Goal: Information Seeking & Learning: Check status

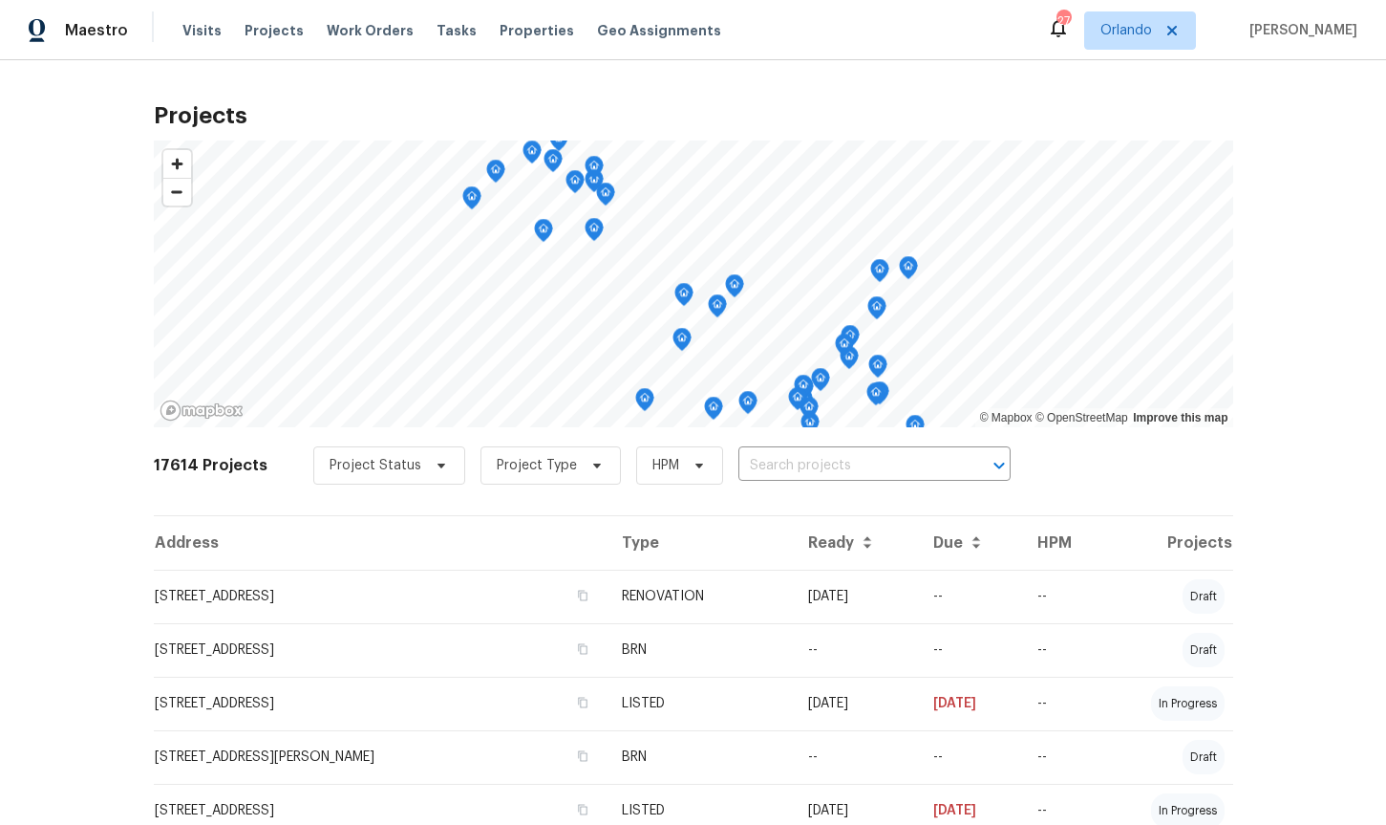
click at [766, 469] on input "text" at bounding box center [848, 466] width 219 height 30
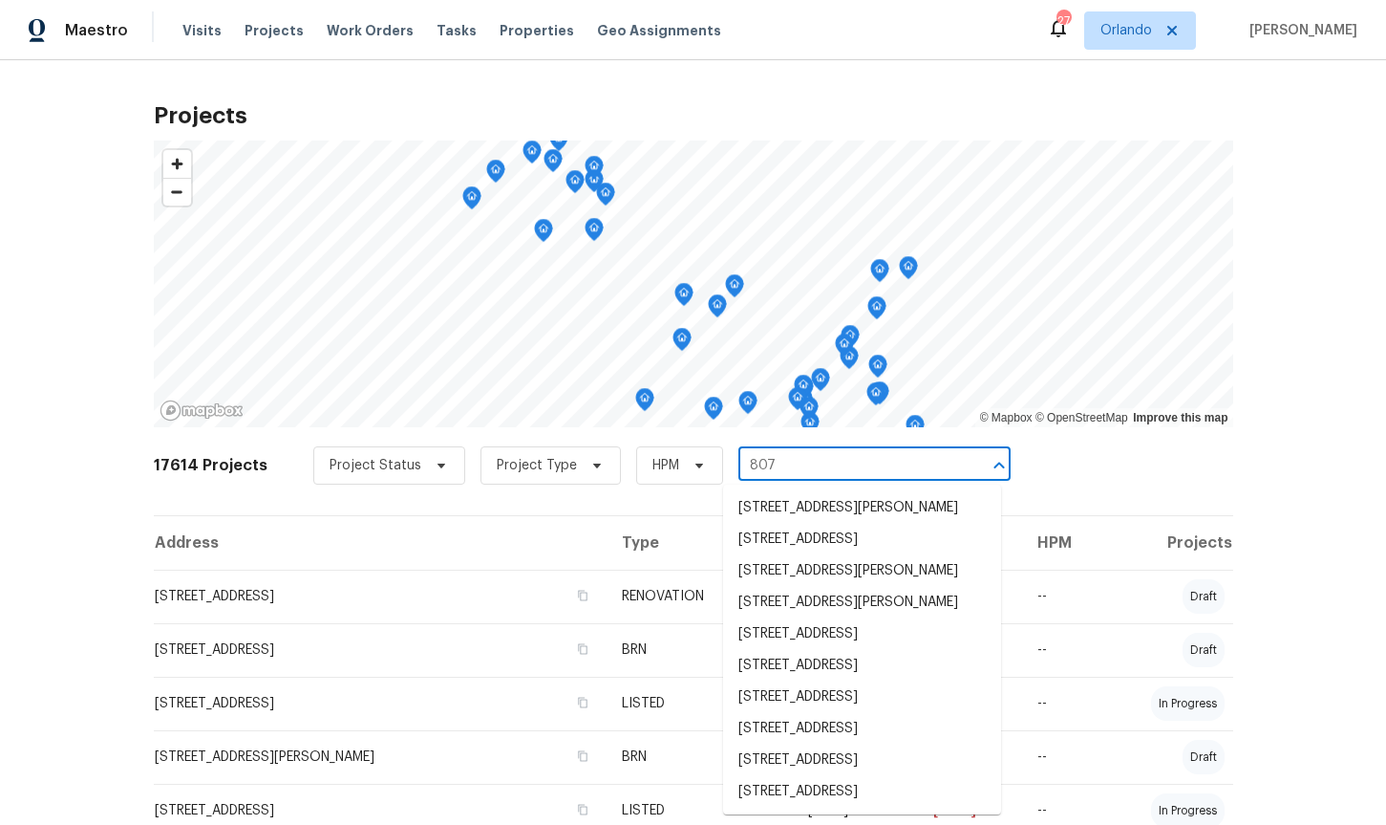
type input "807"
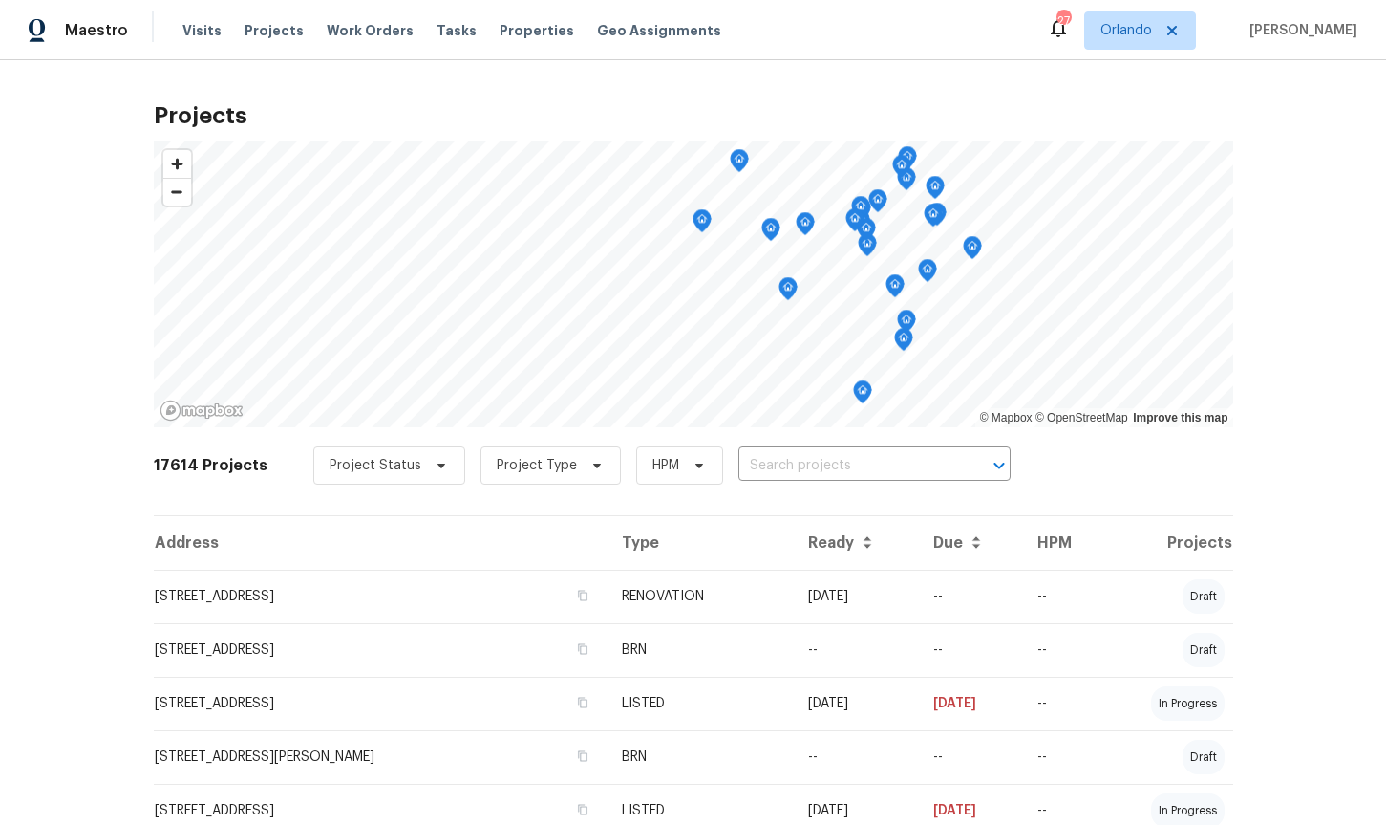
click at [808, 442] on div "17614 Projects Project Status Project Type HPM ​" at bounding box center [694, 477] width 1080 height 76
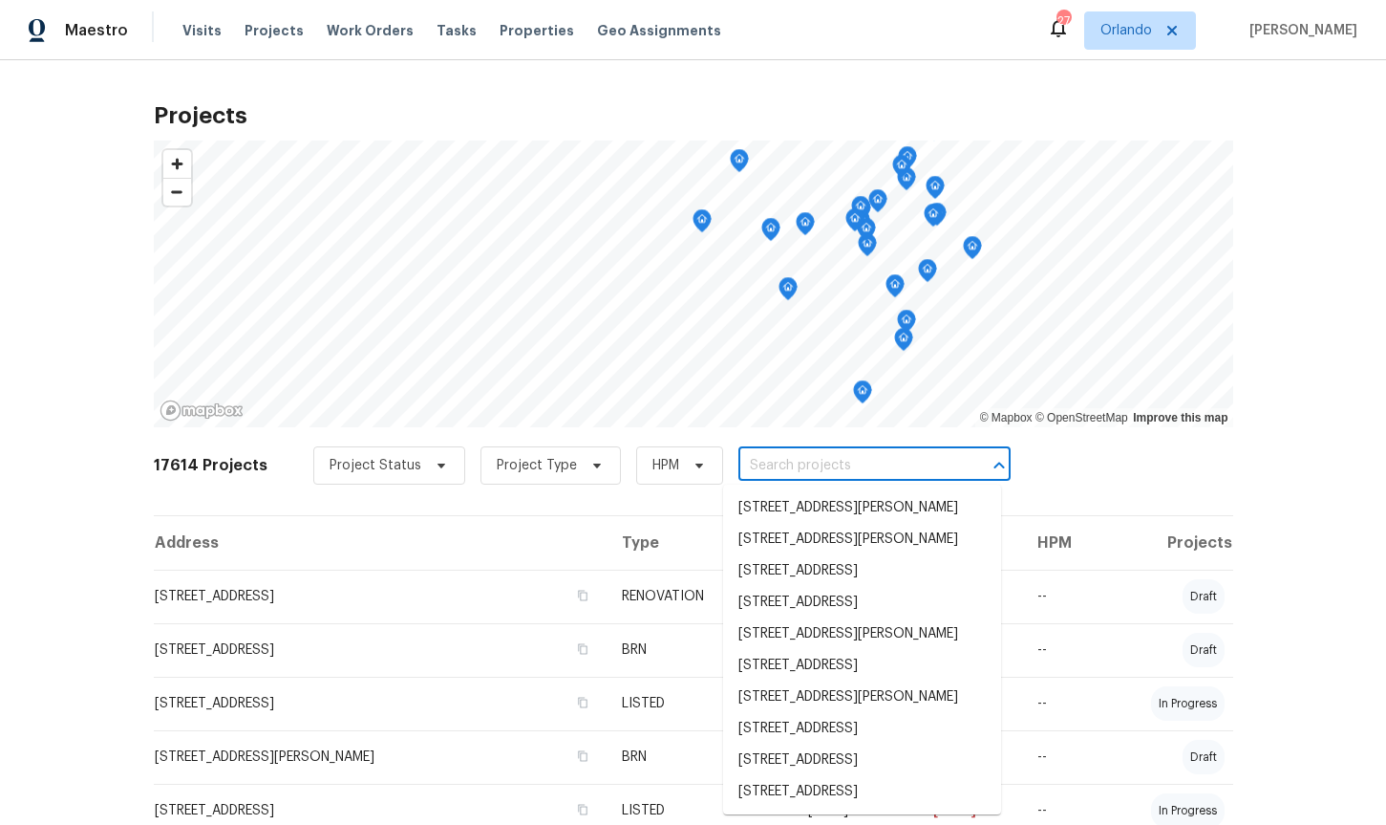
click at [798, 452] on input "text" at bounding box center [848, 466] width 219 height 30
type input "807"
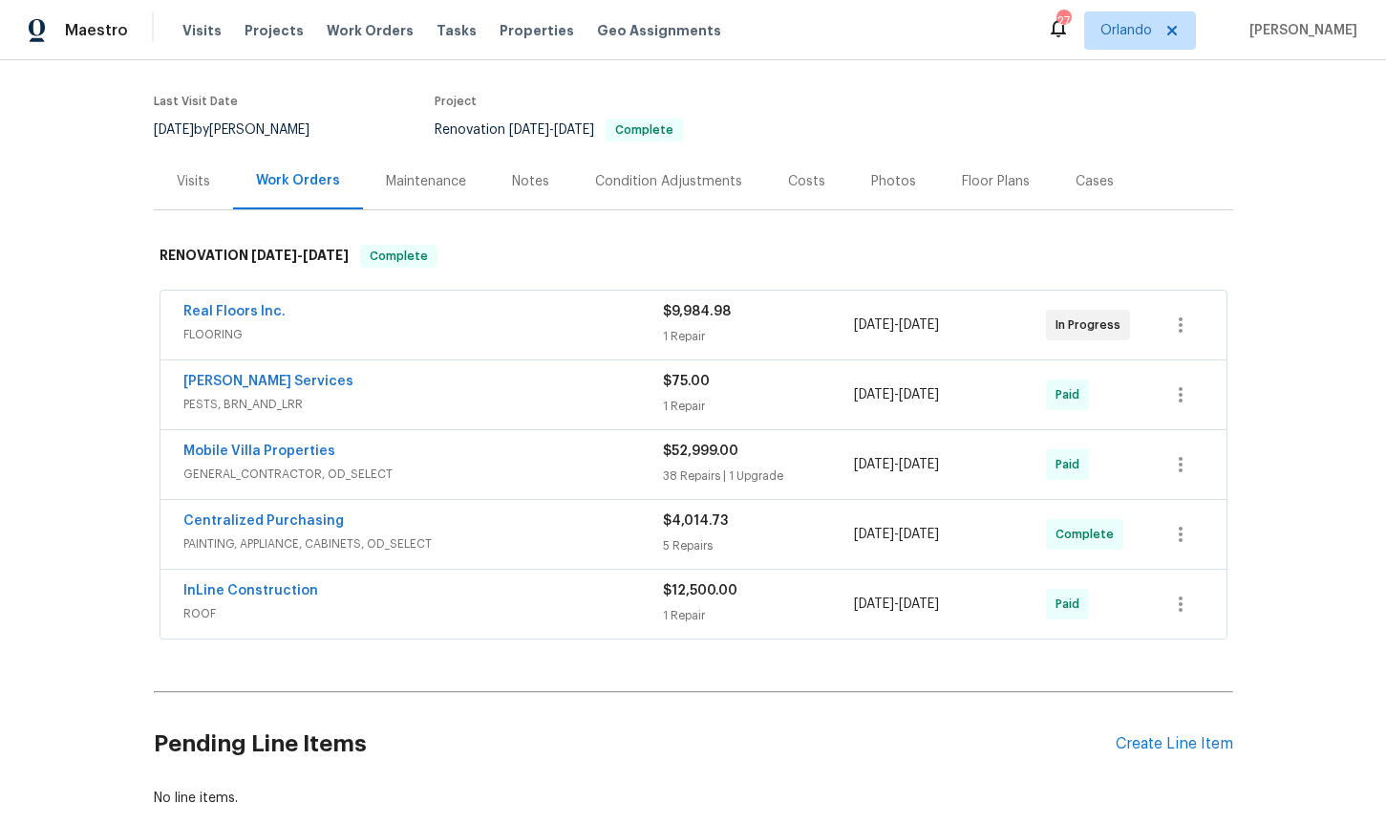
scroll to position [136, 0]
click at [476, 192] on div "Maintenance" at bounding box center [426, 182] width 126 height 56
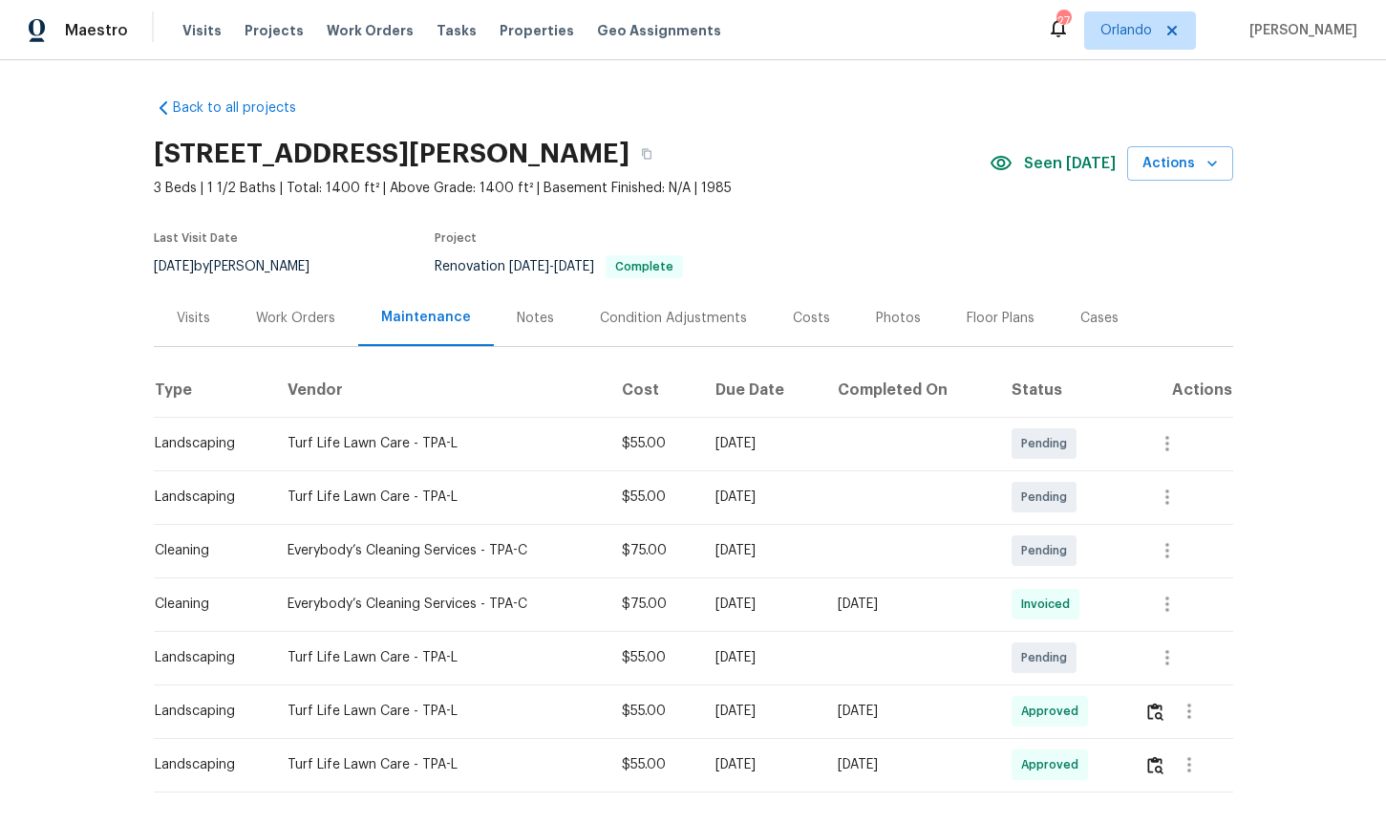
scroll to position [82, 0]
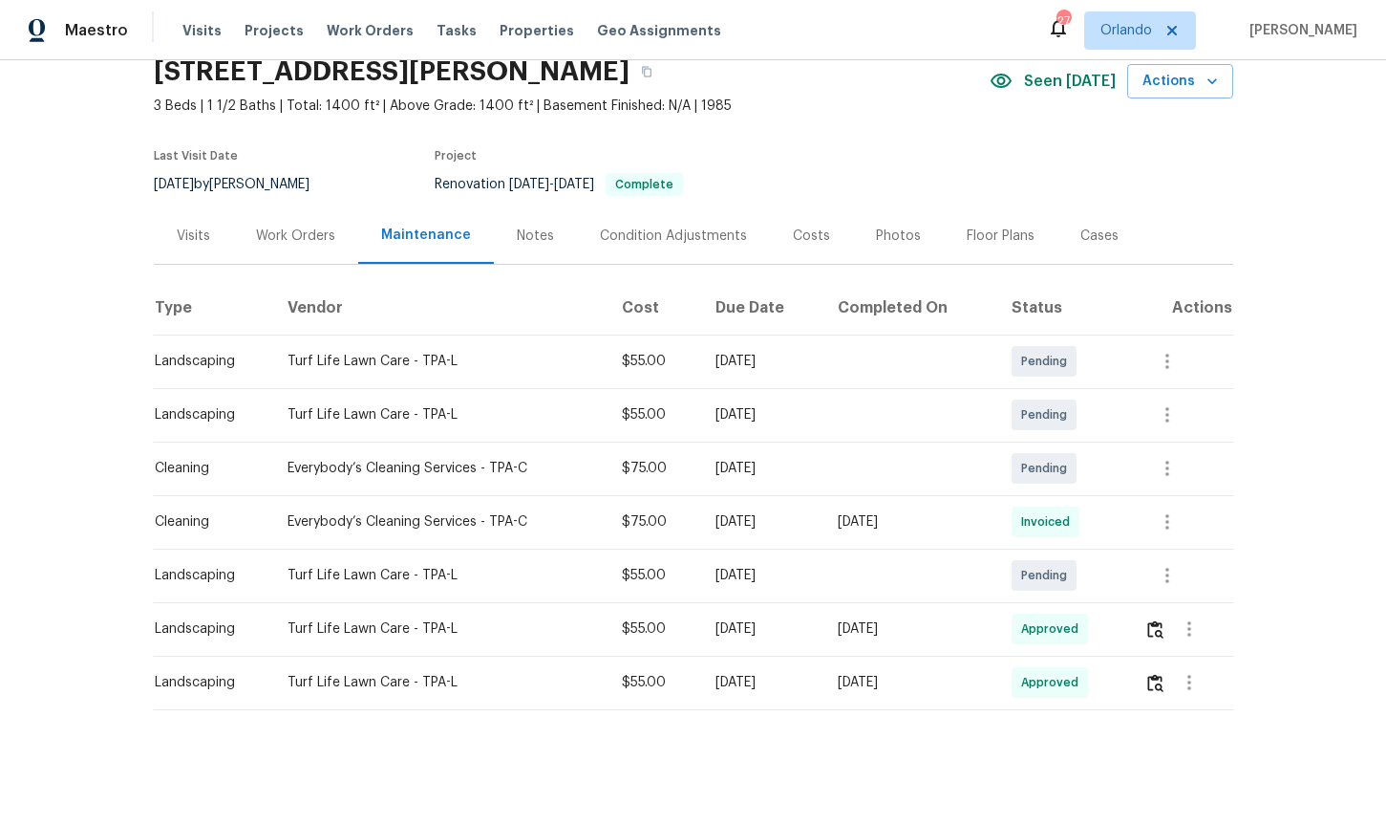
click at [265, 215] on div "Work Orders" at bounding box center [295, 235] width 125 height 56
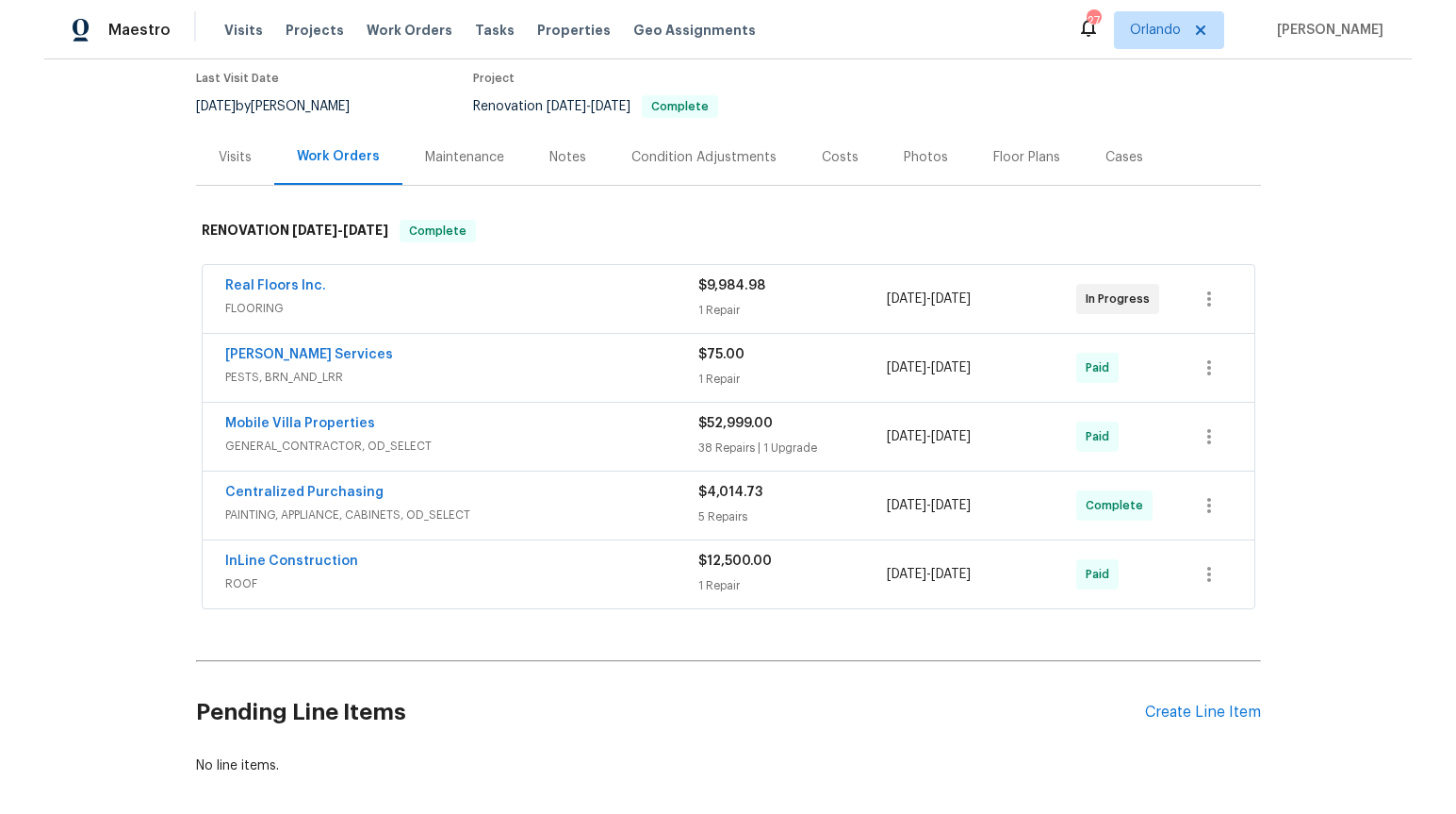
scroll to position [246, 0]
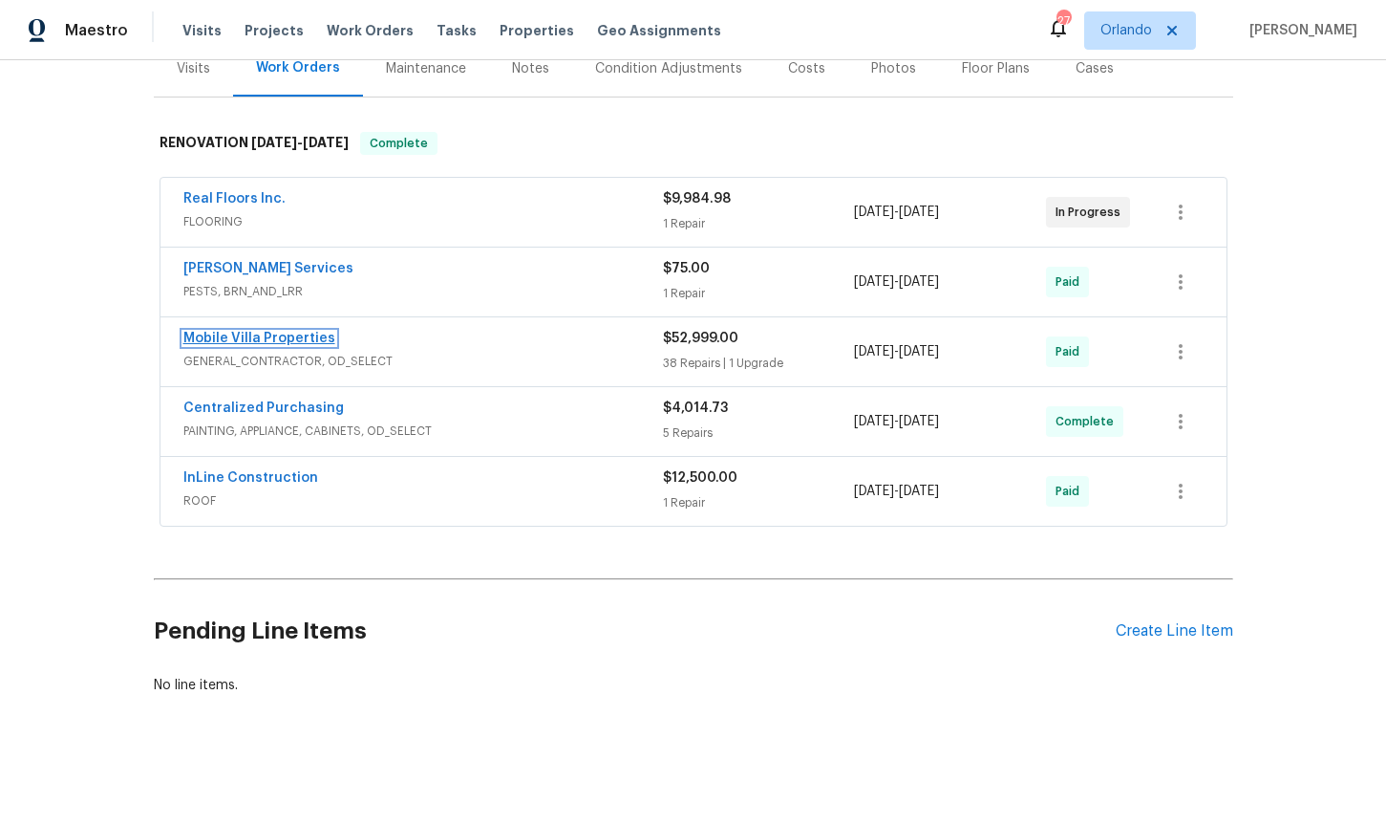
click at [239, 333] on link "Mobile Villa Properties" at bounding box center [259, 338] width 152 height 13
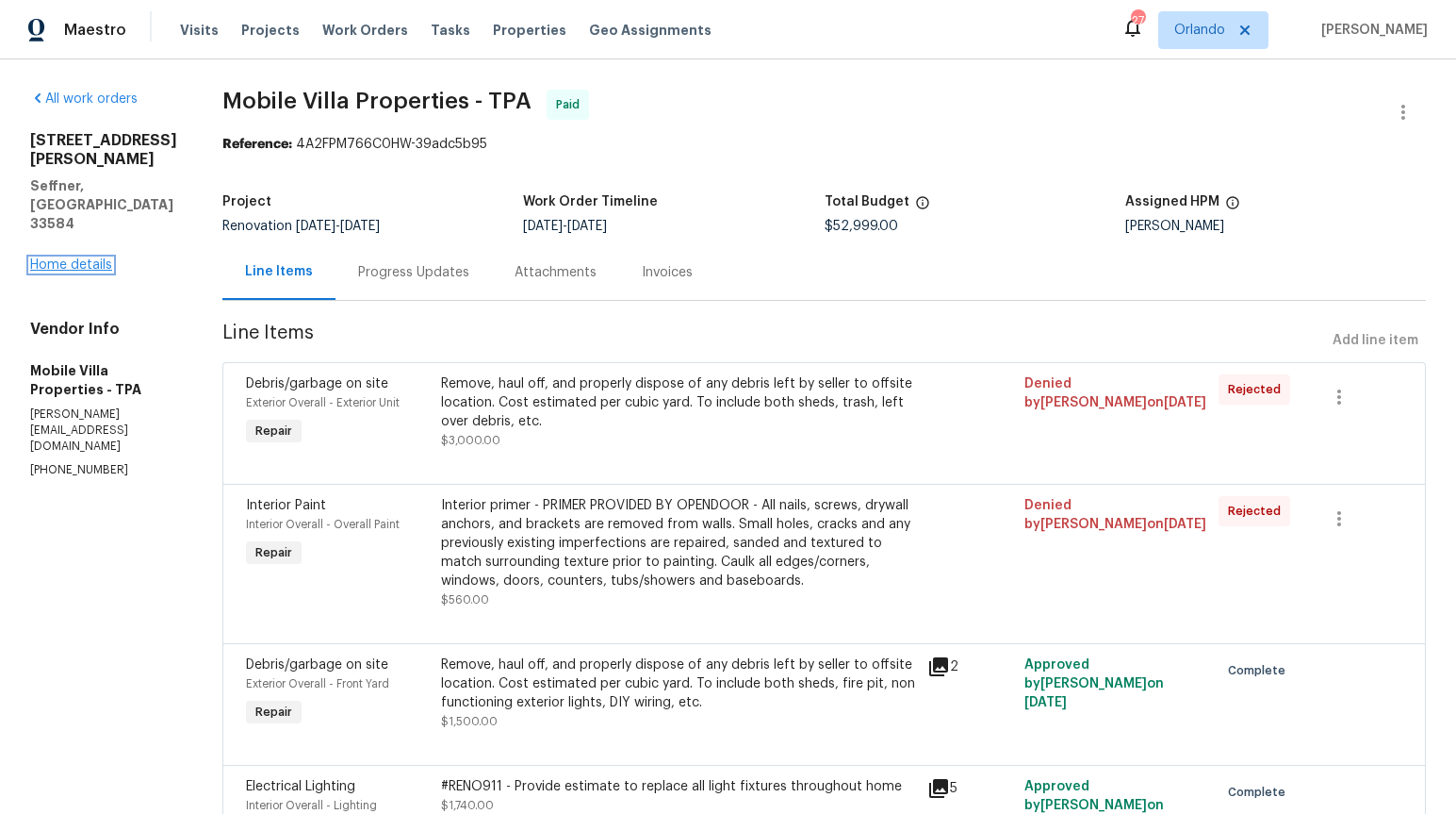
click at [55, 271] on link "Home details" at bounding box center [71, 264] width 82 height 13
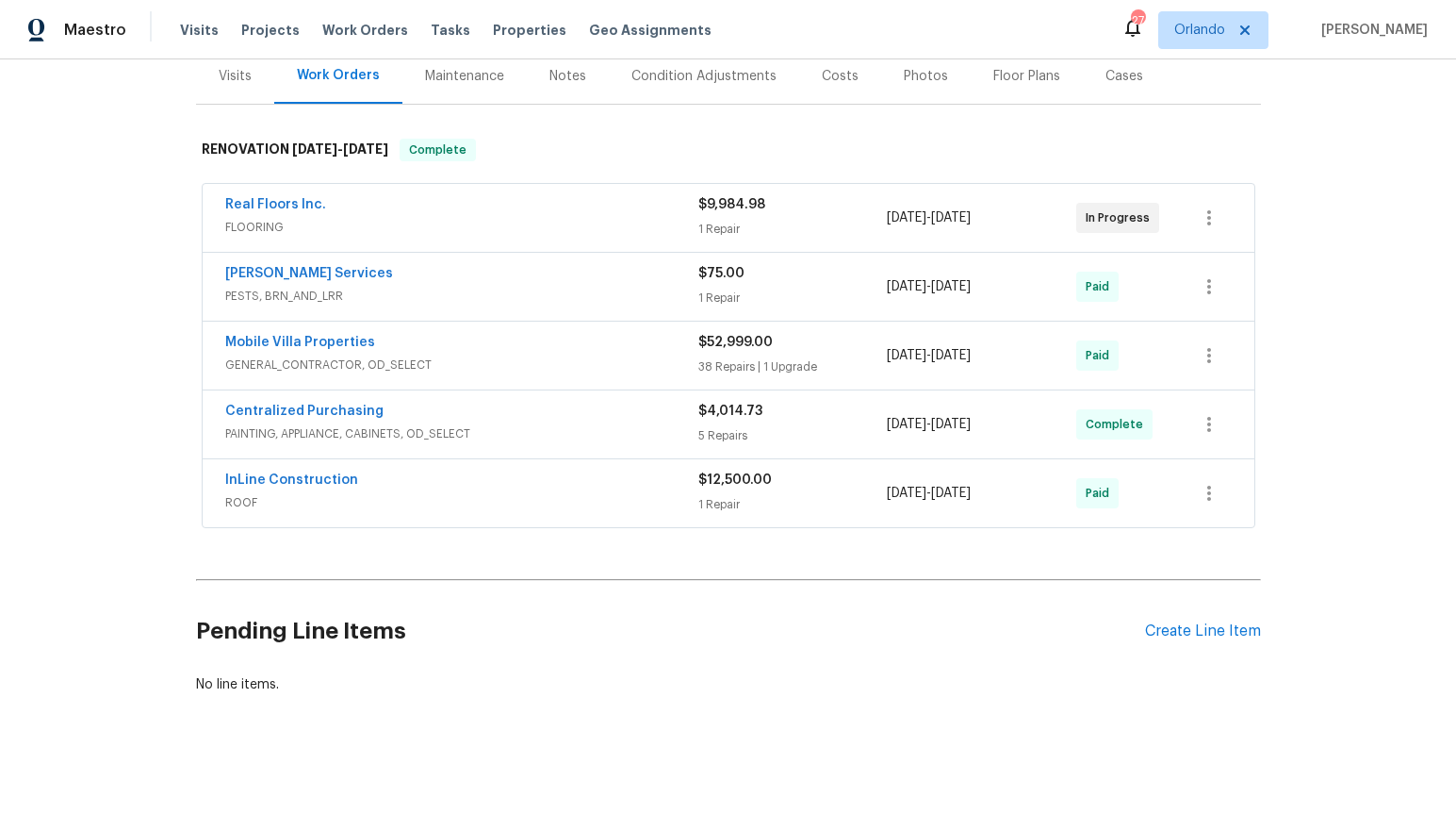
scroll to position [246, 0]
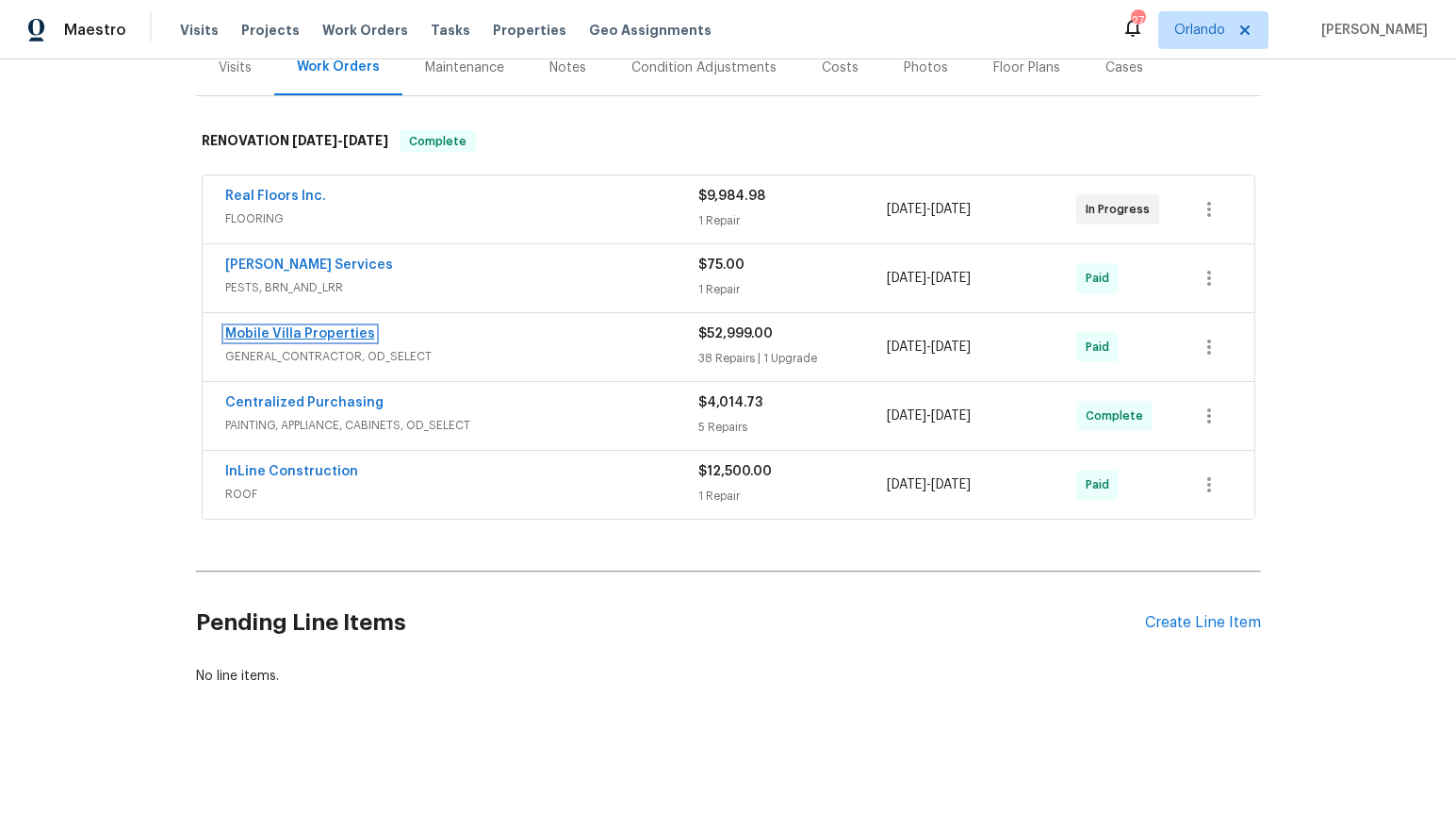
click at [311, 334] on link "Mobile Villa Properties" at bounding box center [300, 333] width 150 height 13
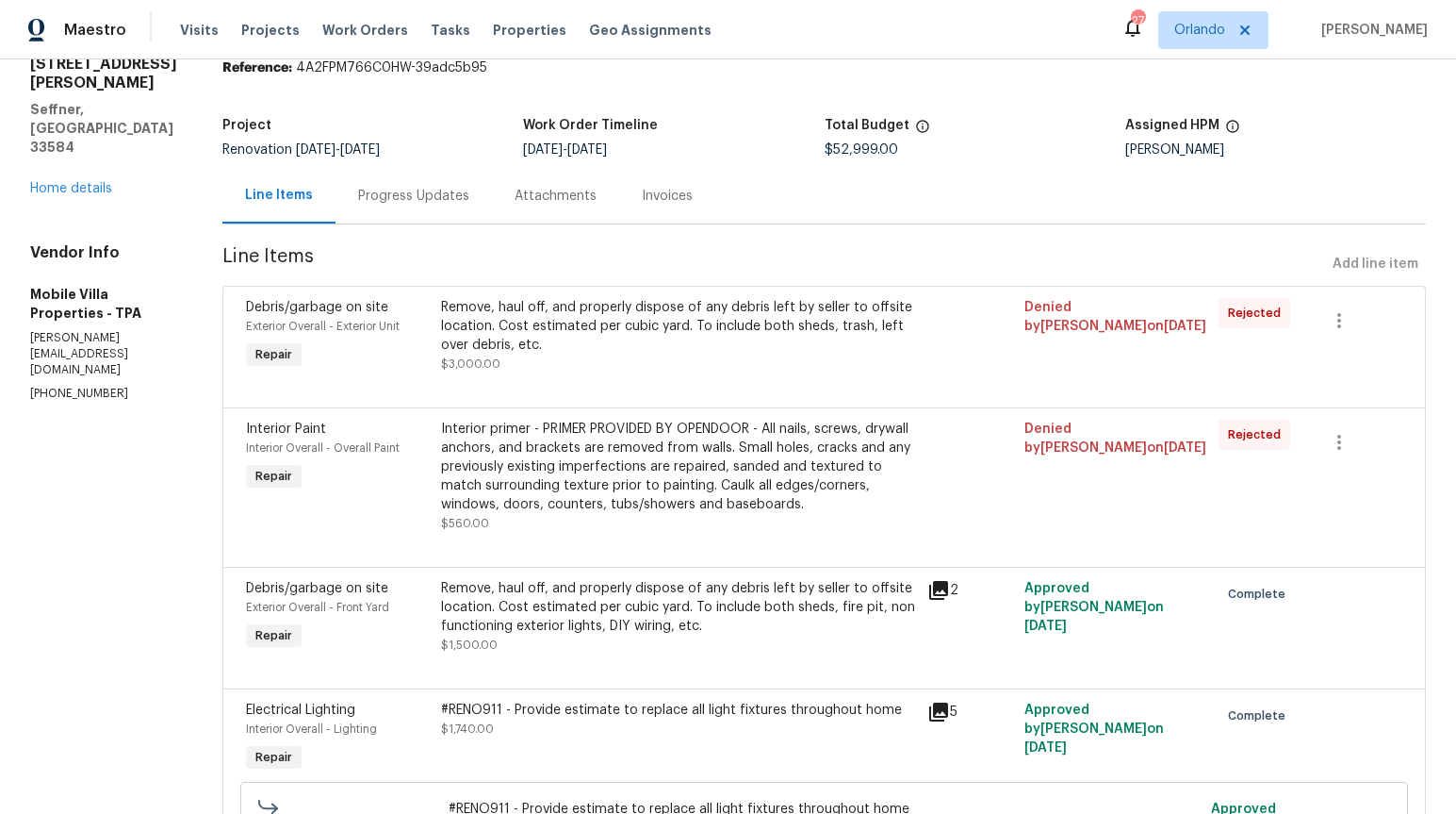
scroll to position [9, 0]
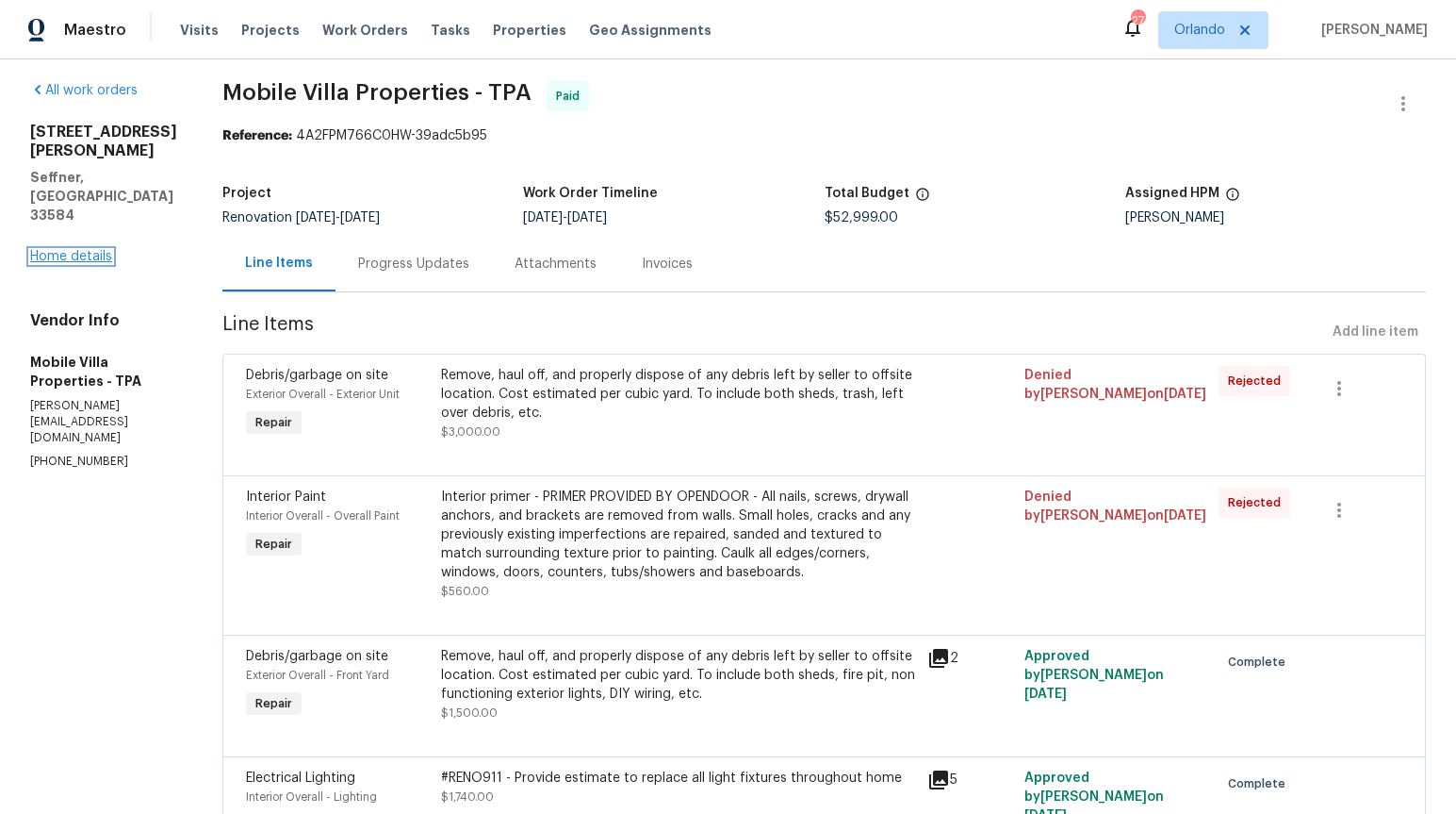
click at [32, 263] on link "Home details" at bounding box center [71, 256] width 82 height 13
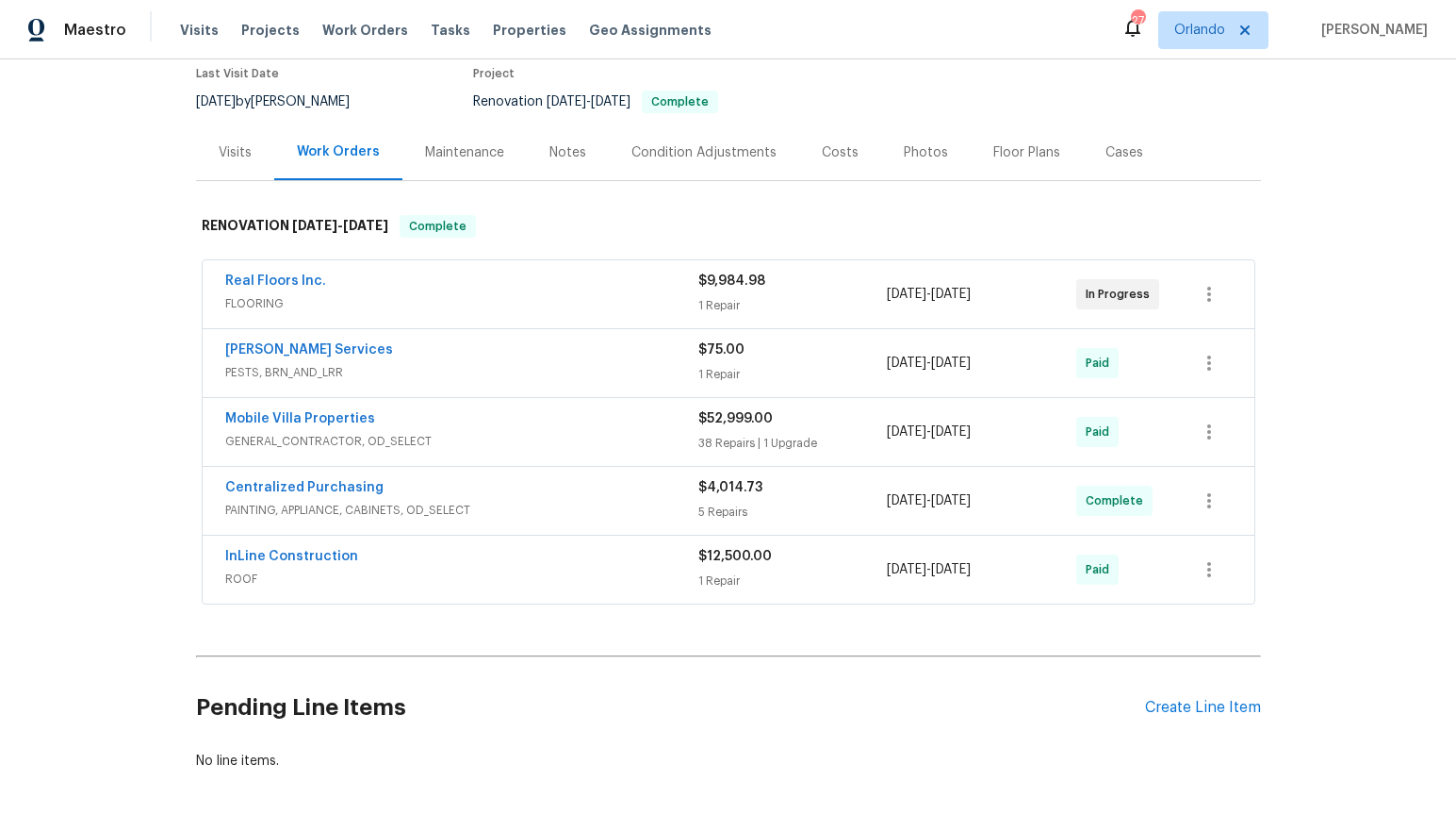
scroll to position [246, 0]
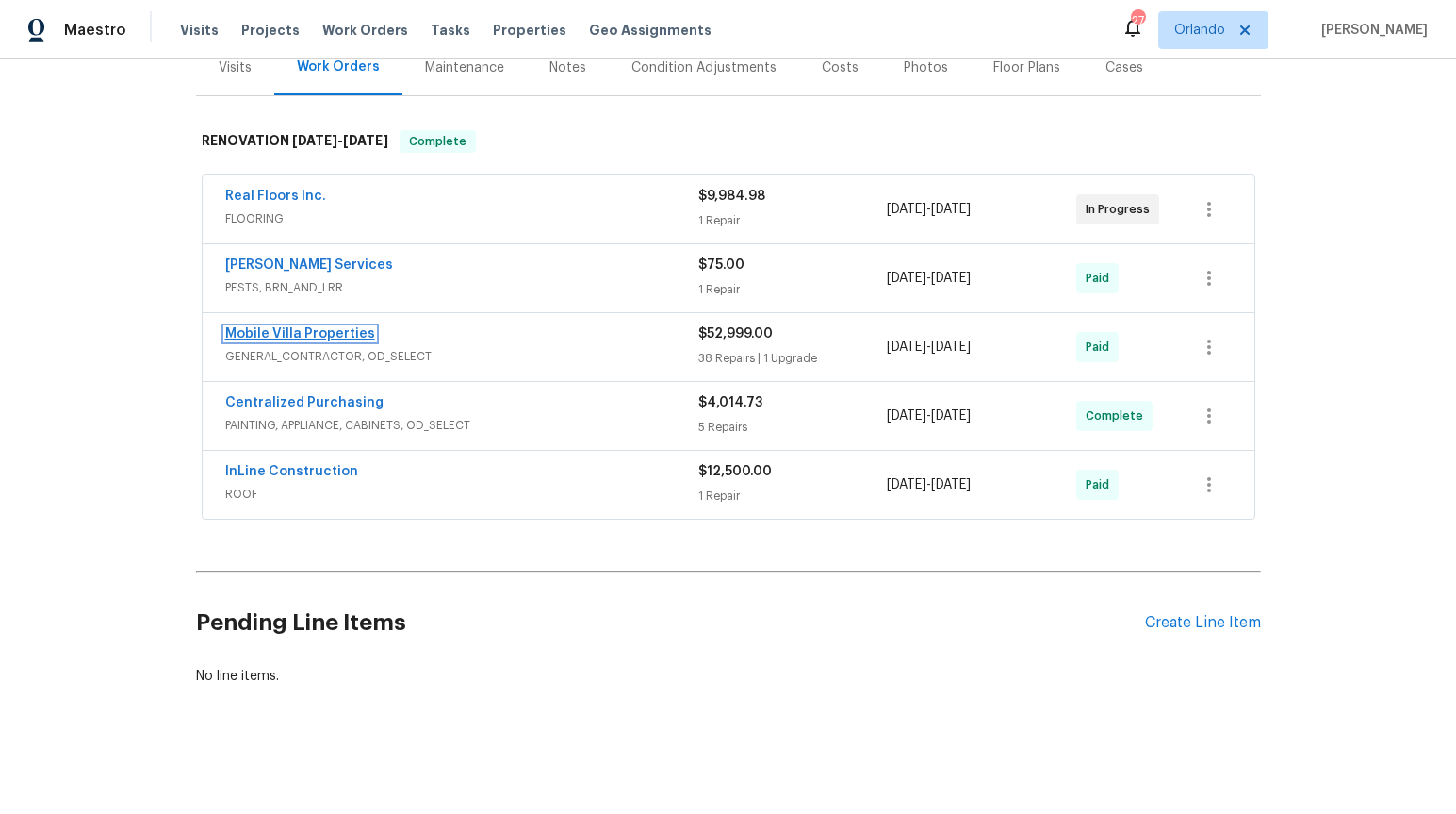
click at [307, 337] on link "Mobile Villa Properties" at bounding box center [300, 333] width 150 height 13
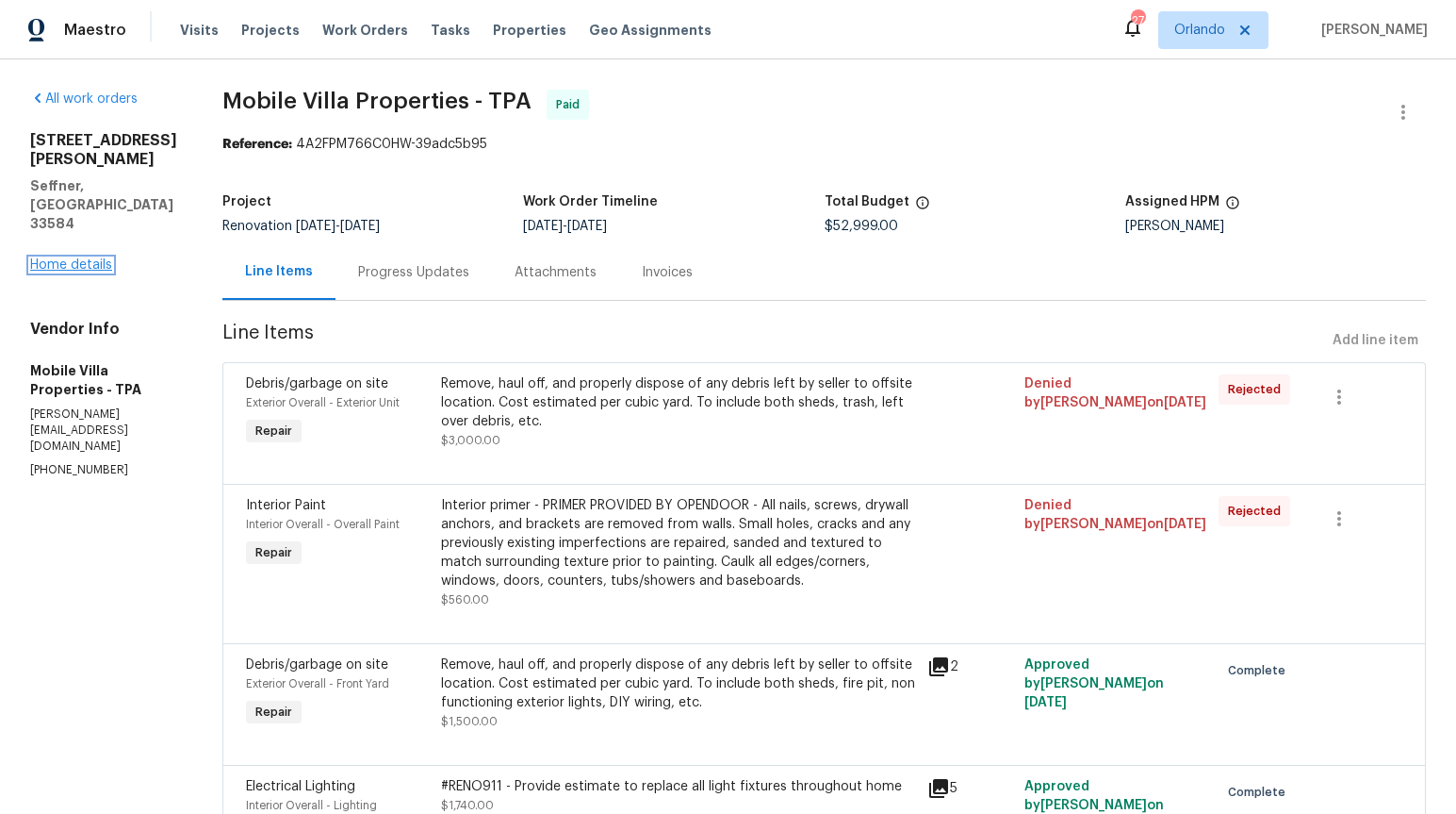
click at [48, 271] on link "Home details" at bounding box center [71, 264] width 82 height 13
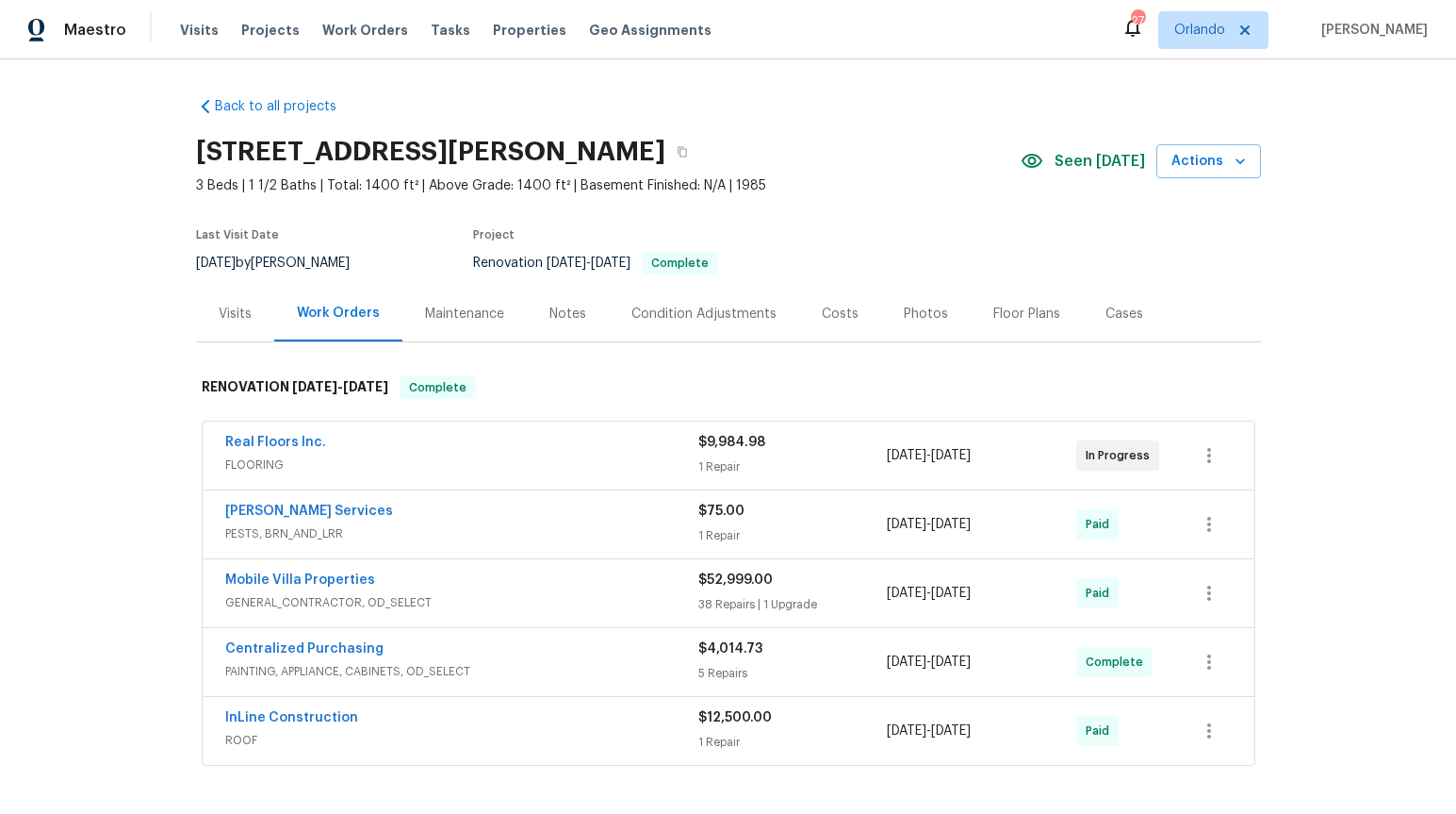
click at [555, 320] on div "Notes" at bounding box center [567, 314] width 36 height 19
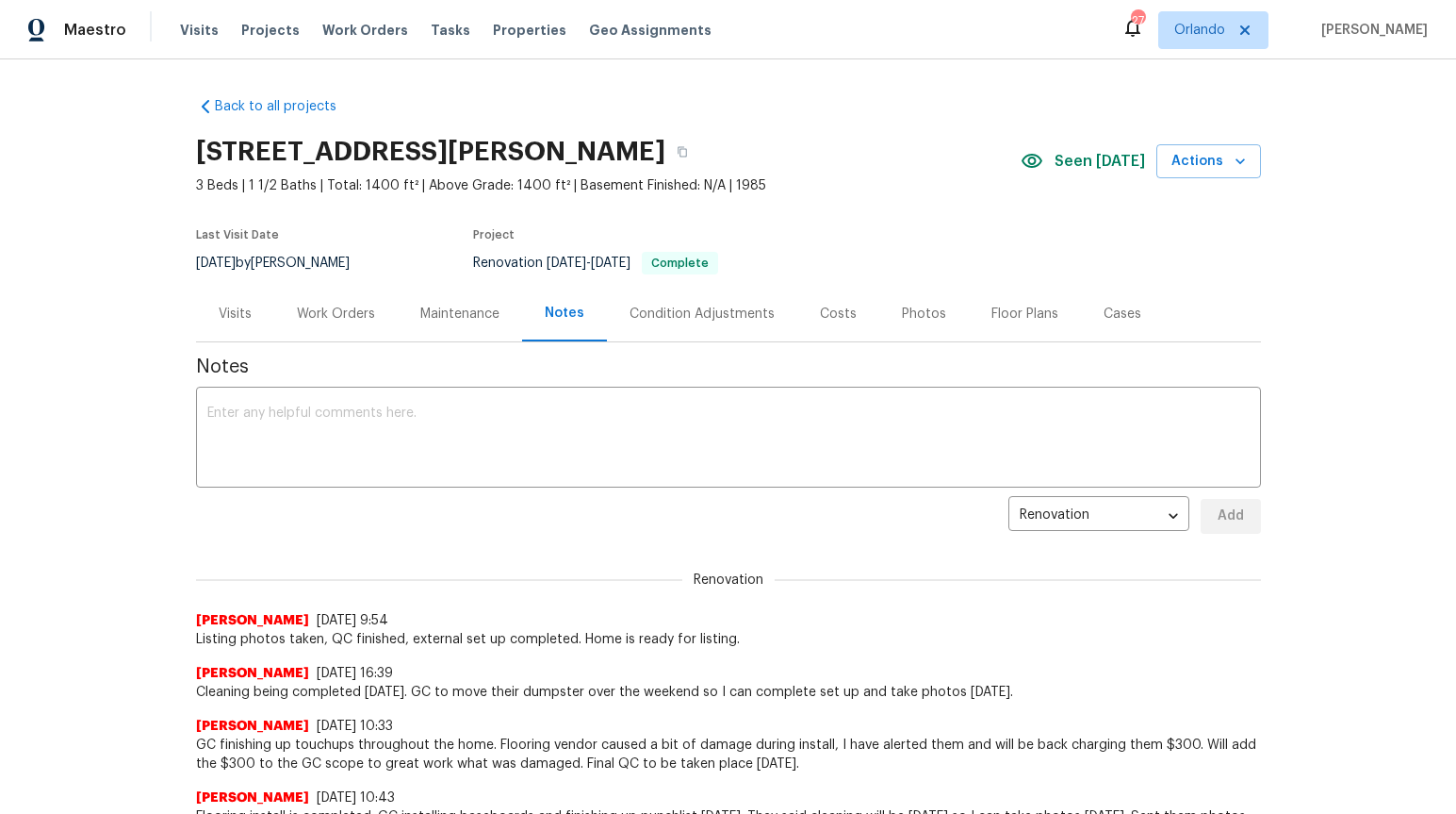
click at [454, 317] on div "Maintenance" at bounding box center [460, 314] width 79 height 19
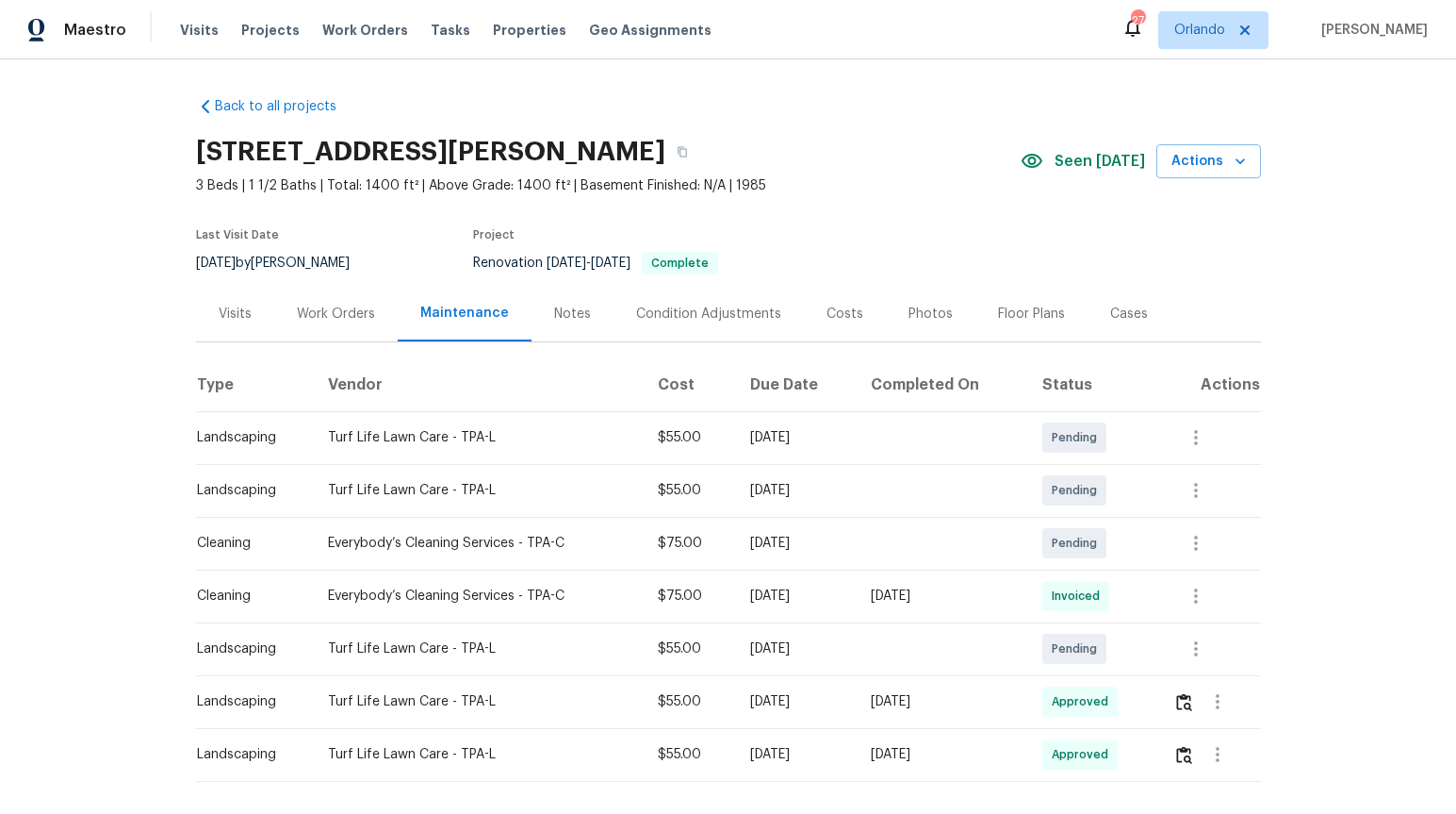
click at [339, 315] on div "Work Orders" at bounding box center [335, 314] width 78 height 19
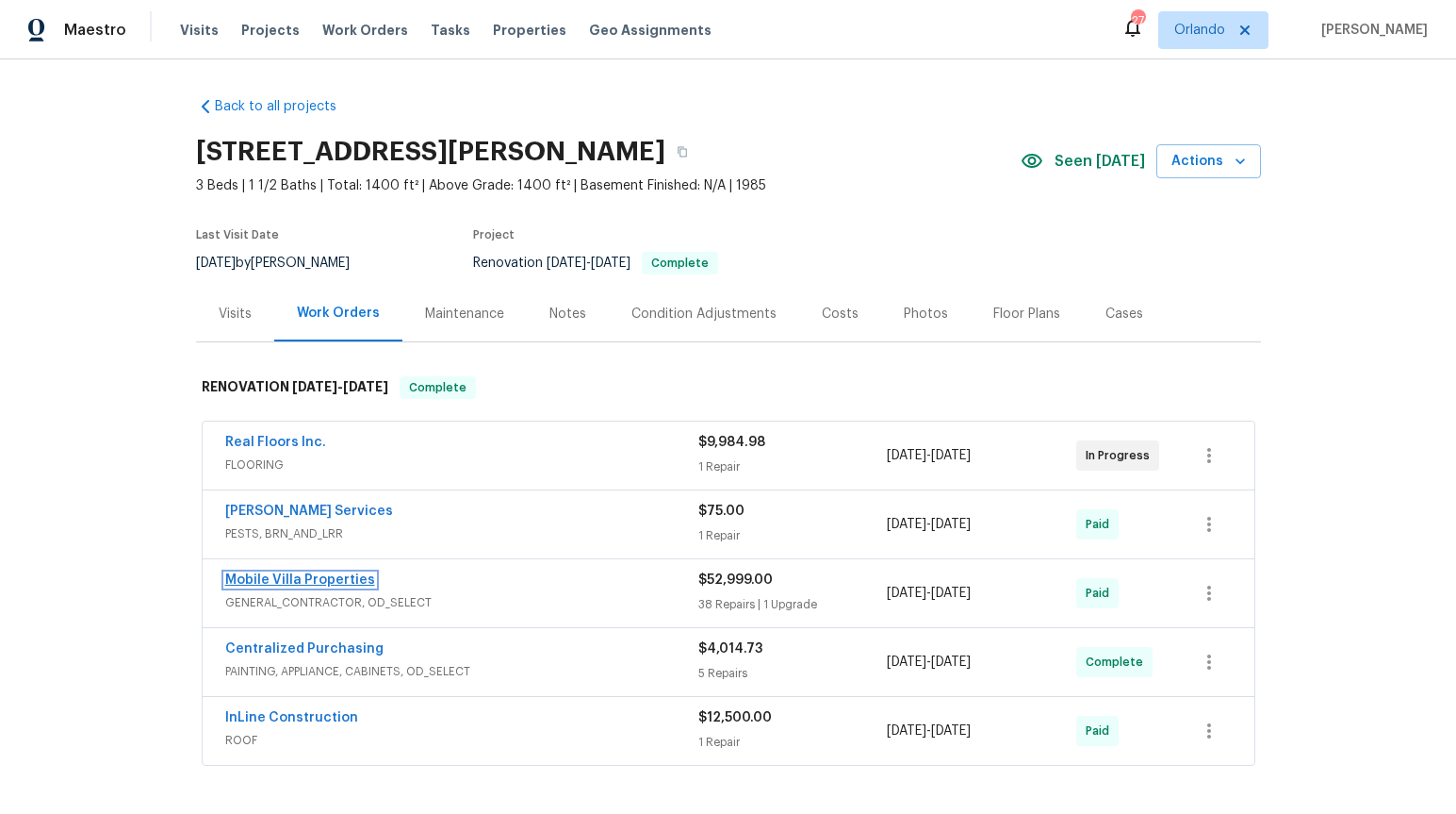
click at [344, 574] on link "Mobile Villa Properties" at bounding box center [300, 579] width 150 height 13
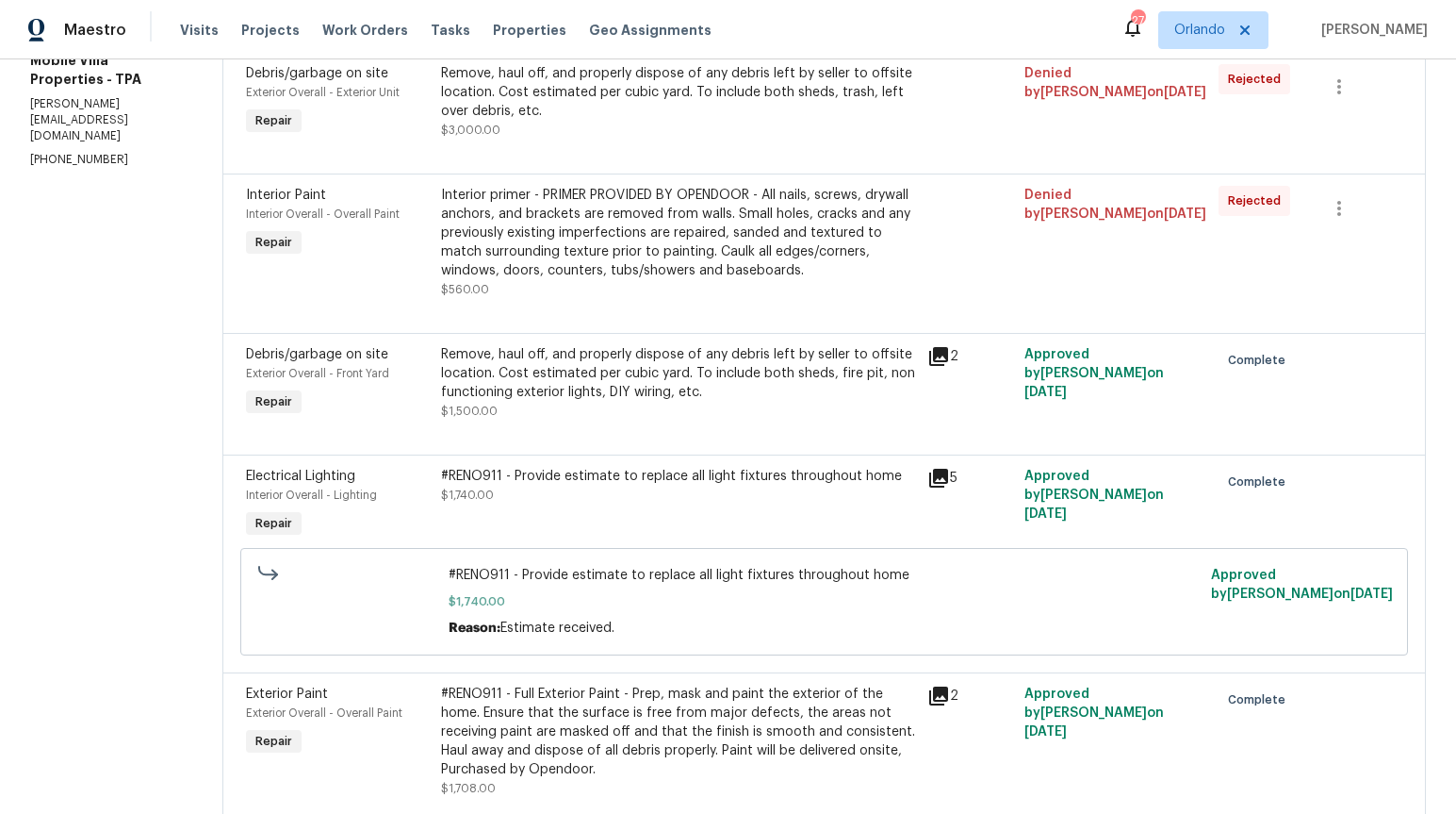
scroll to position [209, 0]
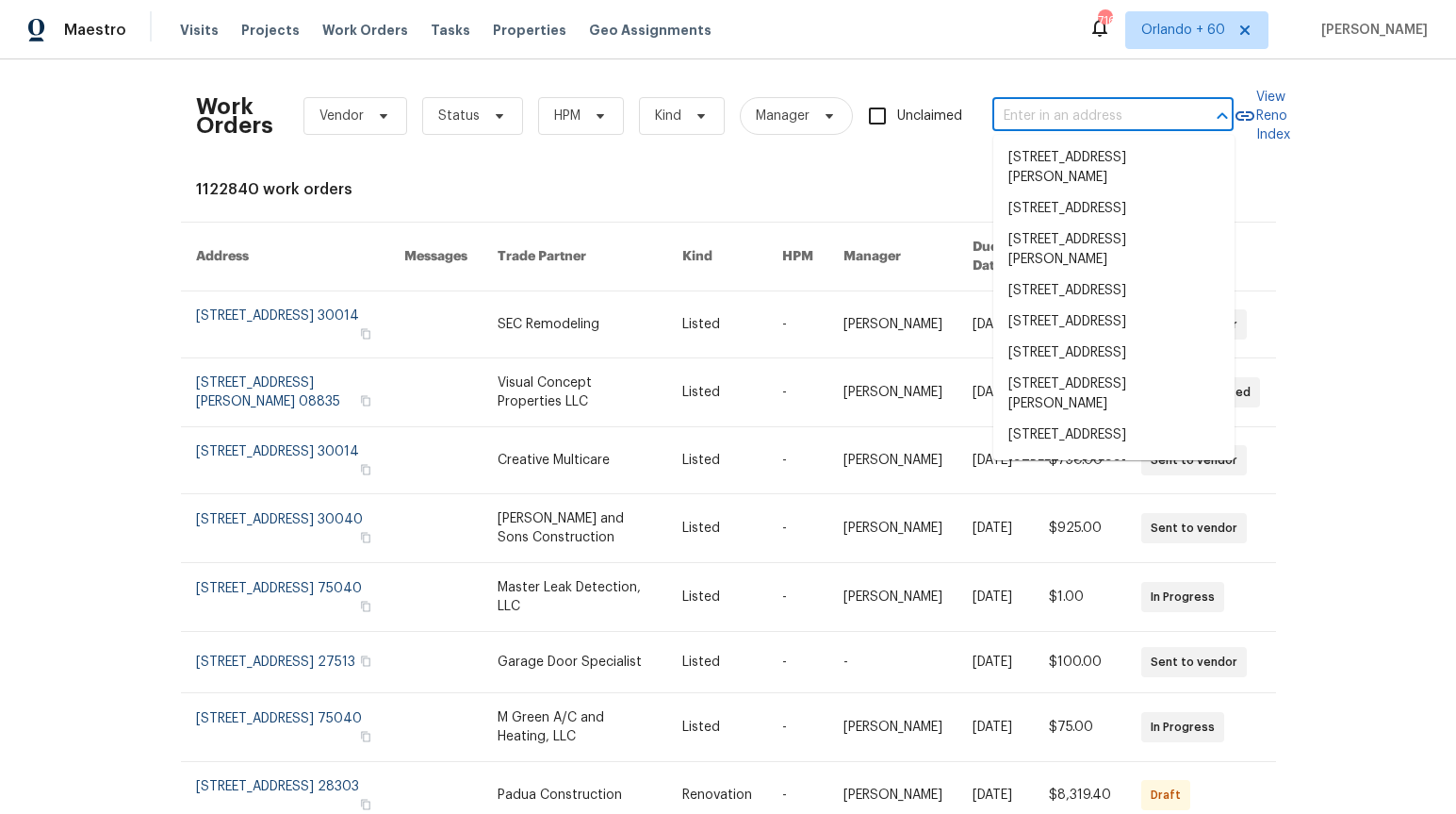
click at [1085, 123] on input "text" at bounding box center [1086, 116] width 188 height 30
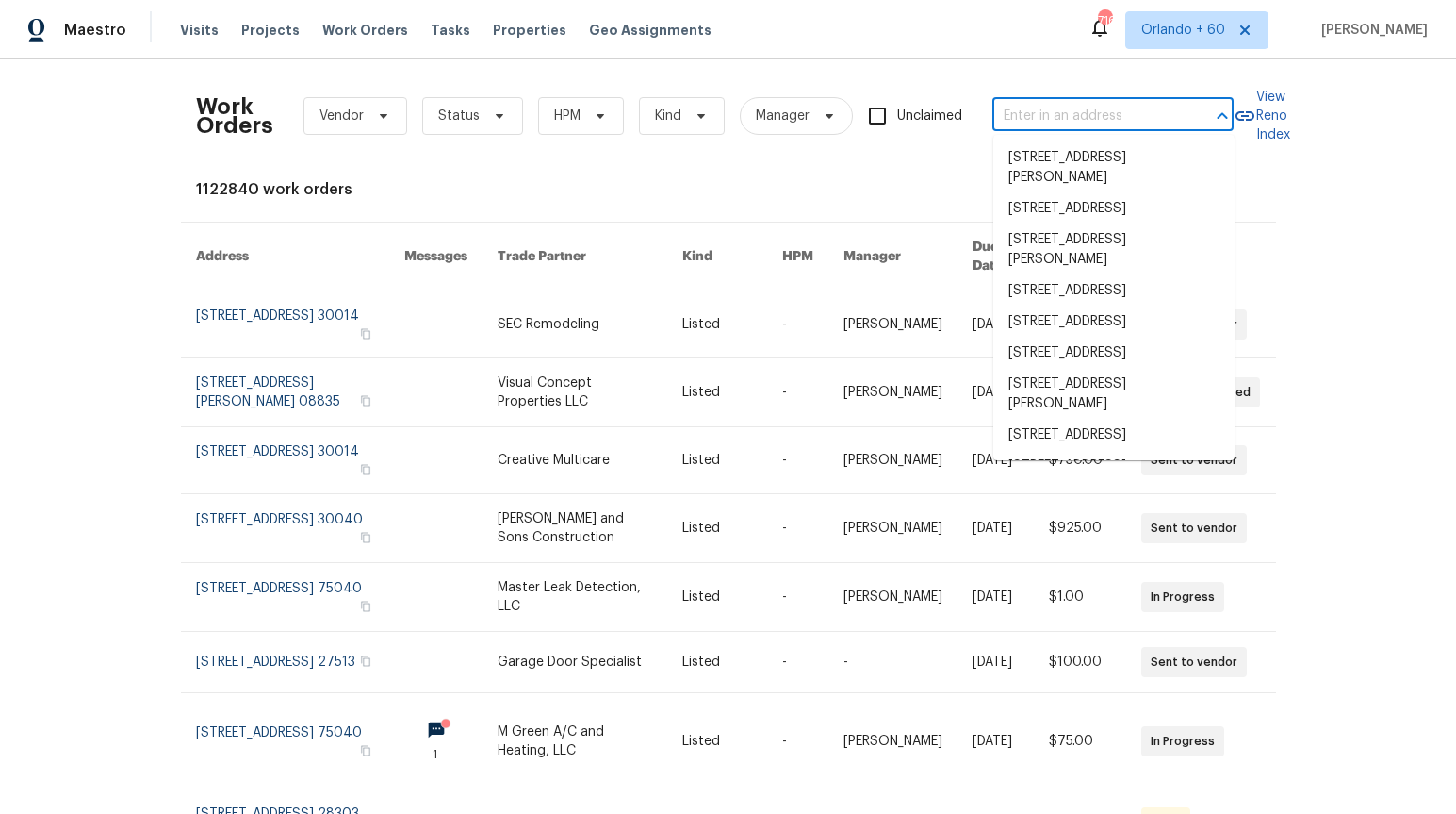
paste input "2011 Arbor Dr"
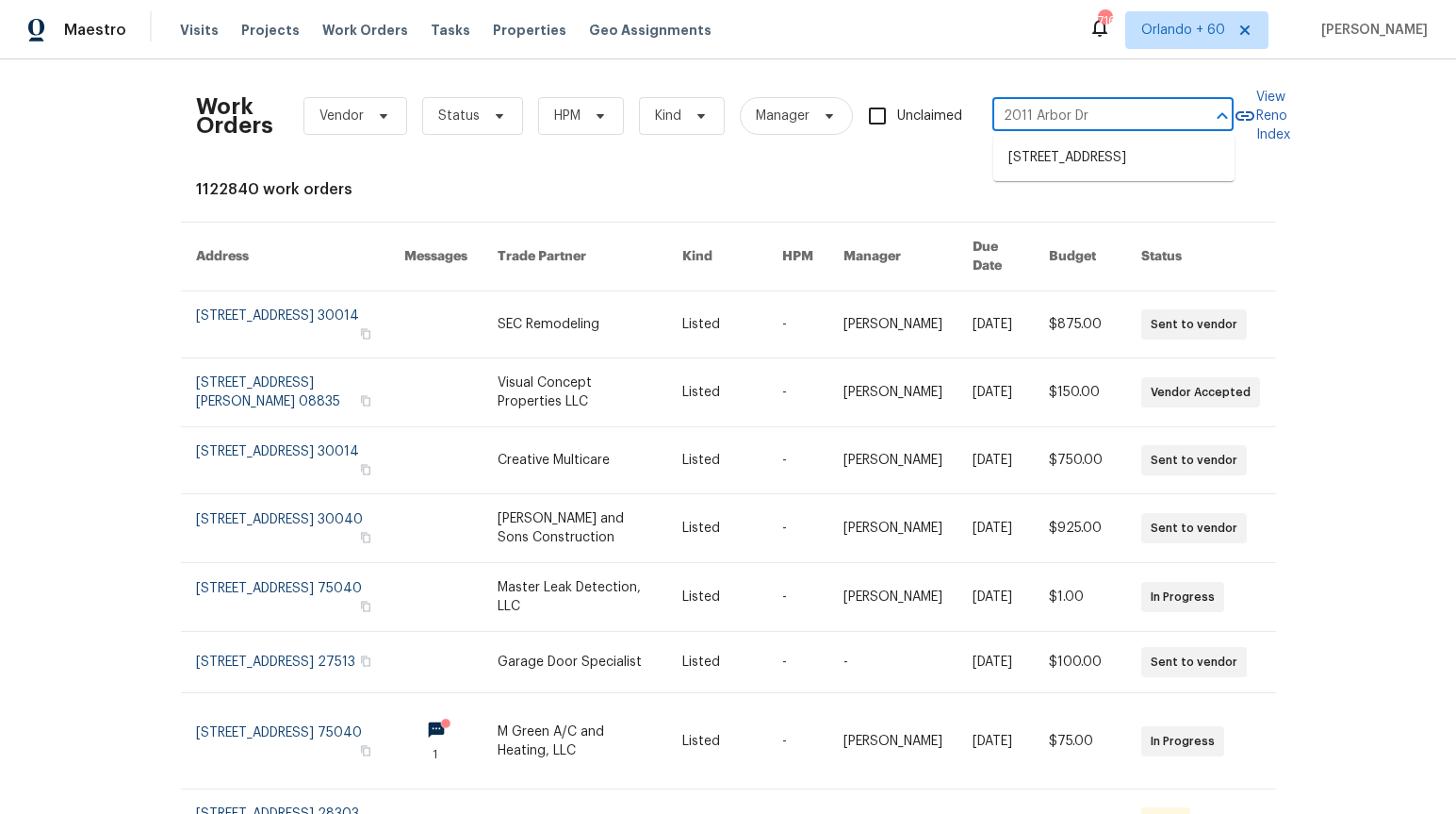
type input "2011 Arbor Dr"
click at [1078, 159] on li "2011 Arbor Dr, Clearwater, FL 33760" at bounding box center [1114, 158] width 242 height 32
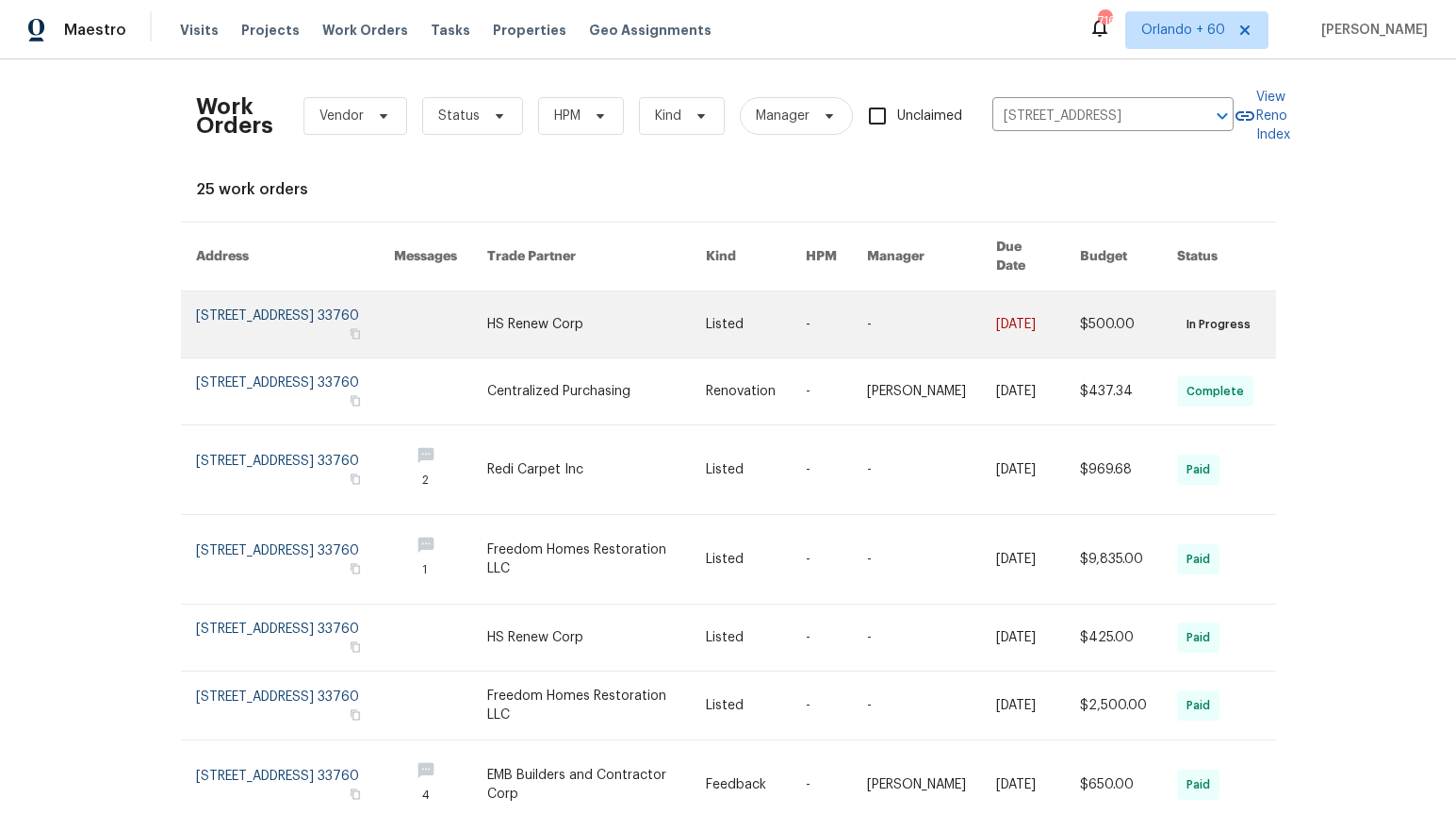
click at [216, 320] on link at bounding box center [296, 324] width 199 height 66
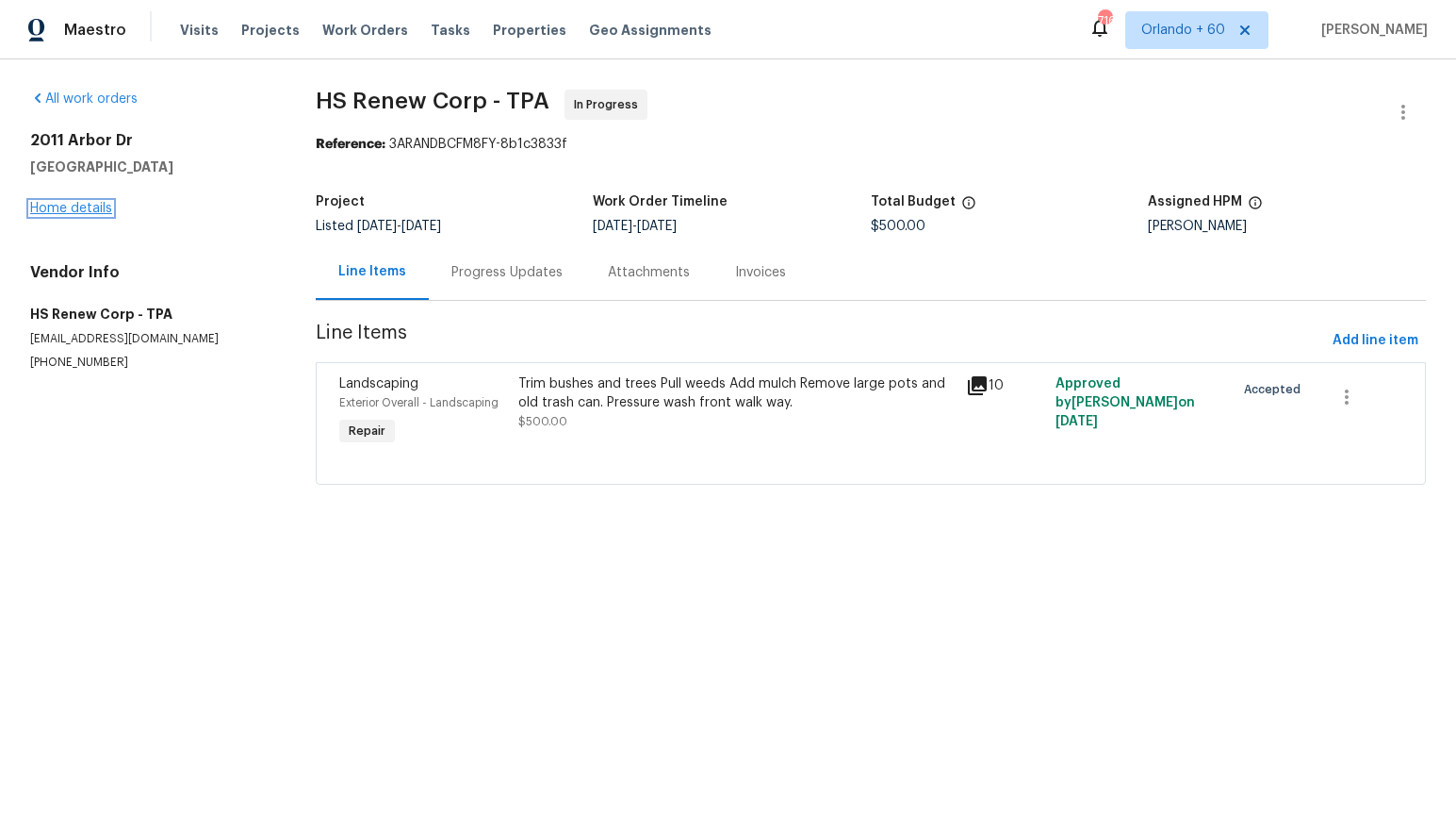
click at [44, 207] on link "Home details" at bounding box center [71, 207] width 82 height 13
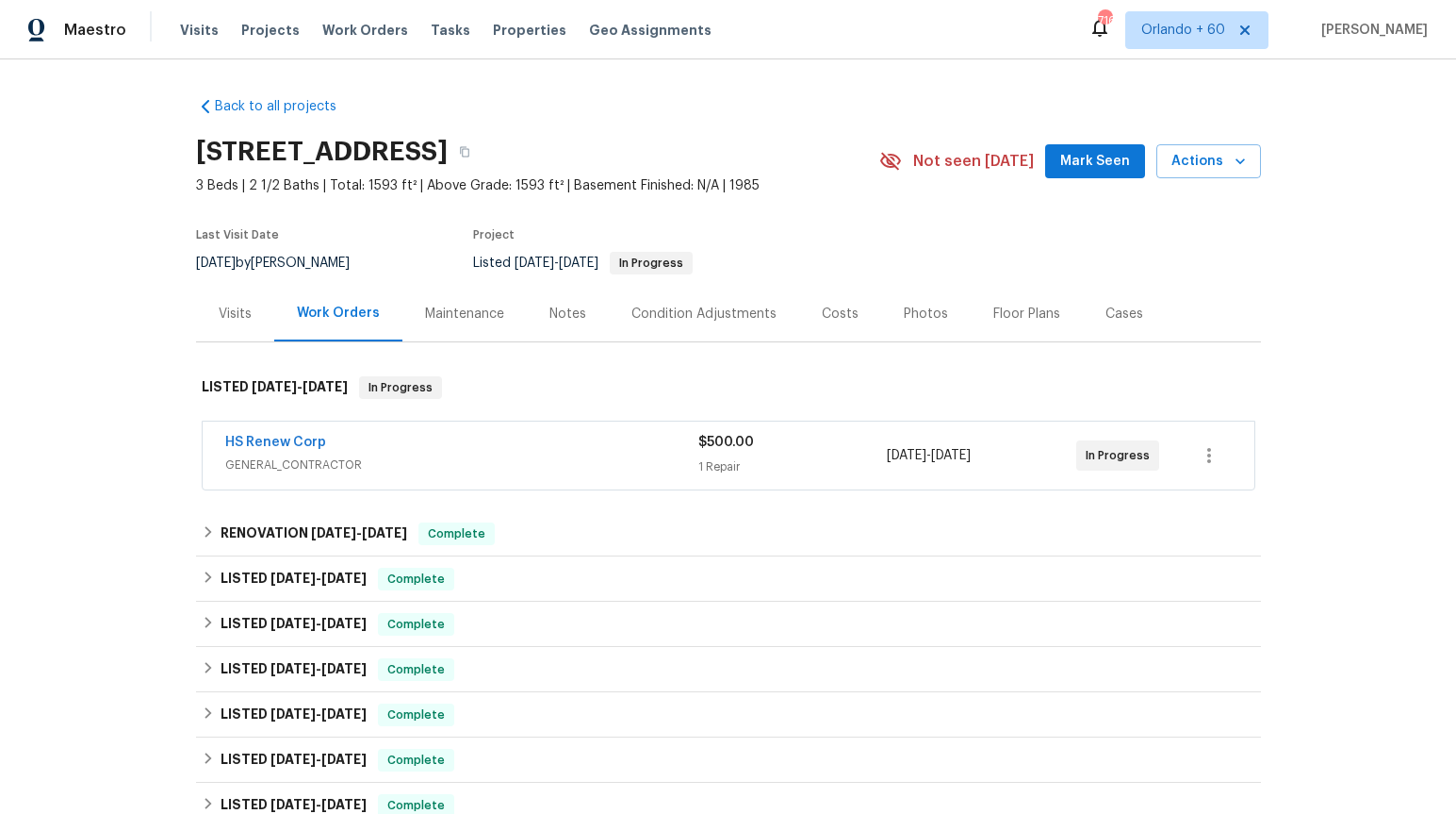
click at [466, 325] on div "Maintenance" at bounding box center [465, 314] width 124 height 55
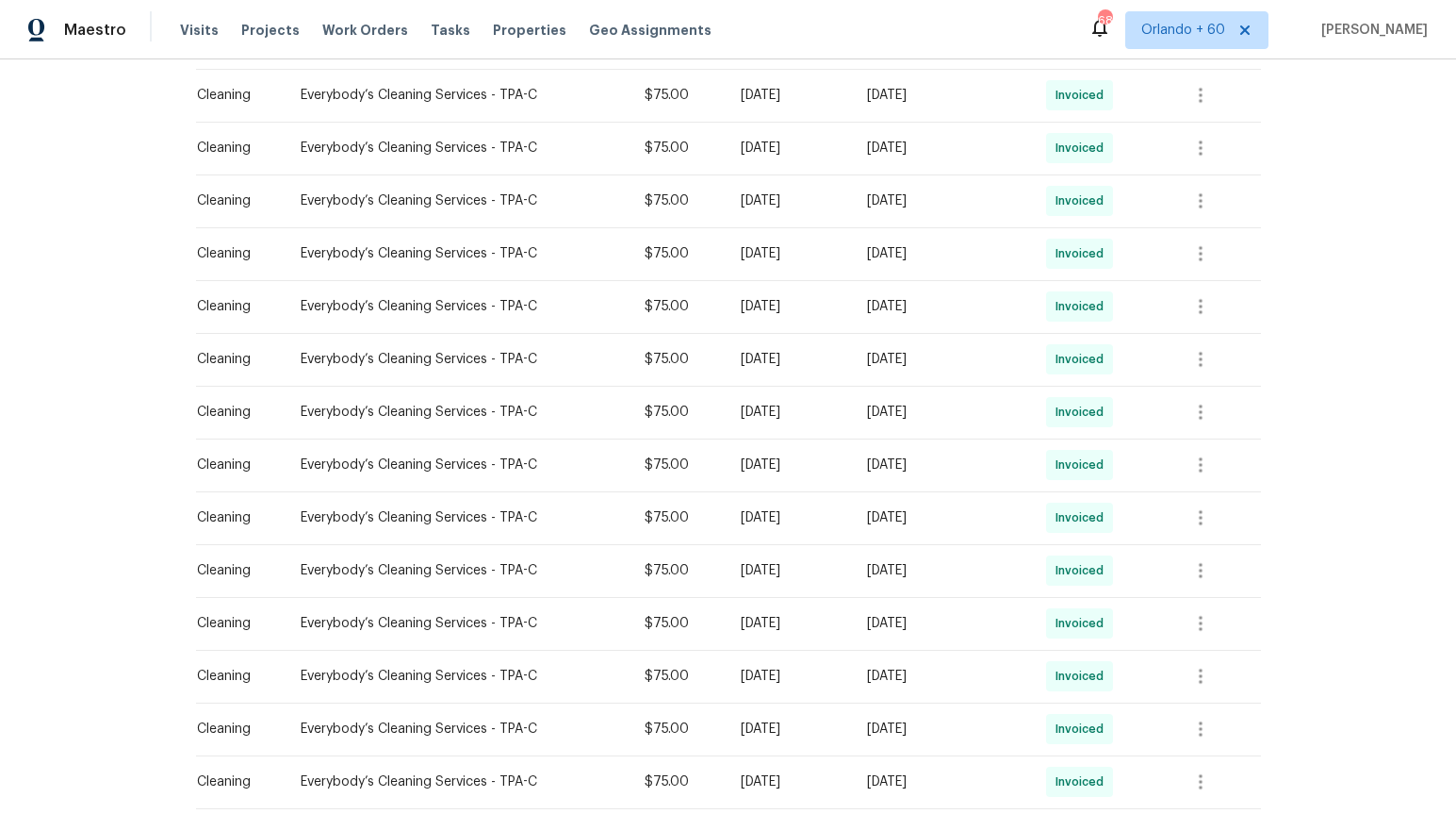
scroll to position [259, 0]
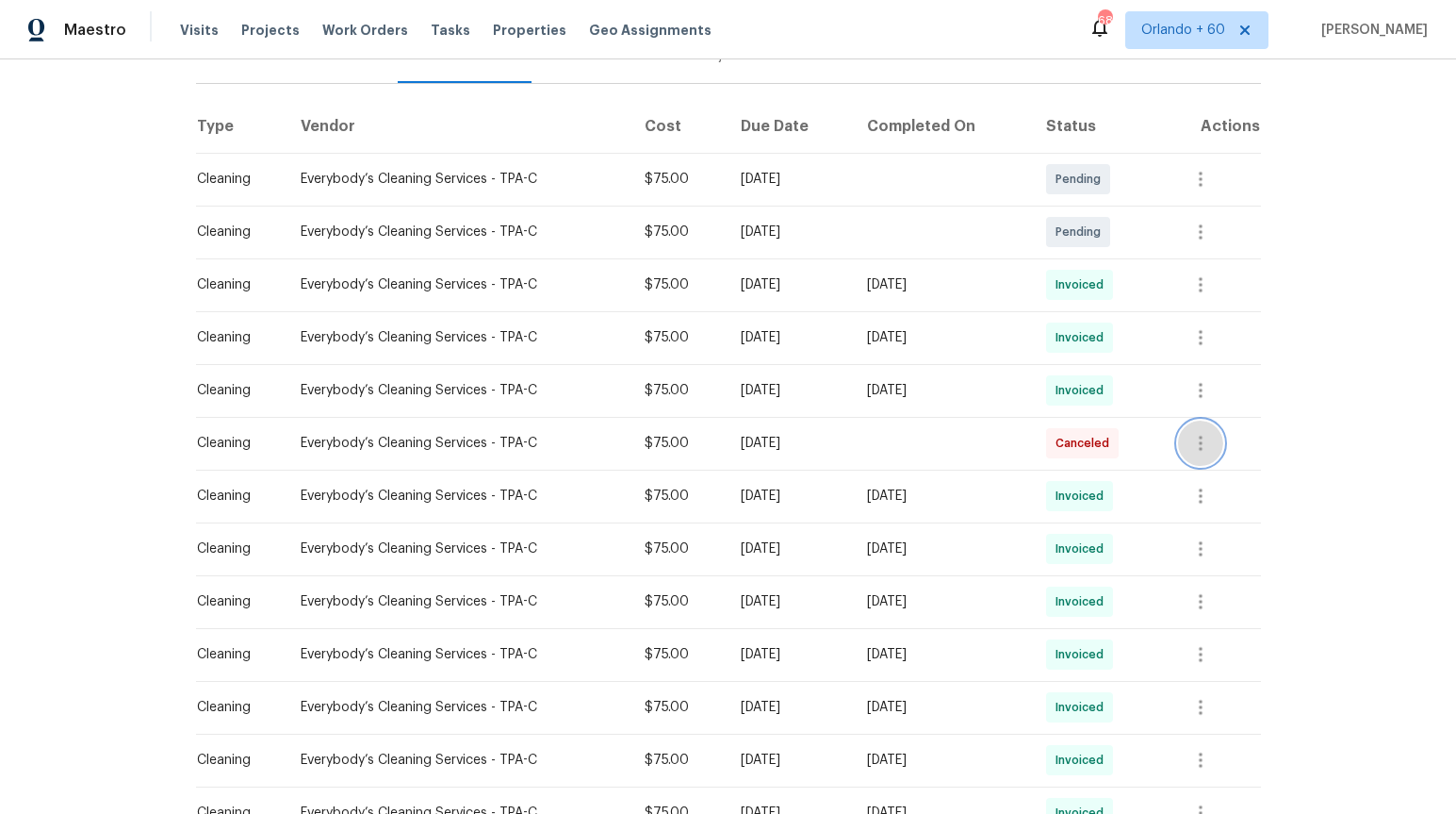
click at [1207, 441] on icon "button" at bounding box center [1201, 443] width 23 height 23
click at [1213, 483] on li "View details" at bounding box center [1255, 475] width 132 height 32
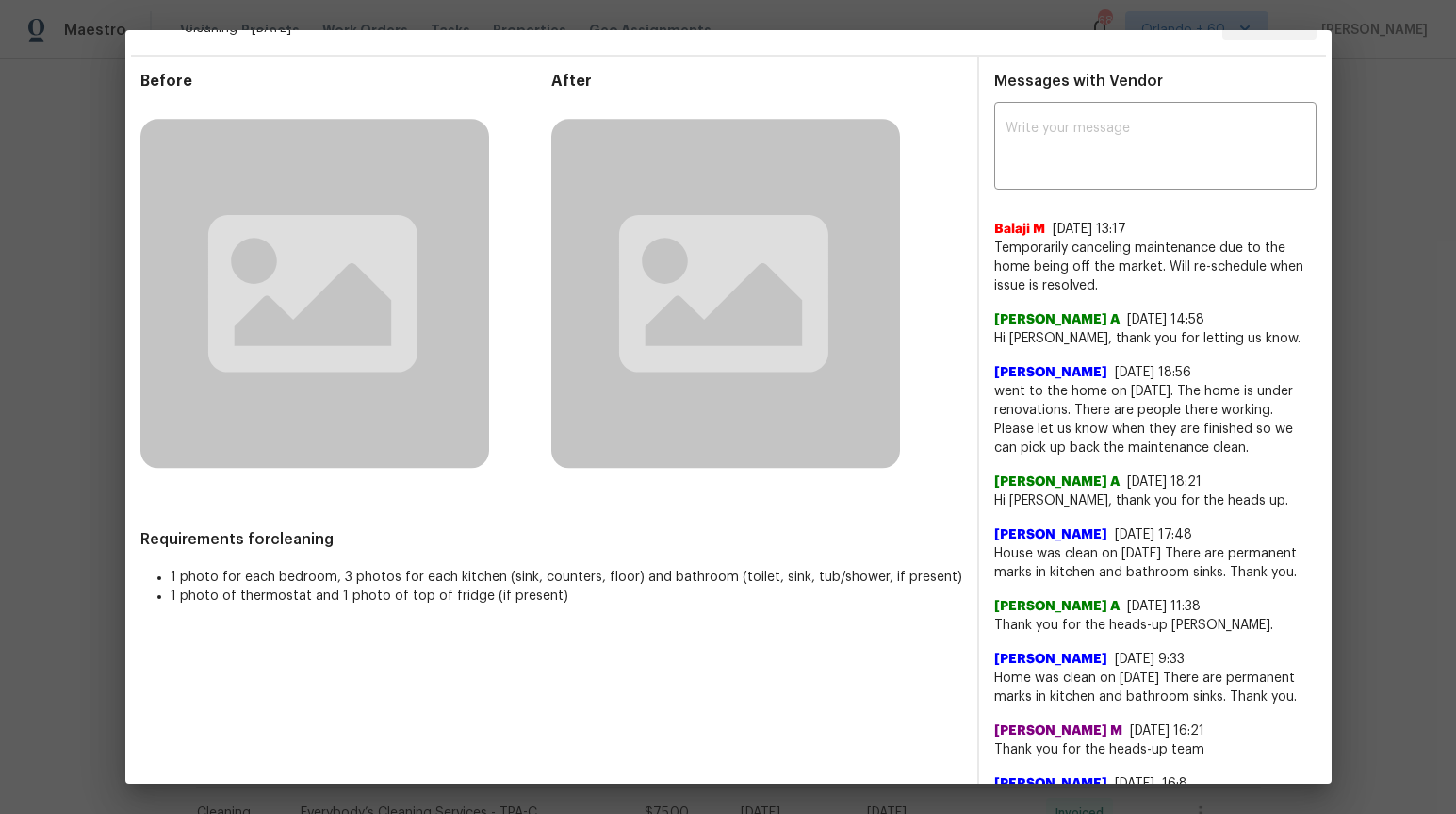
scroll to position [48, 0]
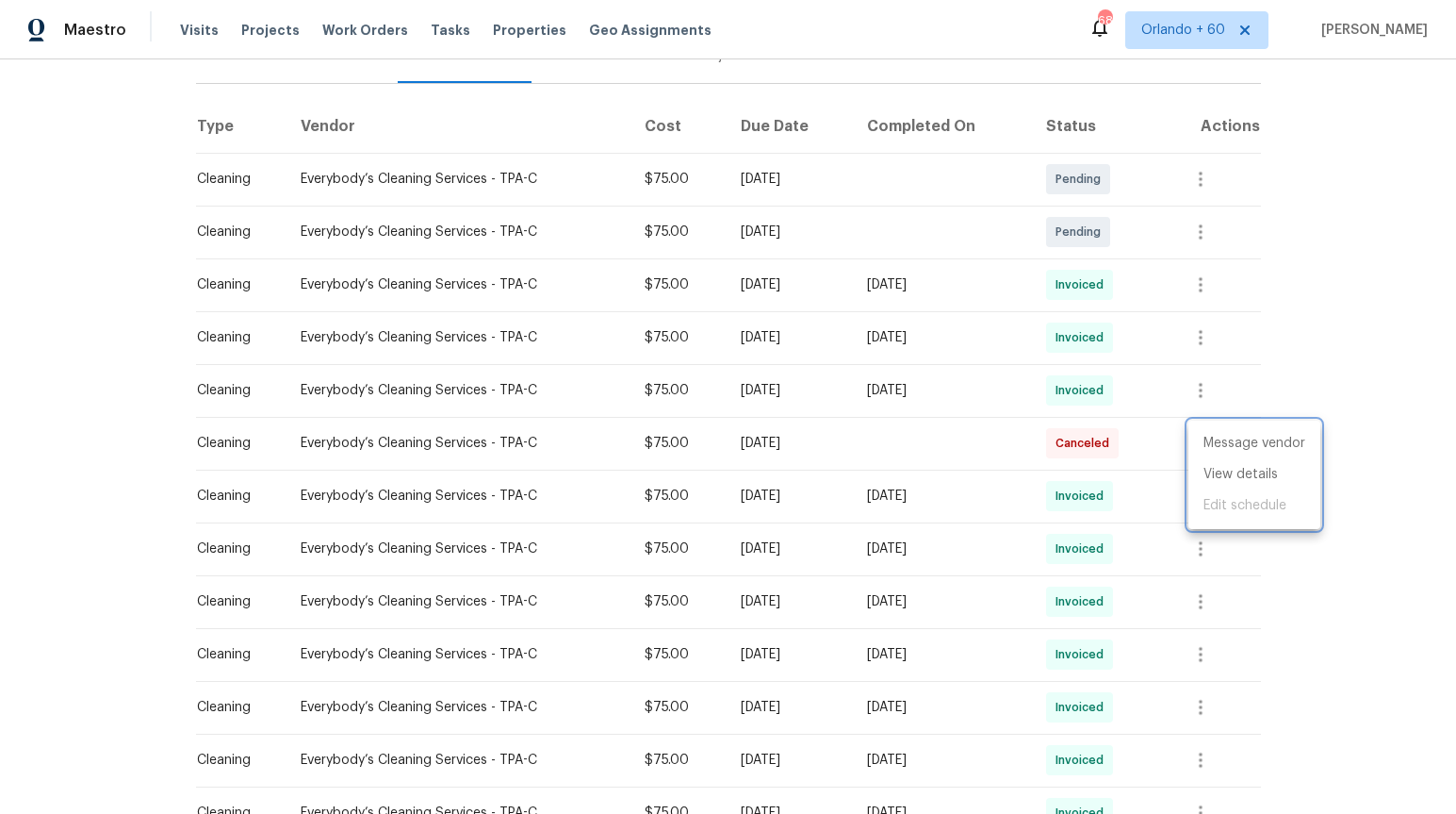
click at [99, 504] on div at bounding box center [728, 407] width 1456 height 814
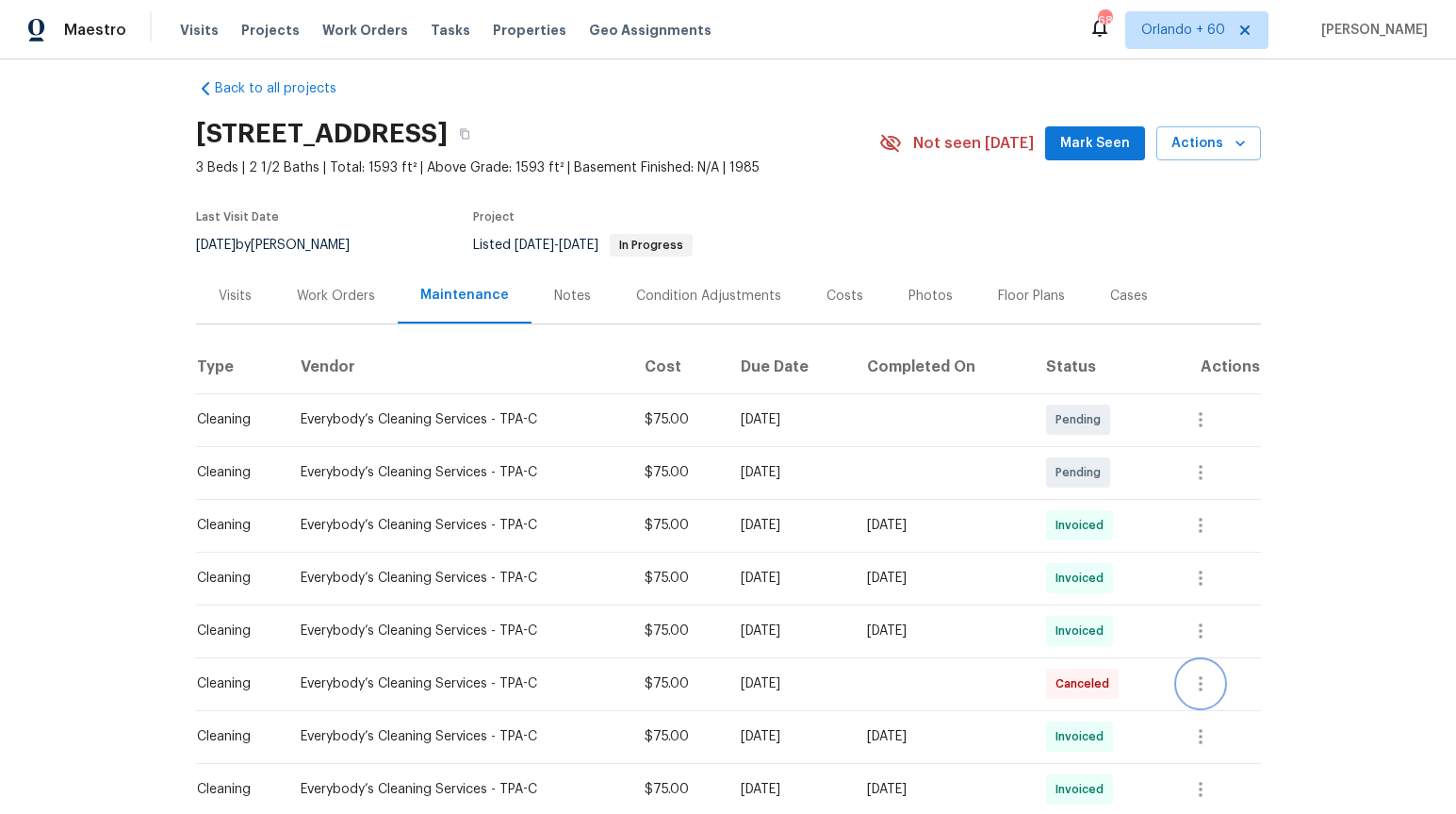
scroll to position [0, 0]
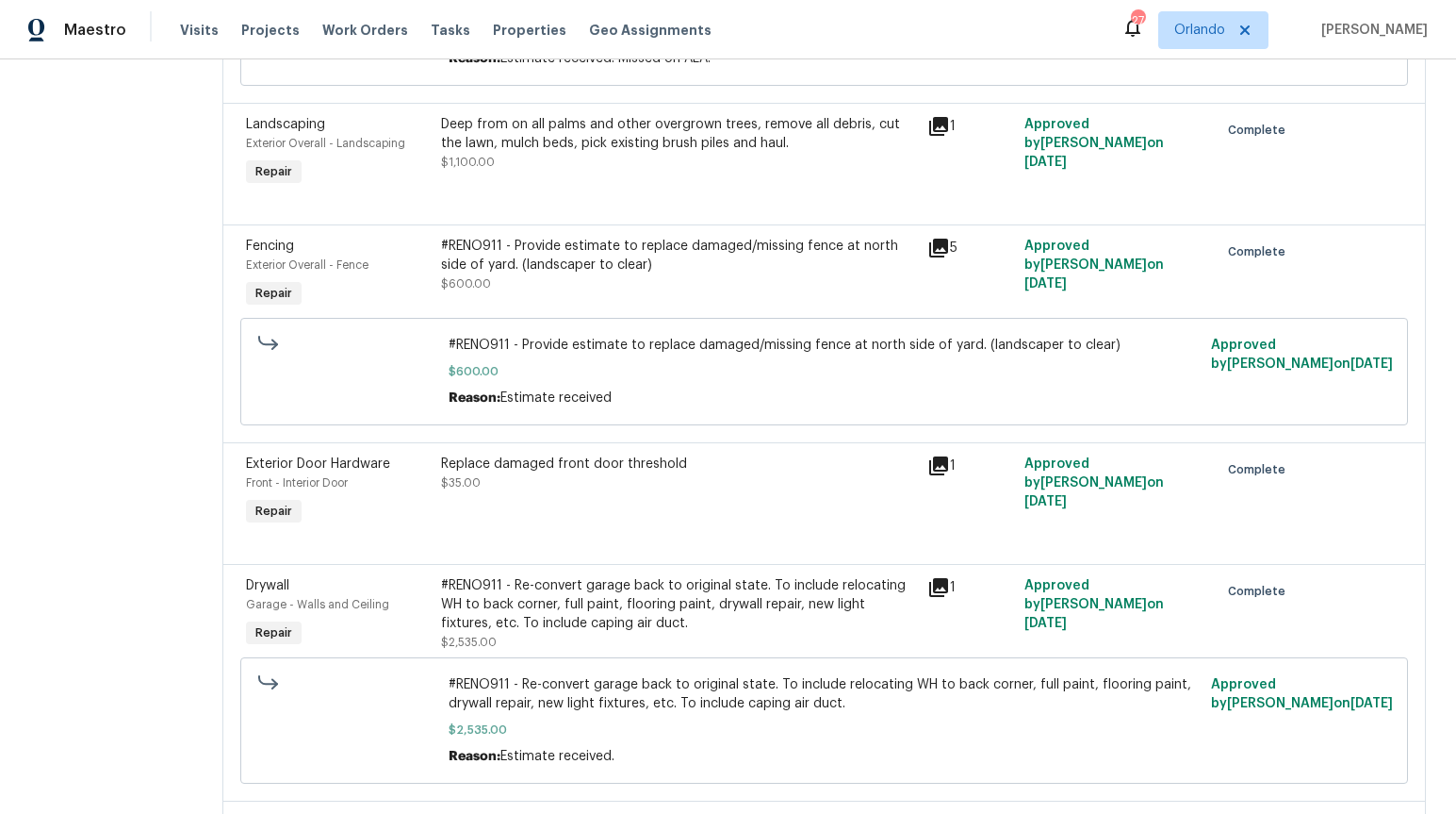
scroll to position [3170, 0]
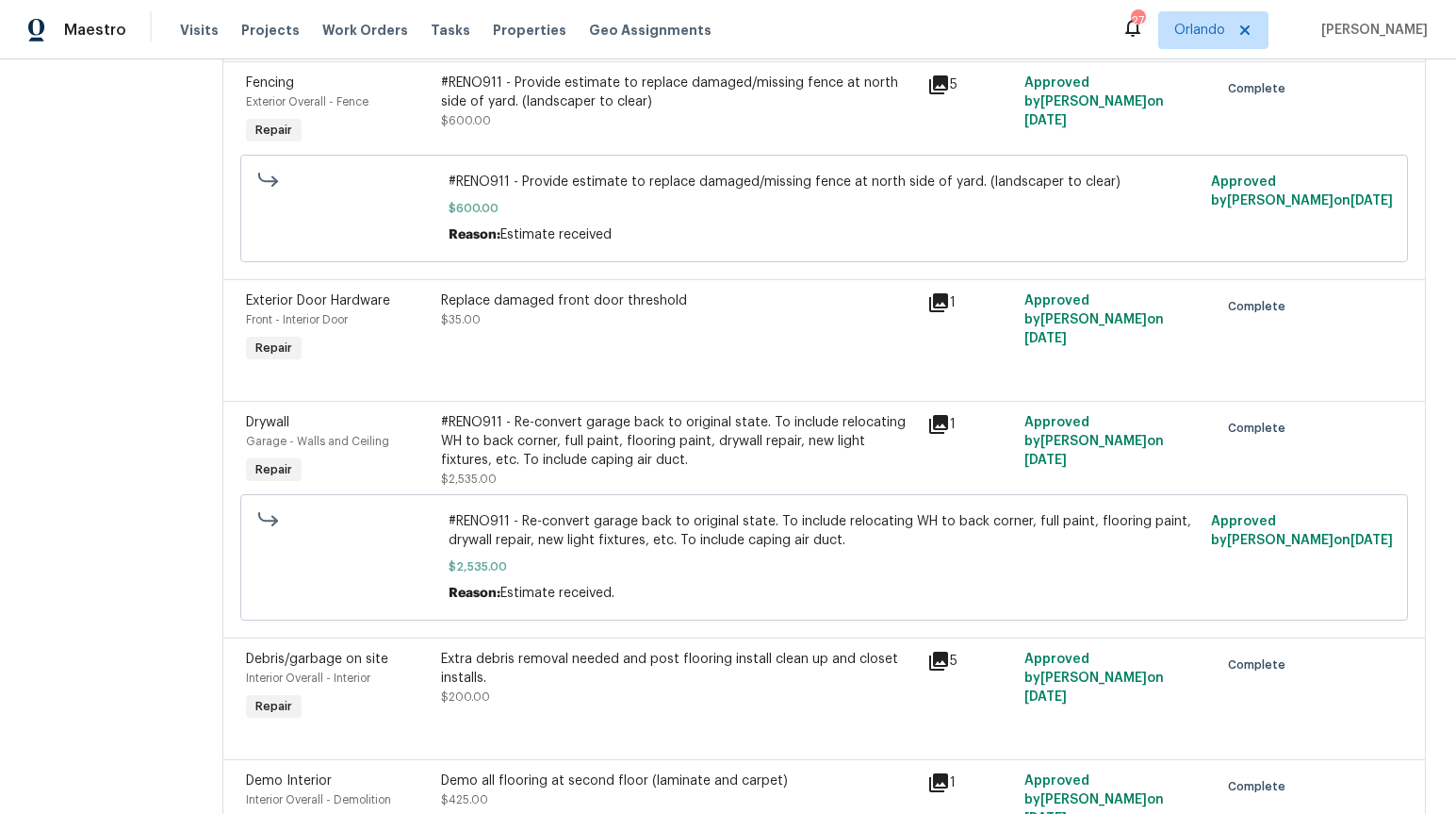
click at [927, 413] on icon at bounding box center [938, 424] width 23 height 23
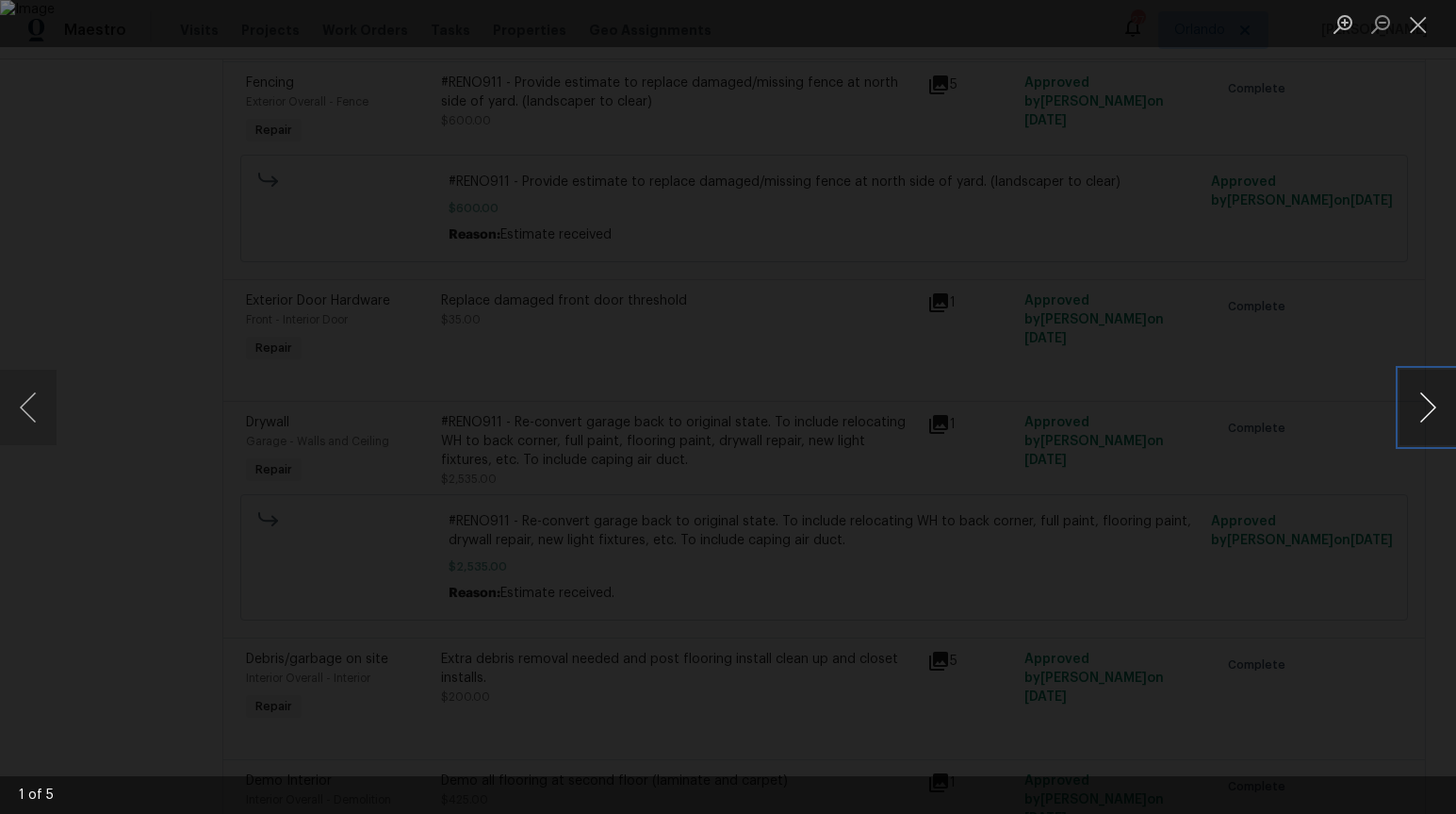
click at [1425, 409] on button "Next image" at bounding box center [1427, 407] width 56 height 75
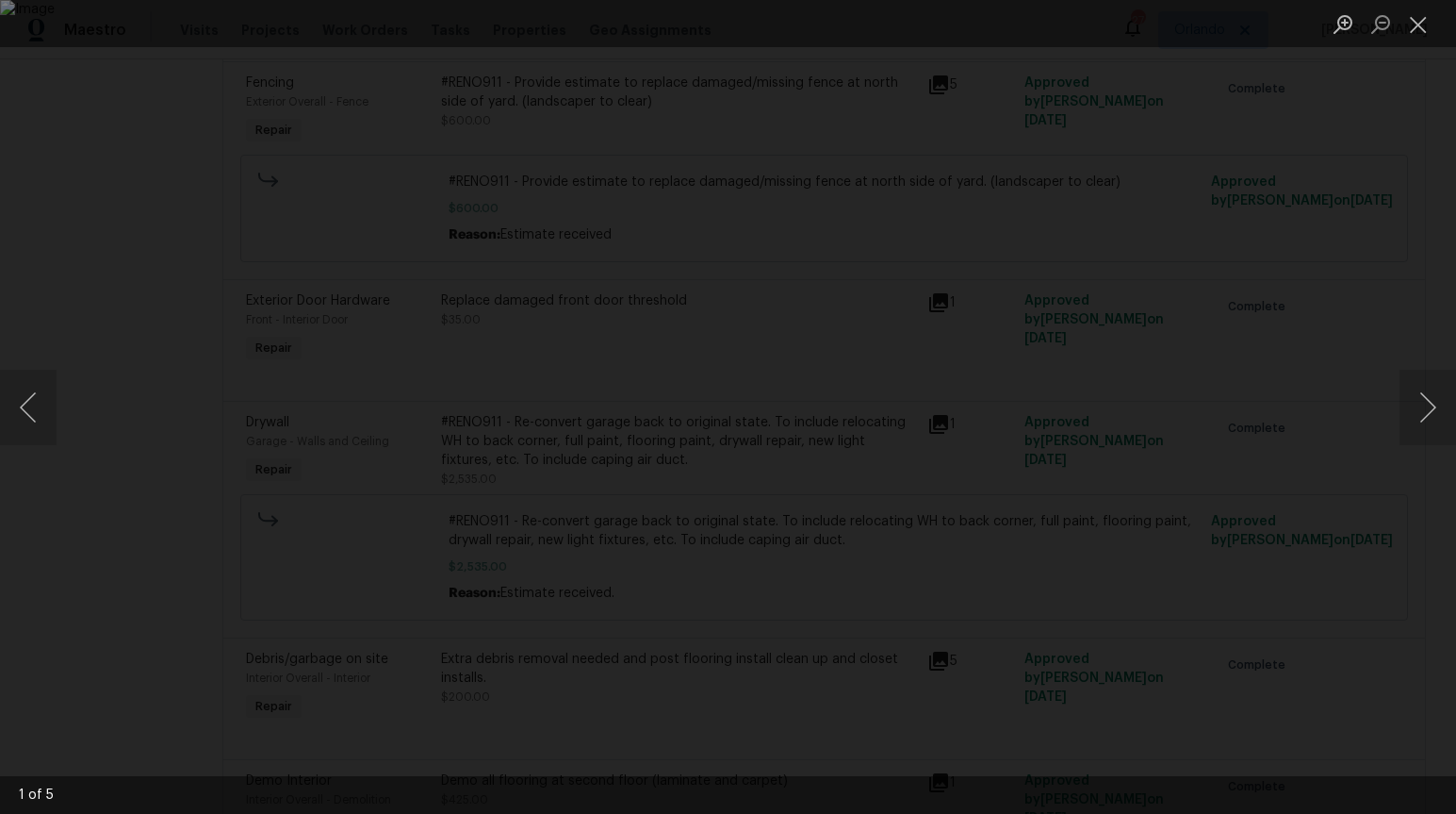
click at [1269, 435] on div "Lightbox" at bounding box center [728, 407] width 1456 height 814
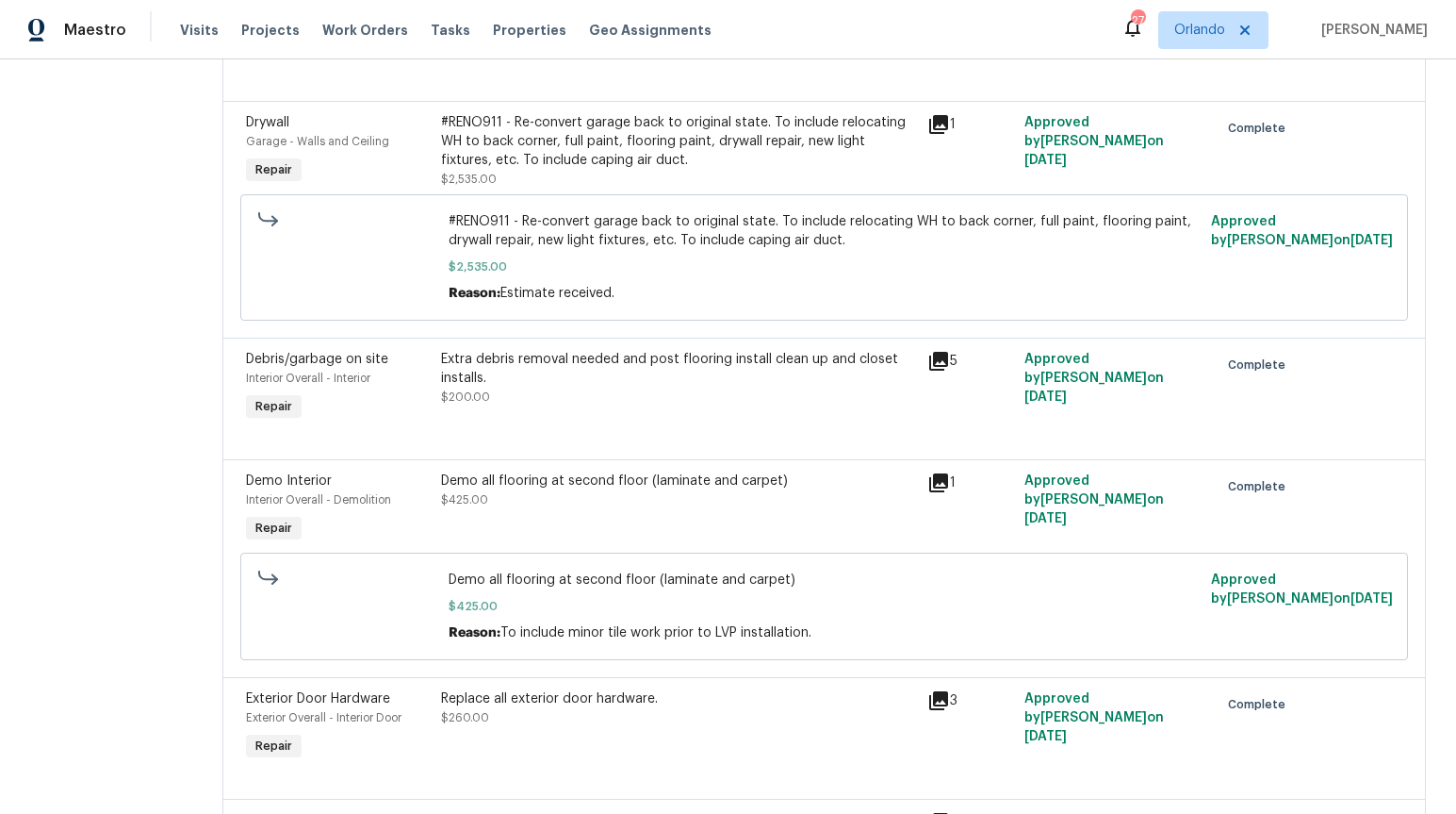
scroll to position [3501, 0]
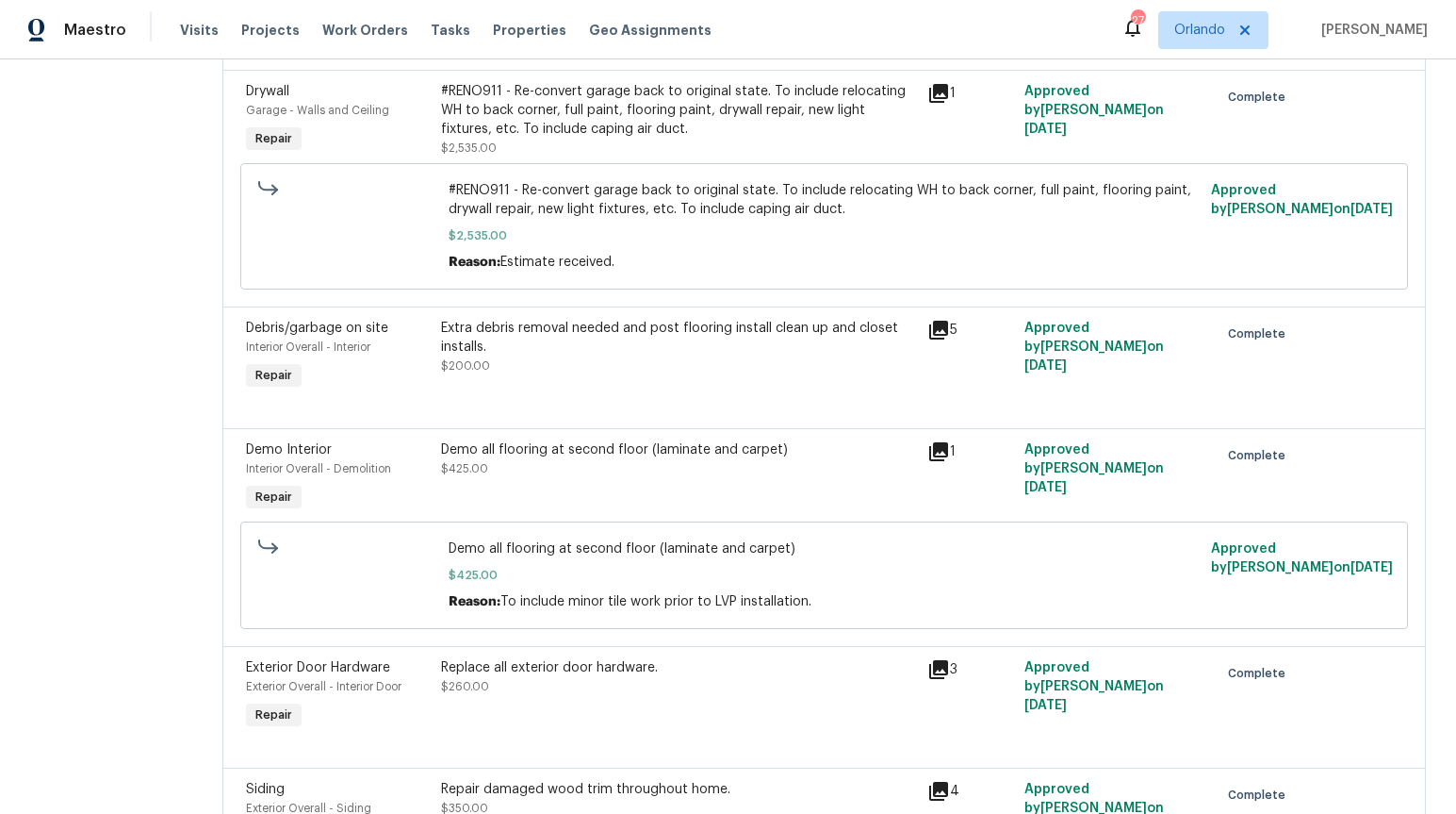
click at [927, 440] on icon at bounding box center [938, 451] width 23 height 23
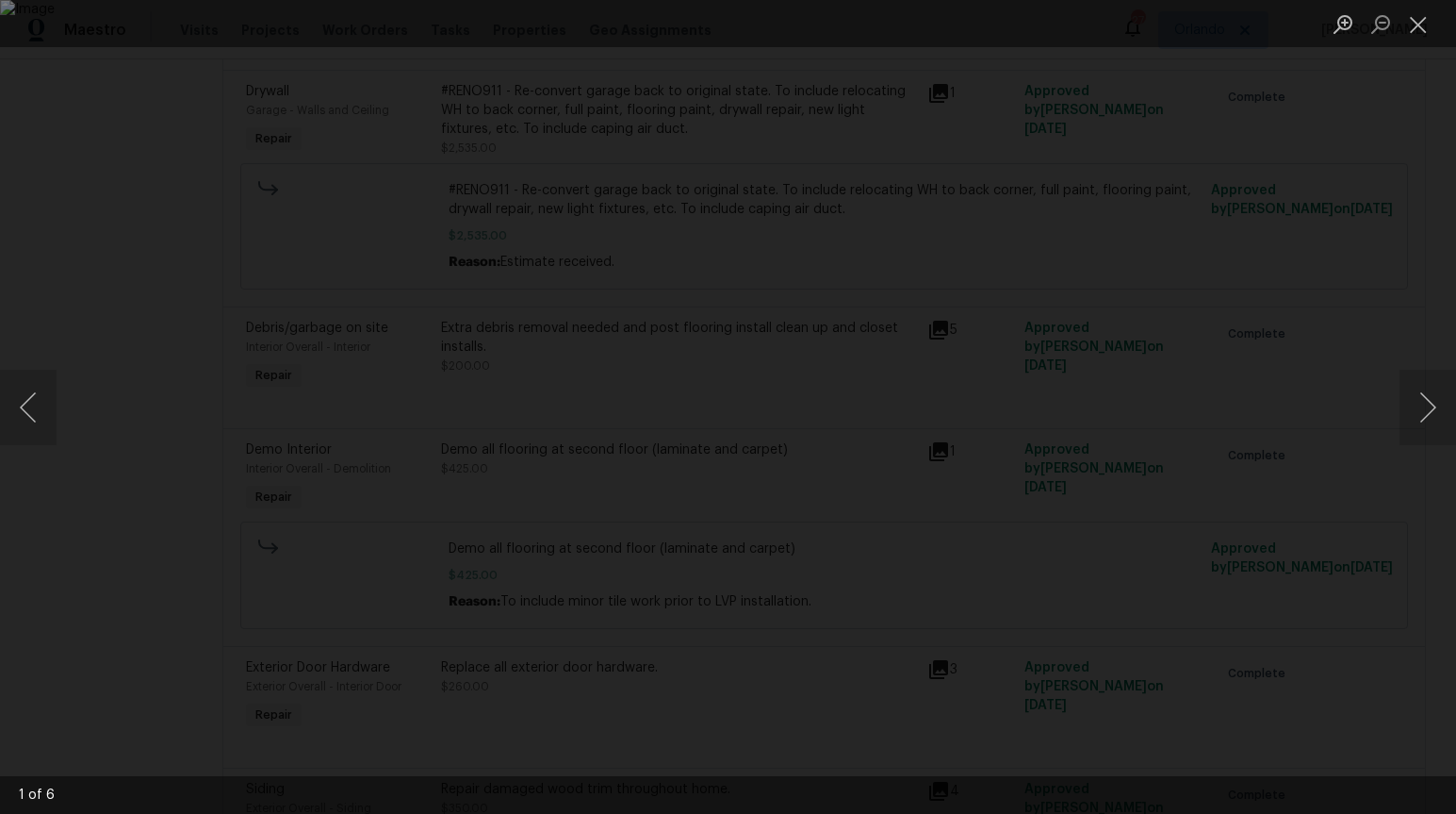
click at [1296, 456] on div "Lightbox" at bounding box center [728, 407] width 1456 height 814
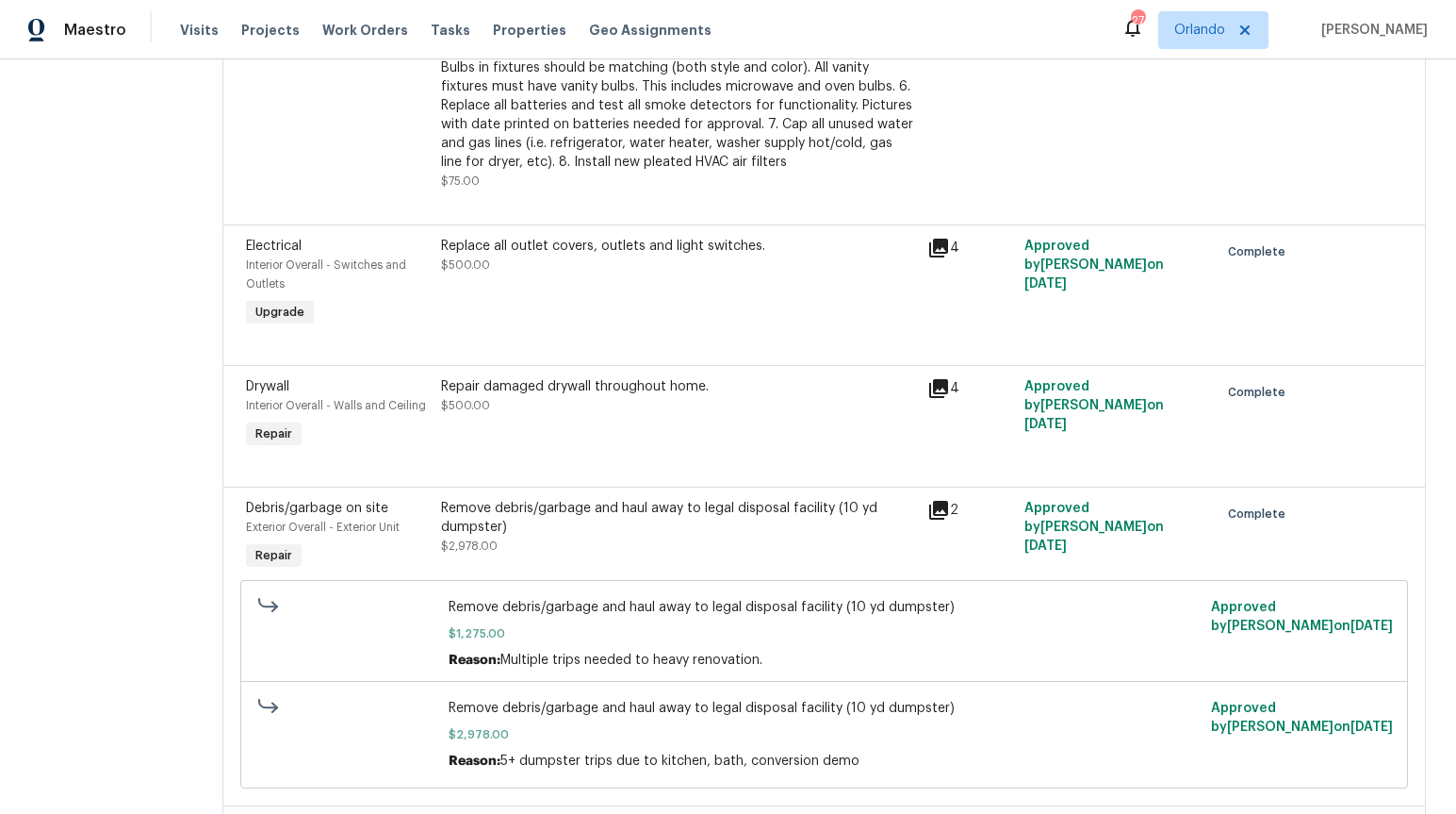
scroll to position [4485, 0]
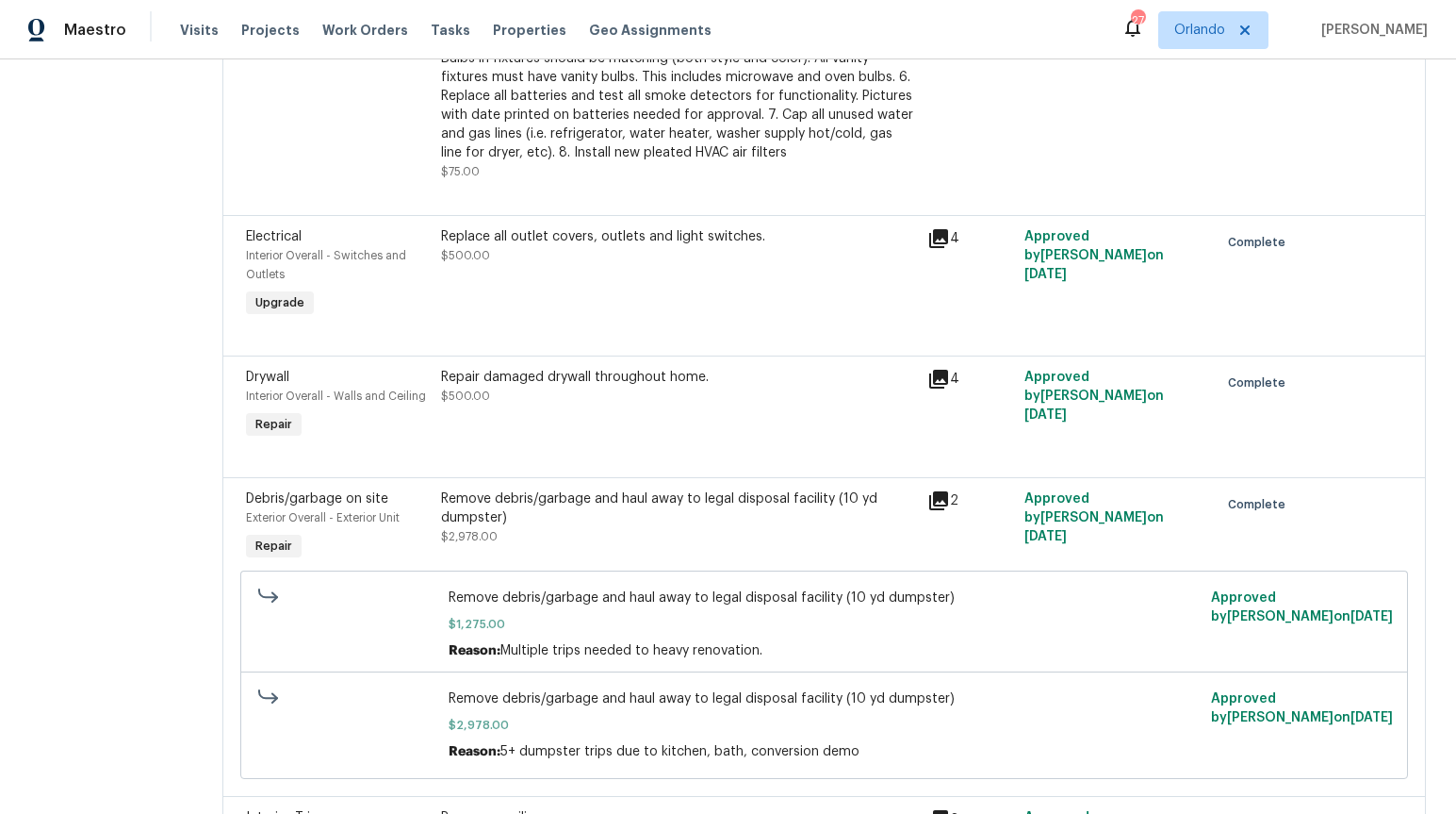
click at [929, 491] on icon at bounding box center [938, 500] width 19 height 19
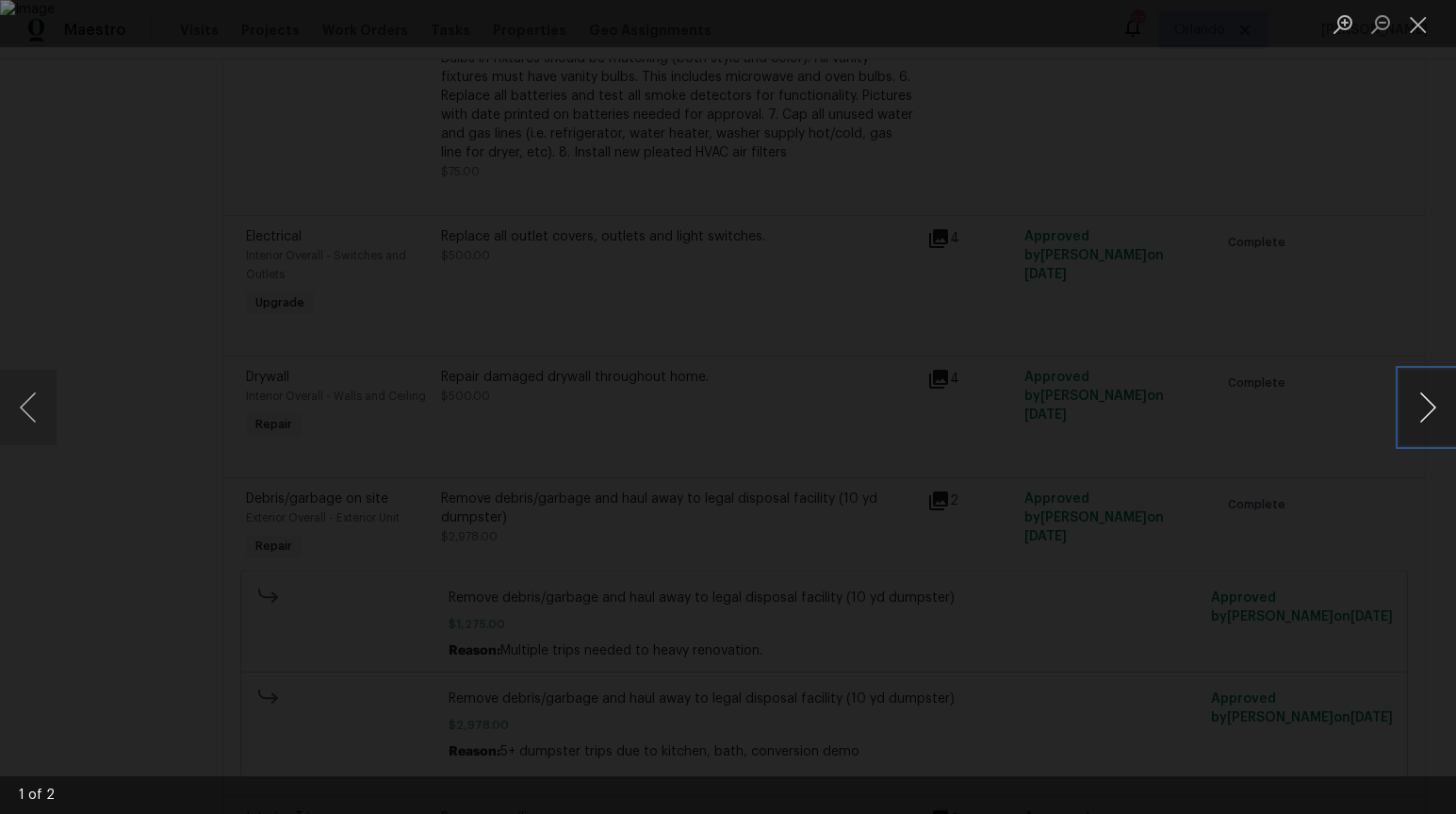
click at [1441, 396] on button "Next image" at bounding box center [1427, 407] width 56 height 75
click at [1435, 396] on button "Next image" at bounding box center [1427, 407] width 56 height 75
click at [1305, 418] on div "Lightbox" at bounding box center [728, 407] width 1456 height 814
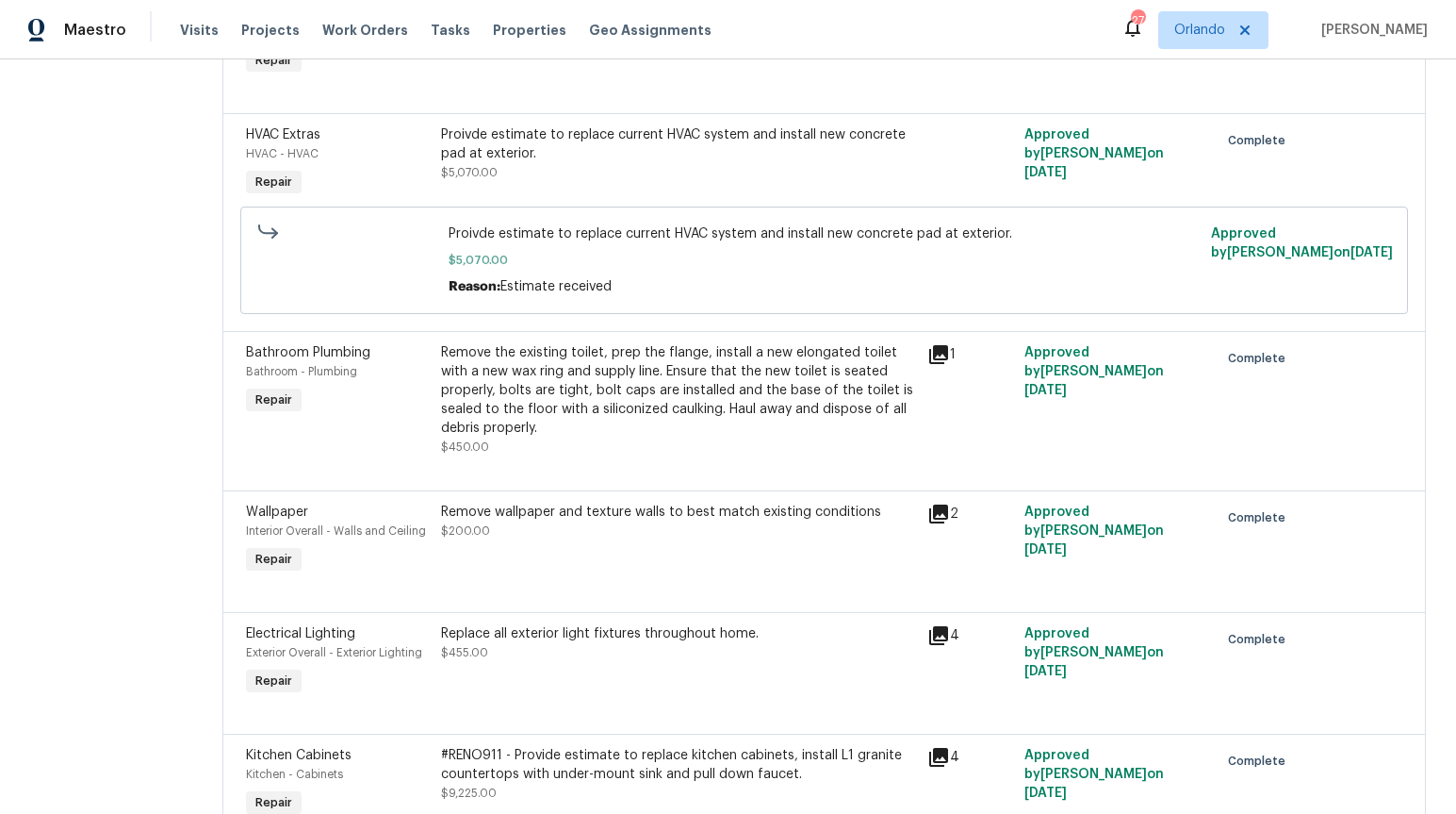
scroll to position [5539, 0]
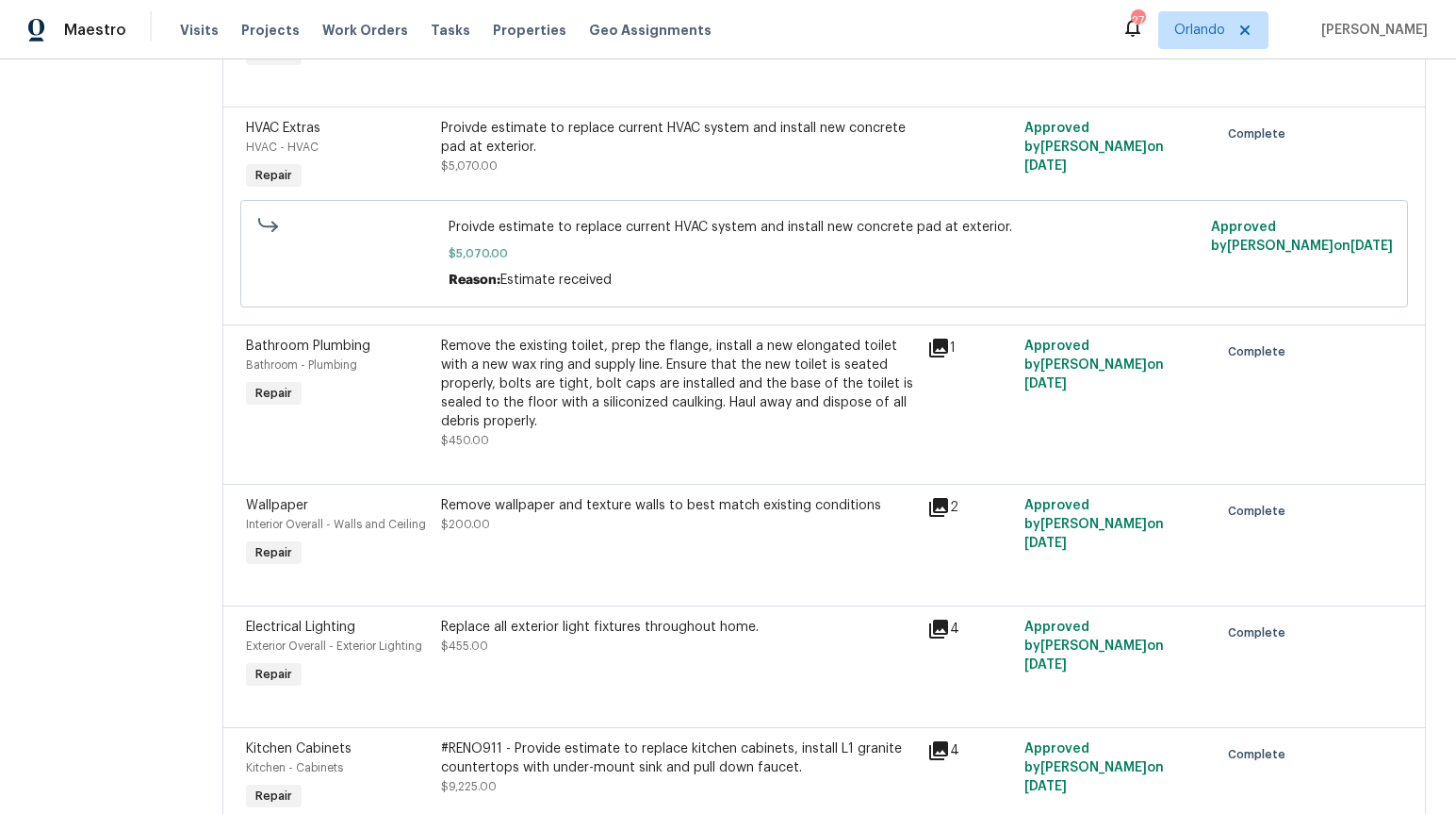
click at [927, 336] on icon at bounding box center [938, 347] width 23 height 23
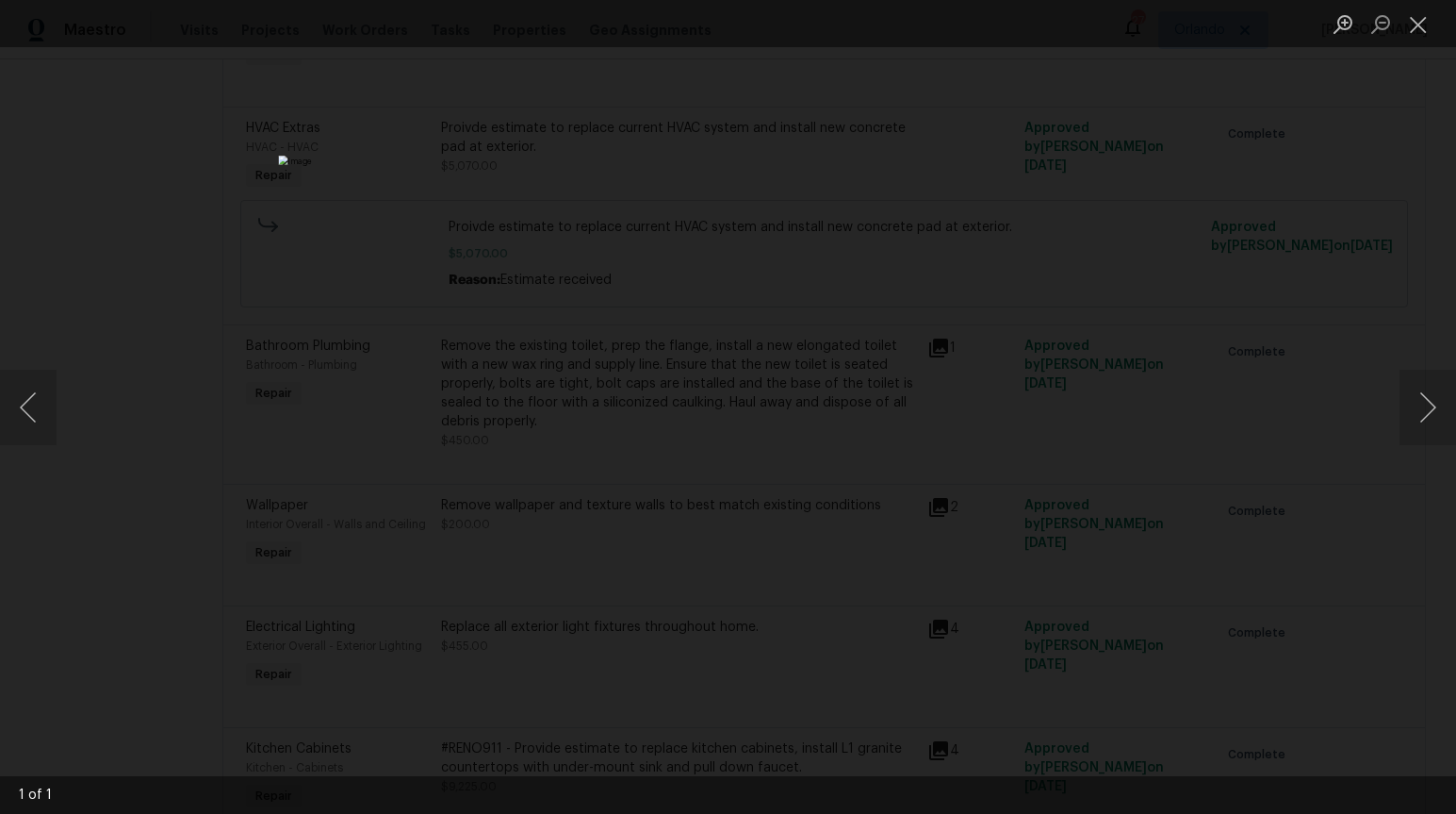
click at [1165, 359] on div "Lightbox" at bounding box center [728, 407] width 1456 height 814
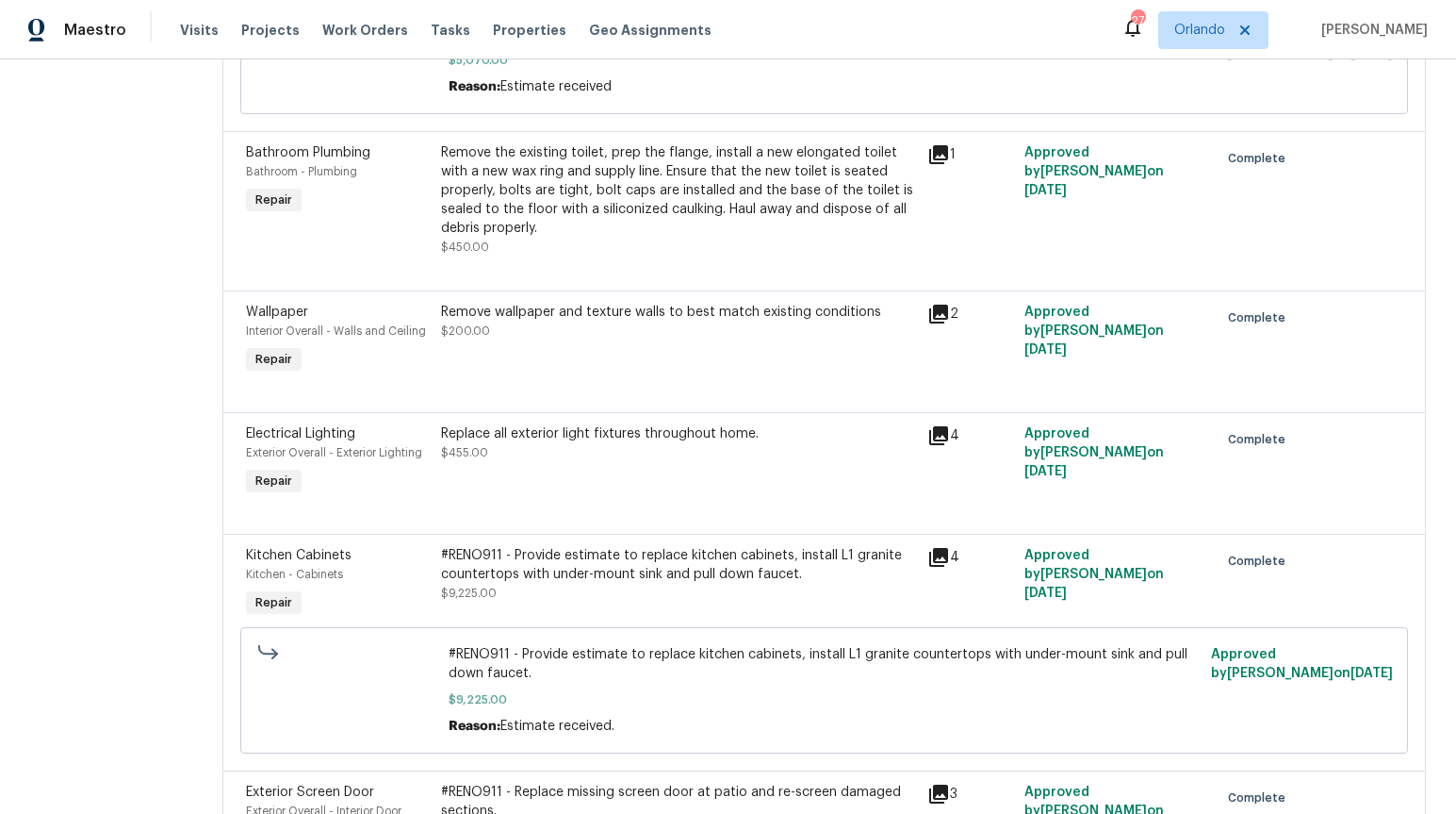
scroll to position [5788, 0]
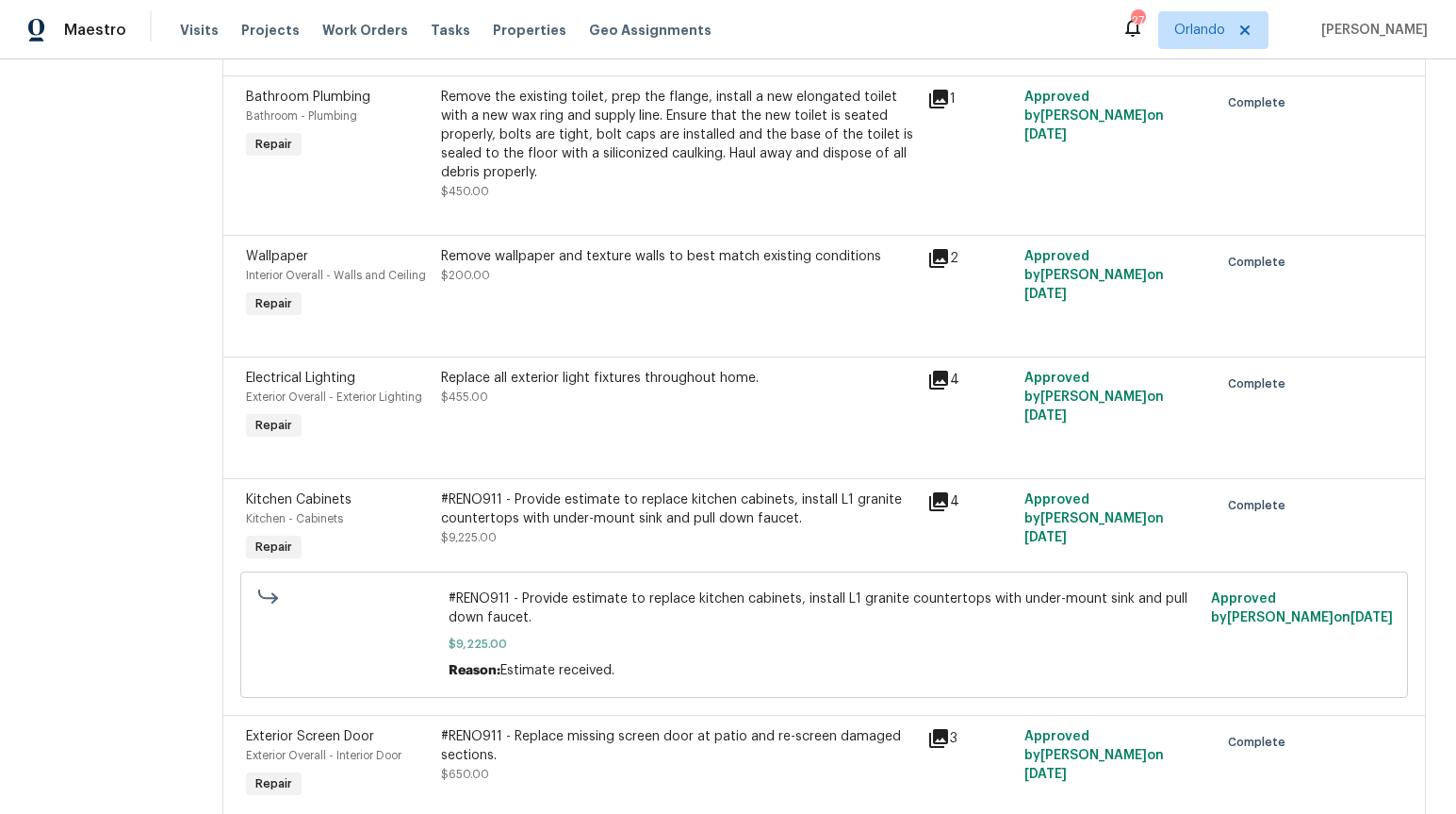
click at [929, 492] on icon at bounding box center [938, 501] width 19 height 19
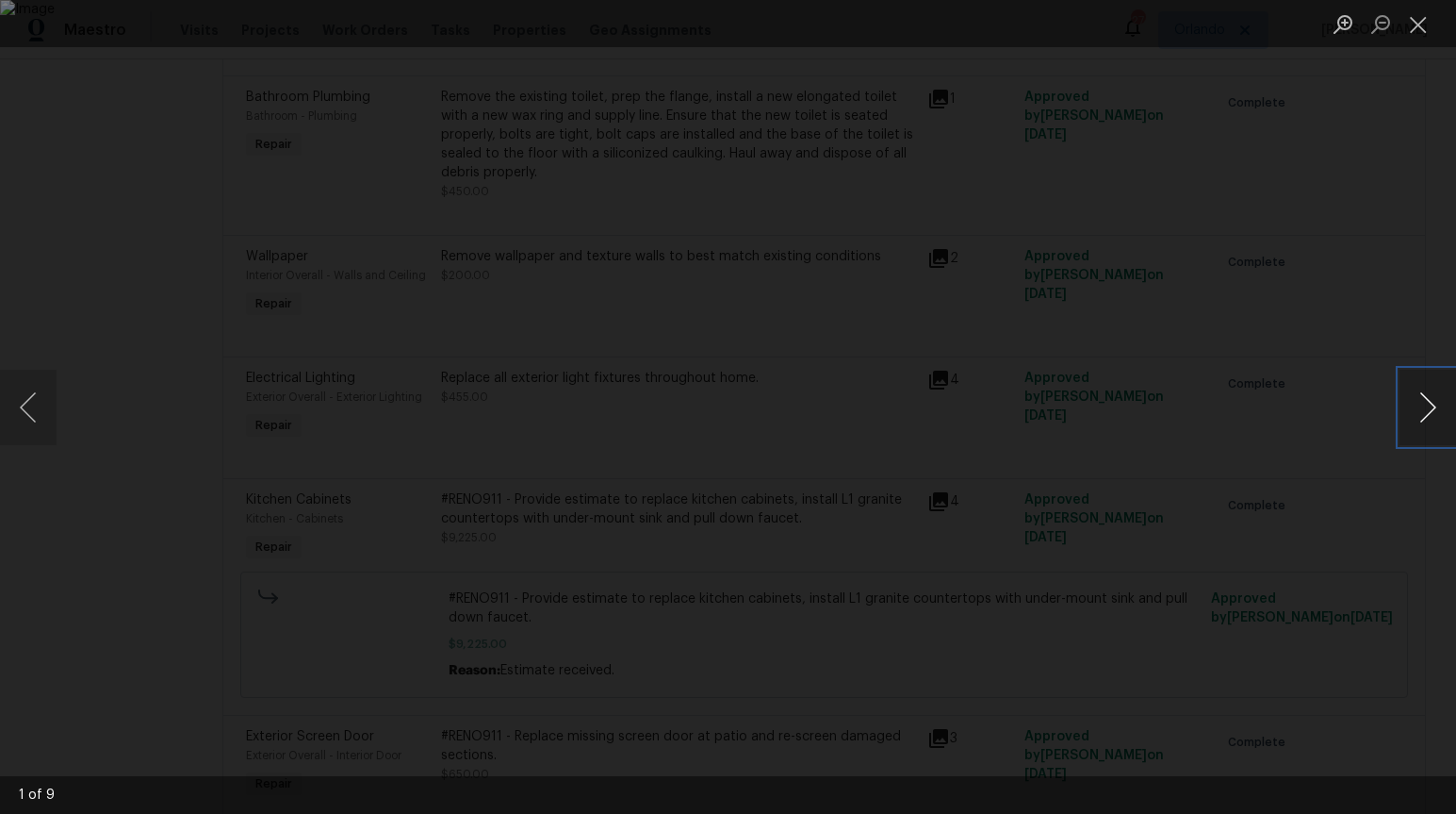
click at [1419, 400] on button "Next image" at bounding box center [1427, 407] width 56 height 75
click at [1347, 406] on div "Lightbox" at bounding box center [728, 407] width 1456 height 814
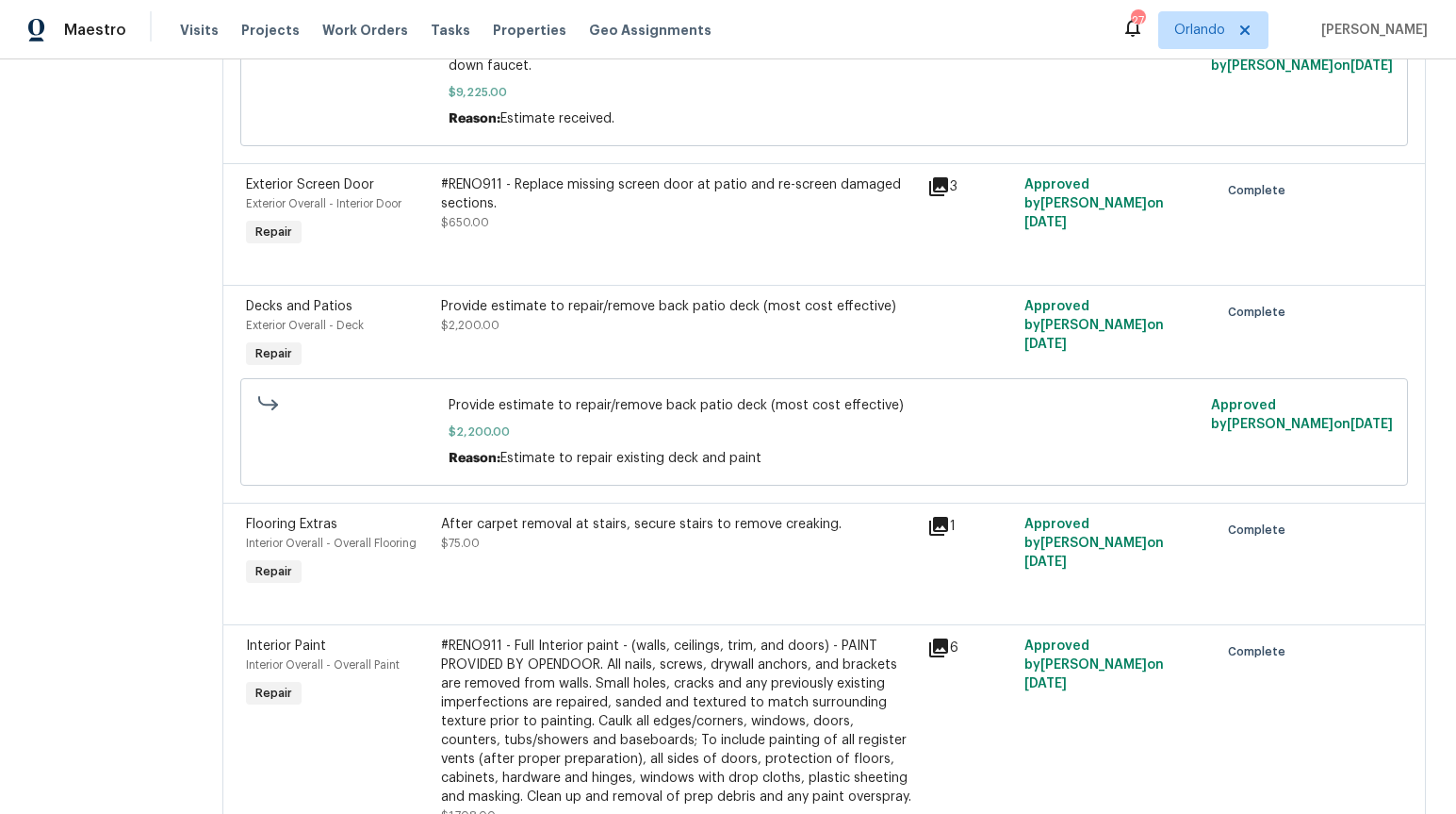
scroll to position [6389, 0]
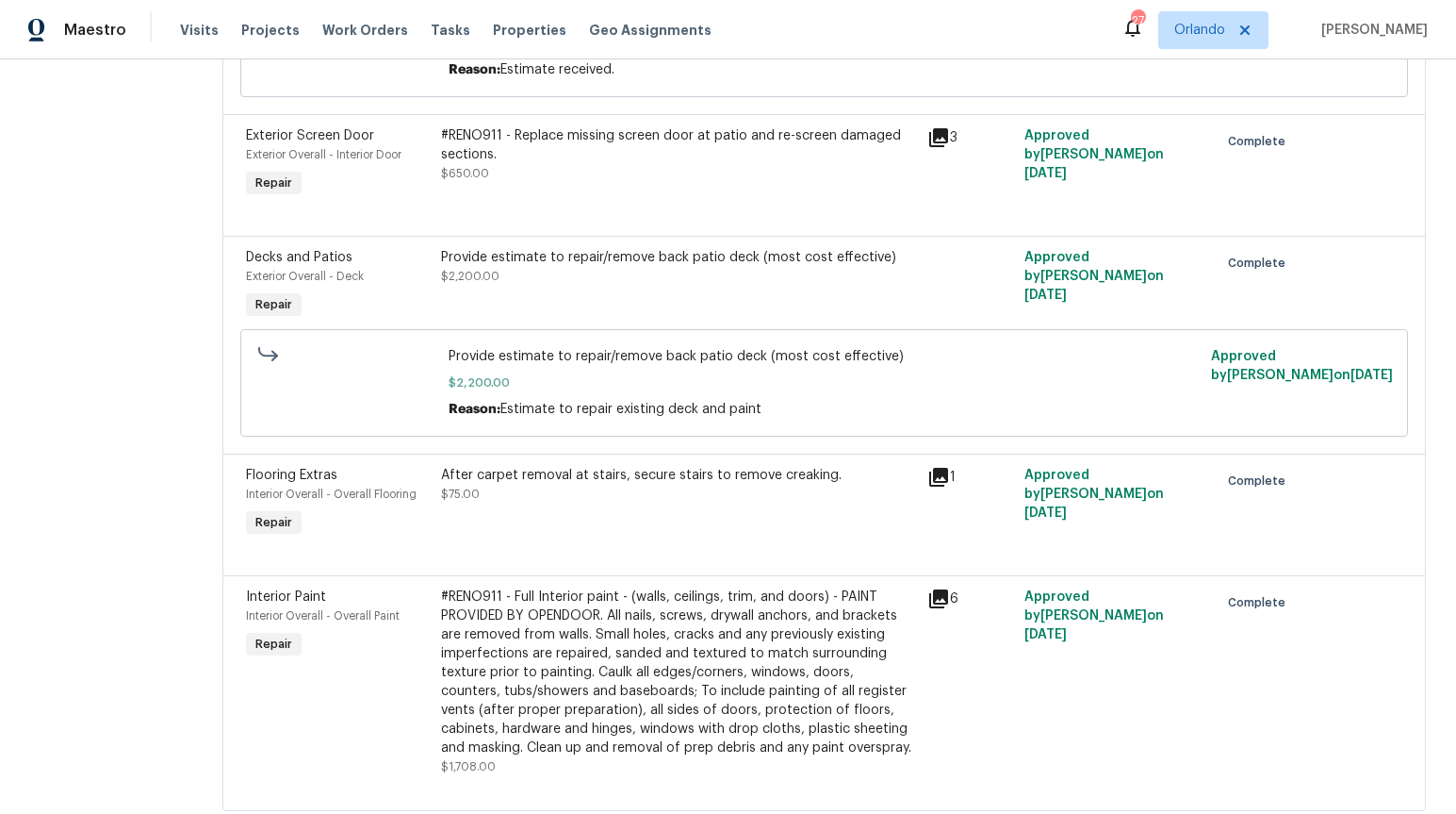
click at [927, 587] on icon at bounding box center [938, 598] width 23 height 23
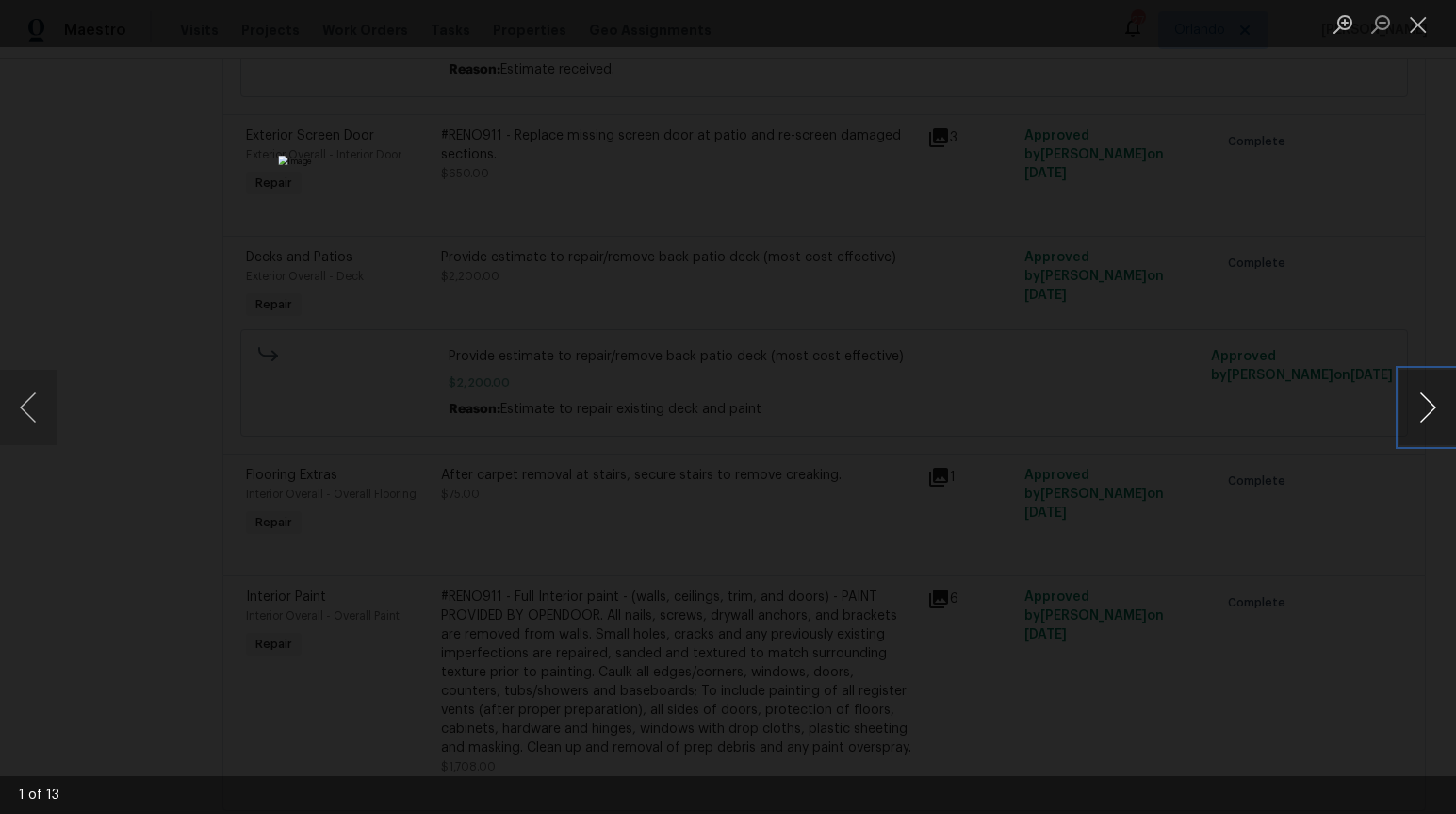
click at [1429, 401] on button "Next image" at bounding box center [1427, 407] width 56 height 75
click at [1213, 412] on div "Lightbox" at bounding box center [728, 407] width 1456 height 814
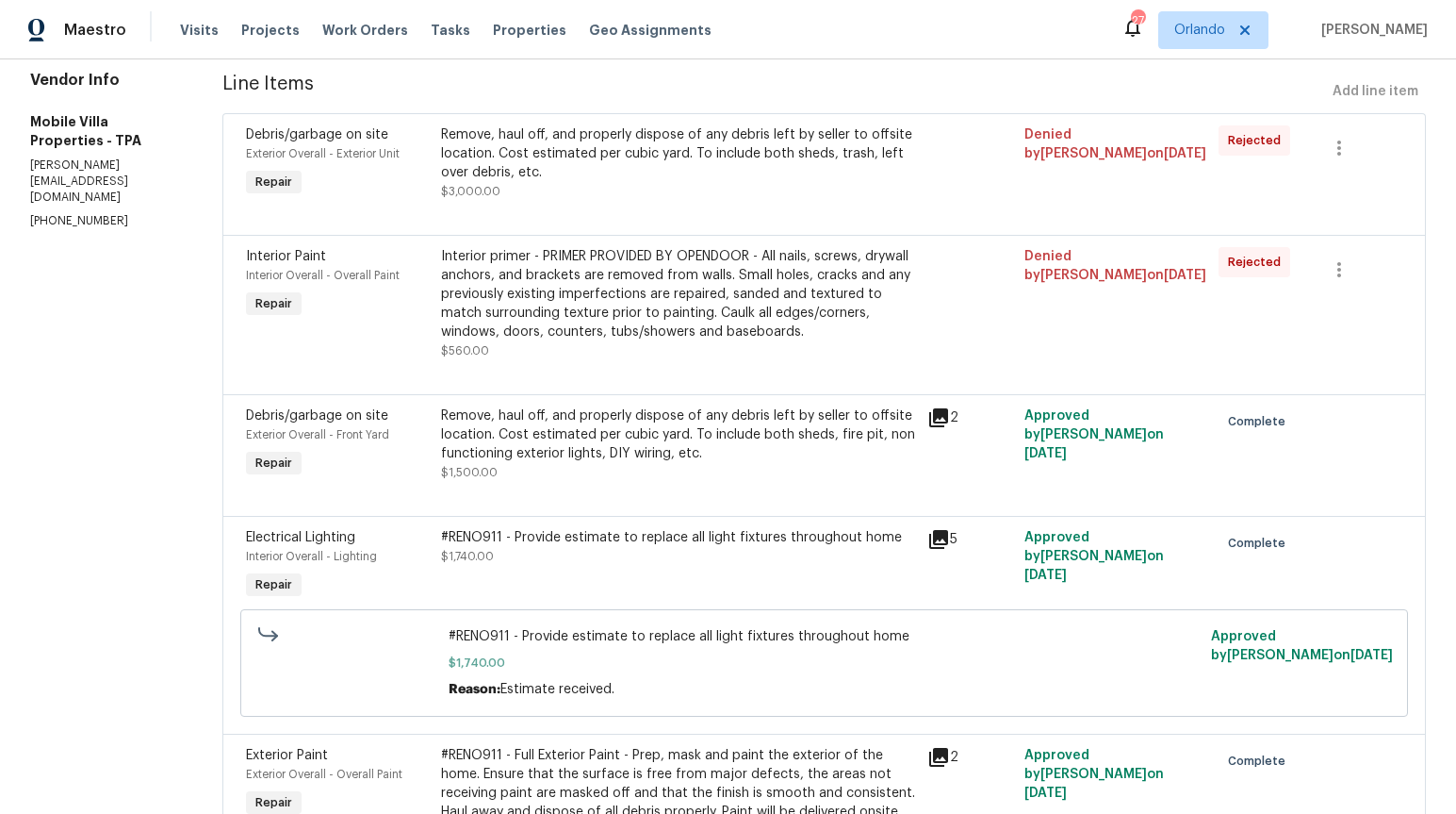
scroll to position [248, 0]
click at [927, 544] on icon at bounding box center [938, 540] width 23 height 23
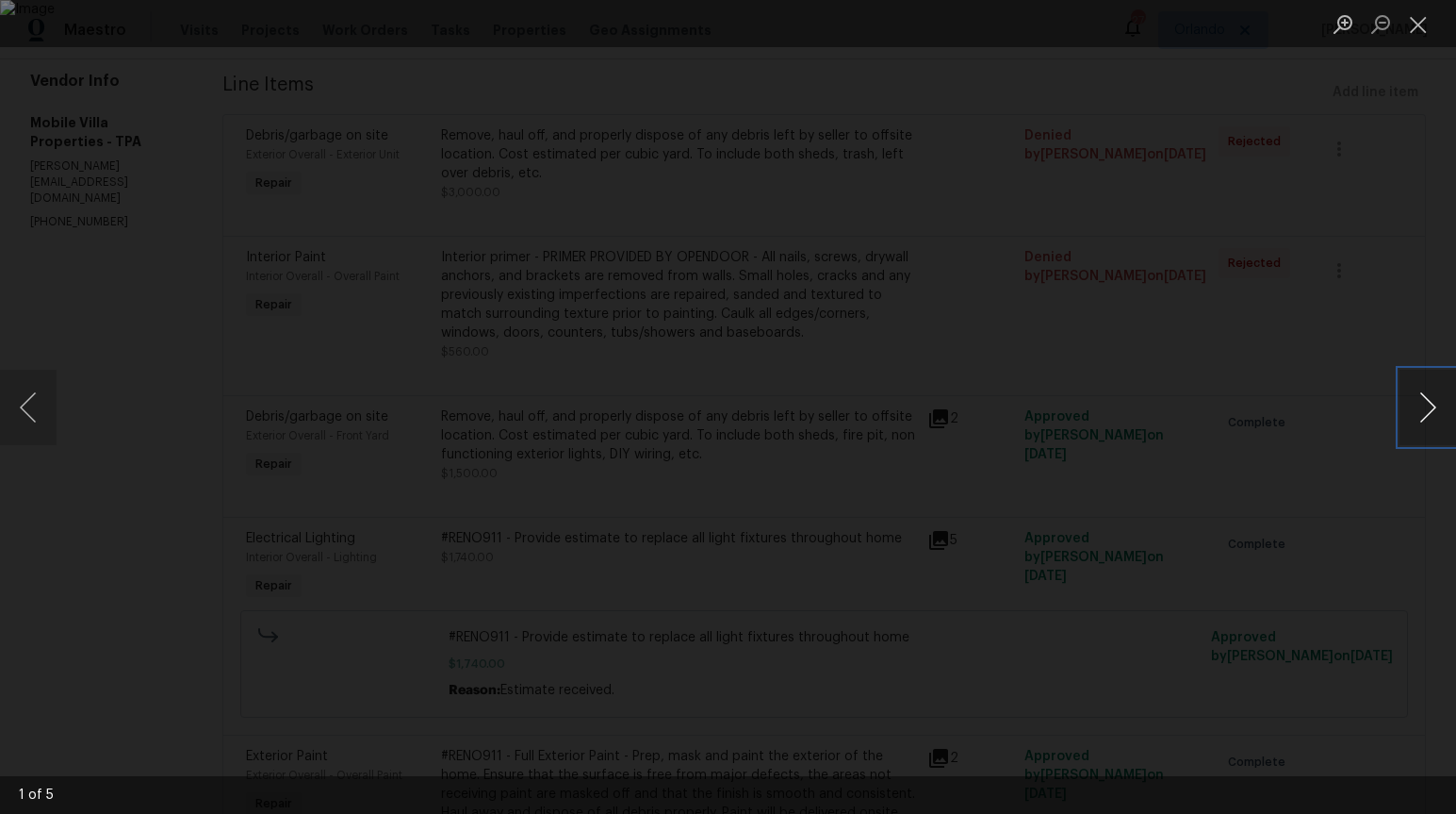
click at [1419, 402] on button "Next image" at bounding box center [1427, 407] width 56 height 75
click at [1428, 27] on button "Close lightbox" at bounding box center [1419, 24] width 37 height 33
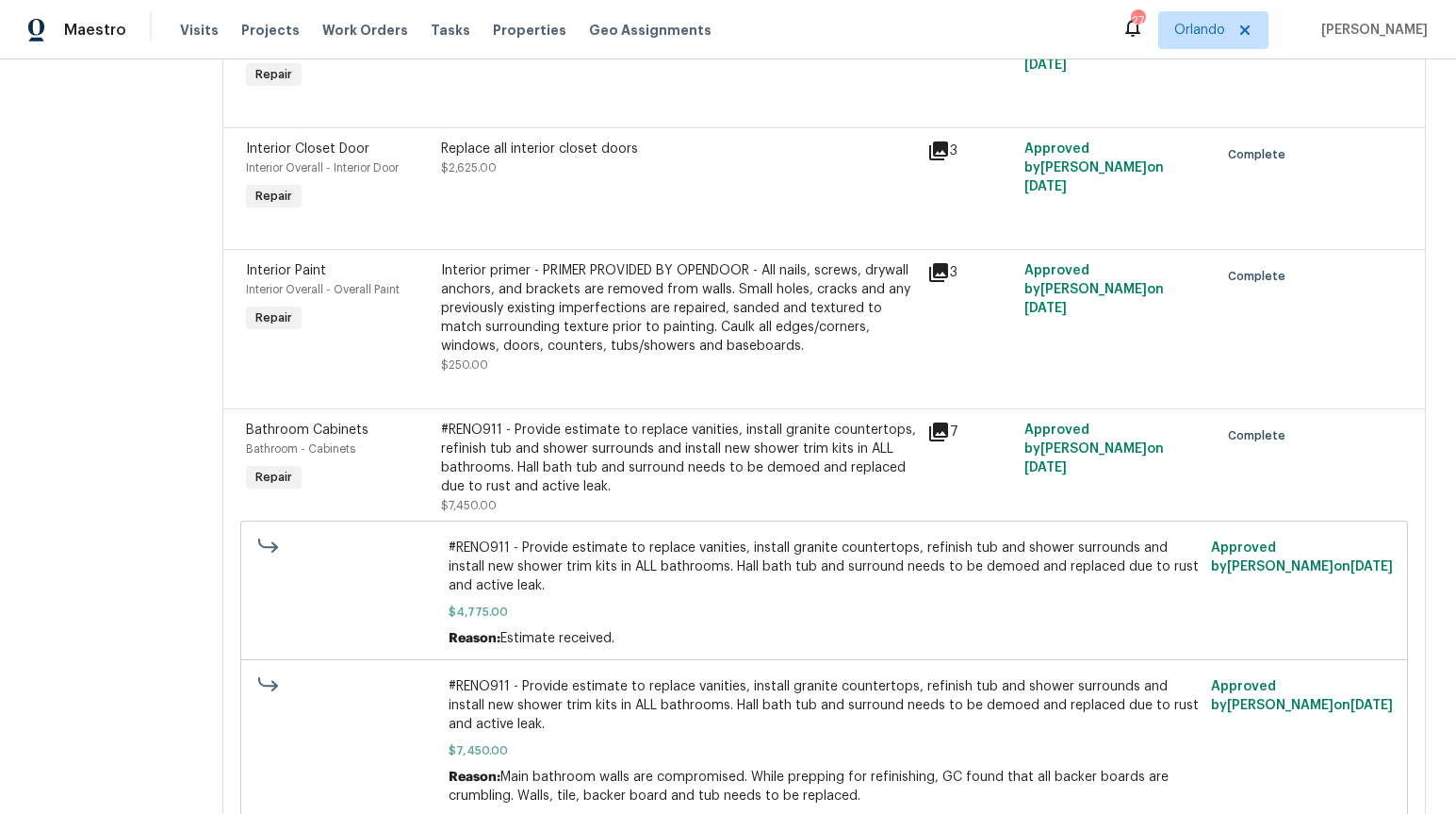
scroll to position [1359, 0]
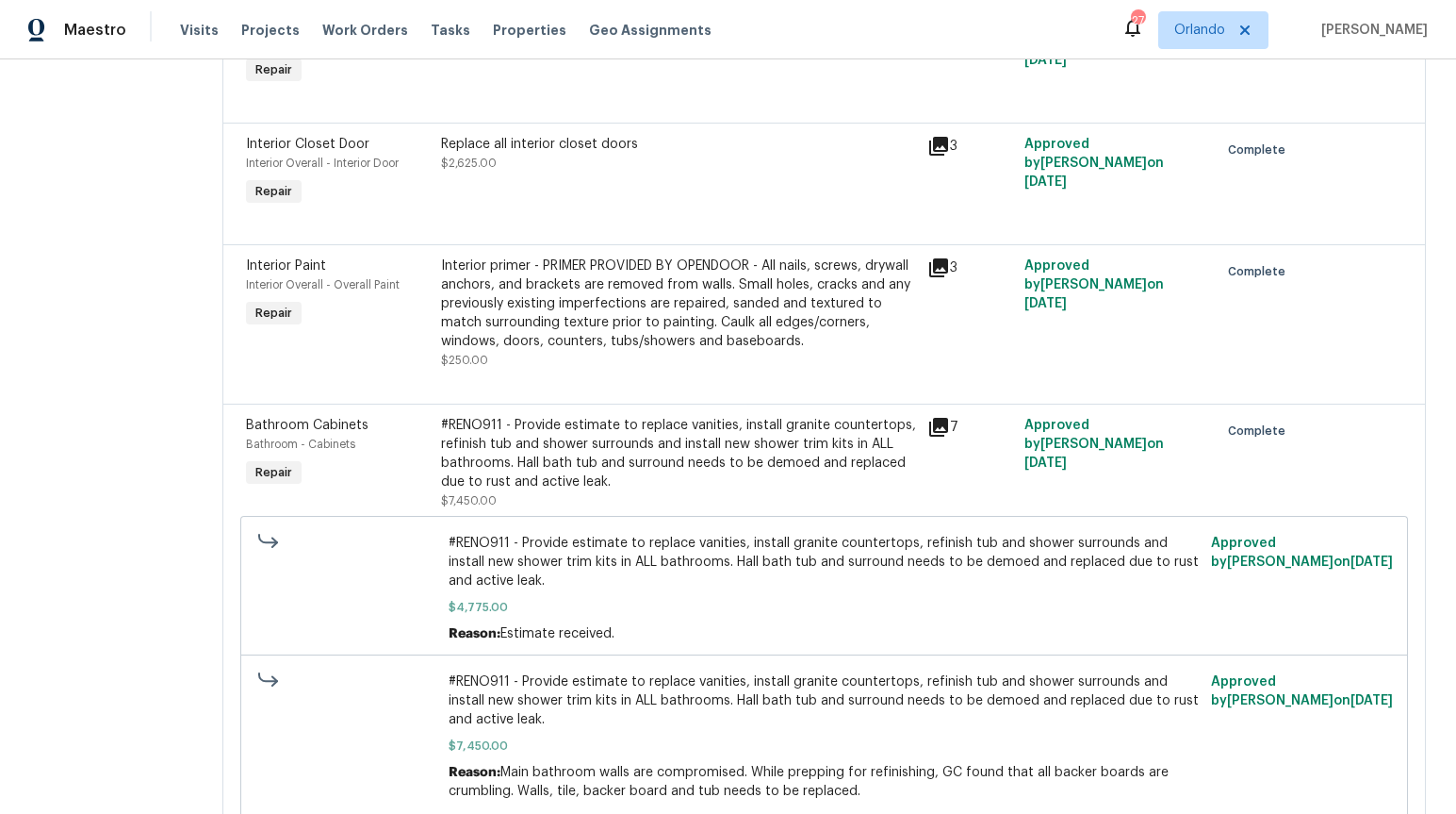
click at [929, 428] on icon at bounding box center [938, 426] width 19 height 19
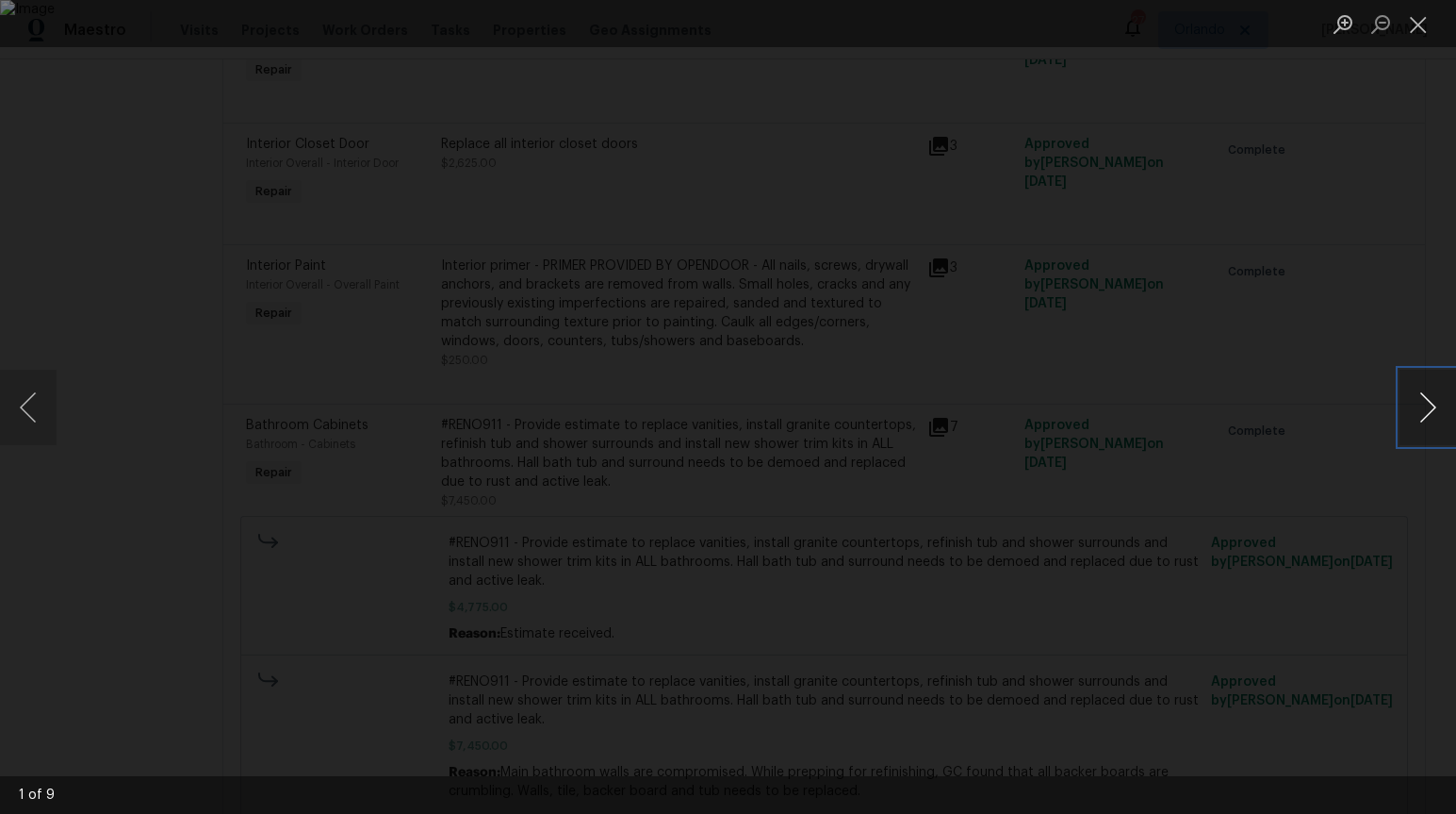
click at [1409, 407] on button "Next image" at bounding box center [1427, 407] width 56 height 75
click at [26, 419] on button "Previous image" at bounding box center [28, 407] width 56 height 75
click at [157, 420] on div "Lightbox" at bounding box center [728, 407] width 1456 height 814
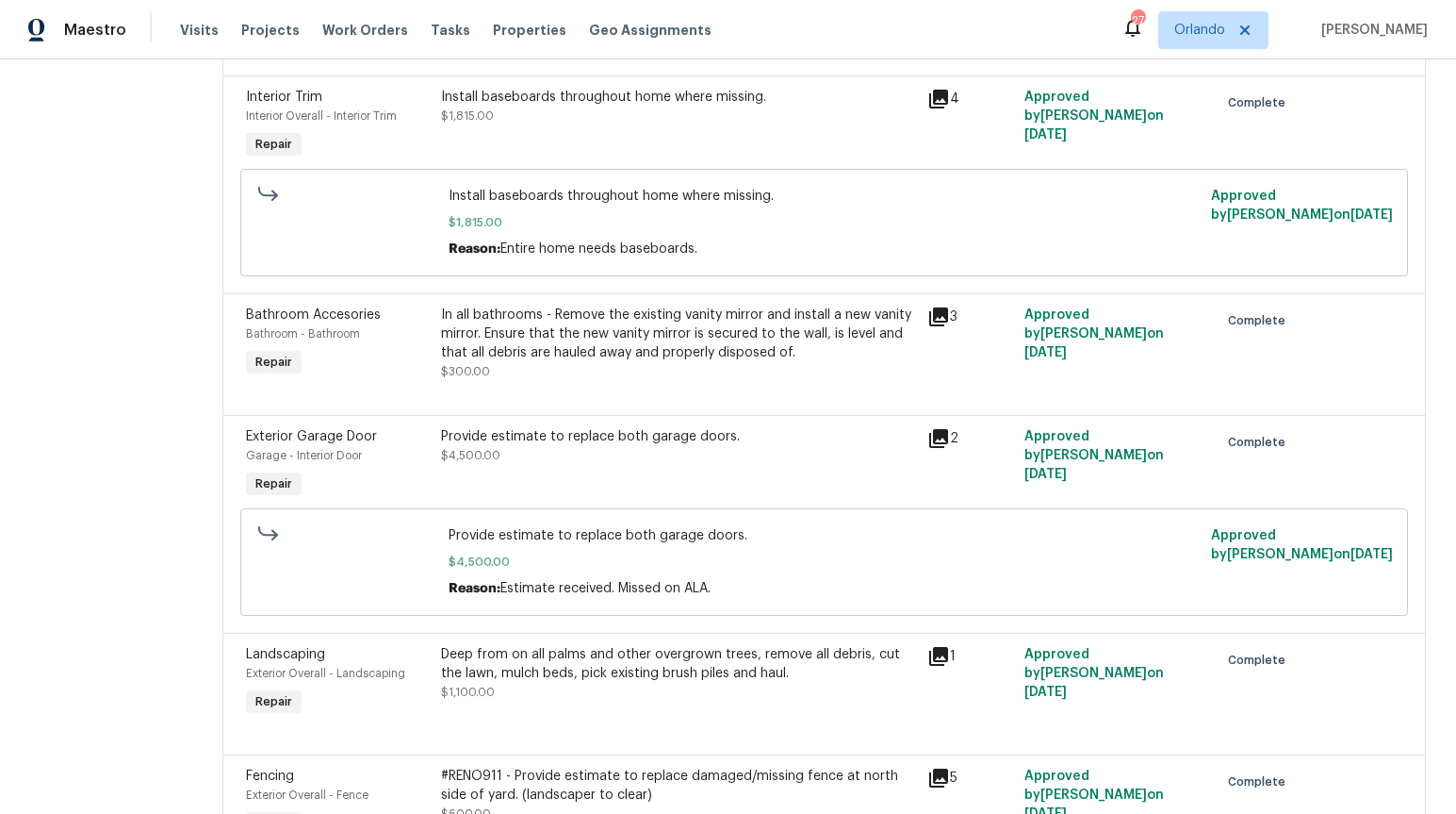
scroll to position [2574, 0]
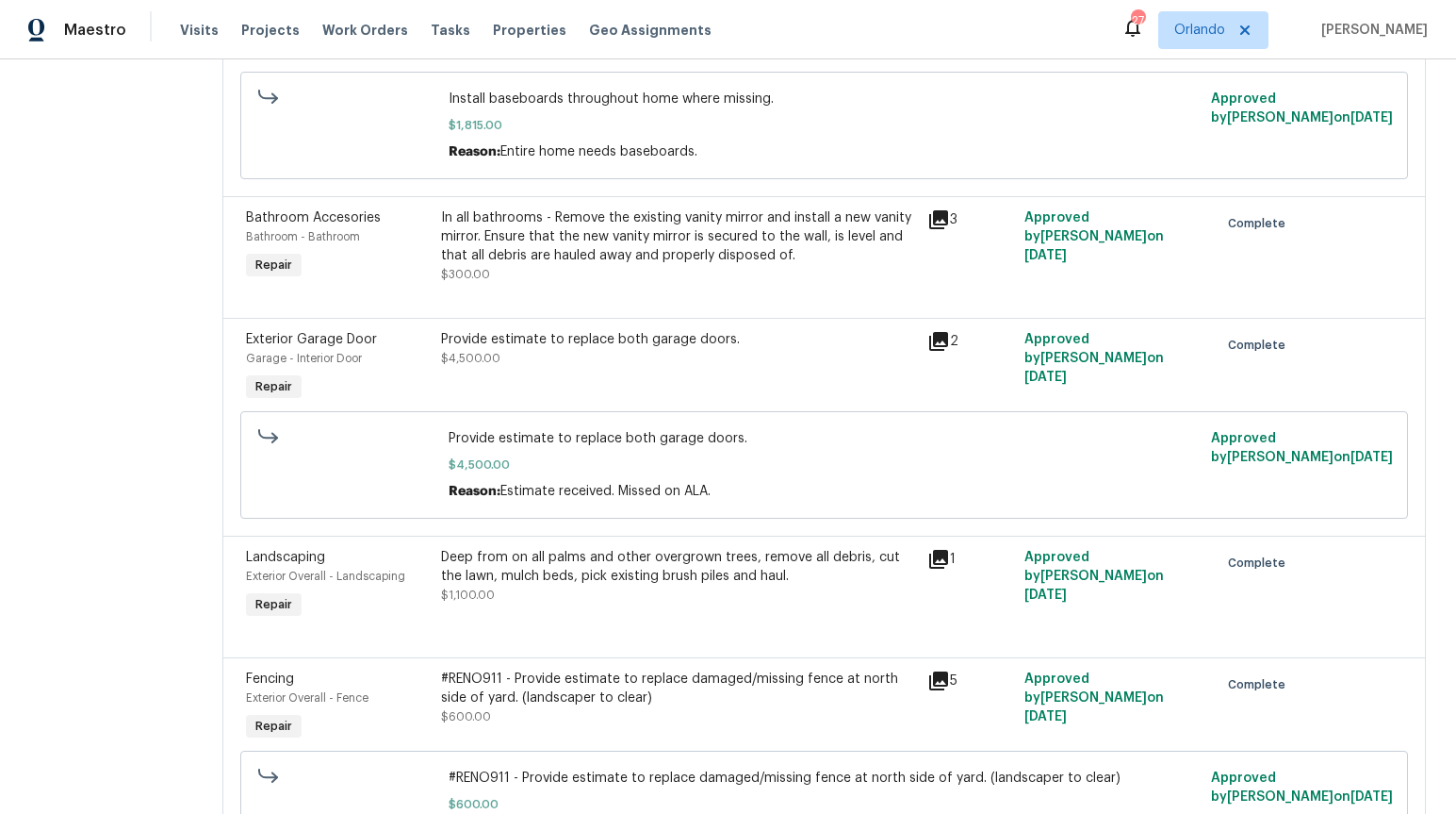
click at [927, 208] on icon at bounding box center [938, 219] width 23 height 23
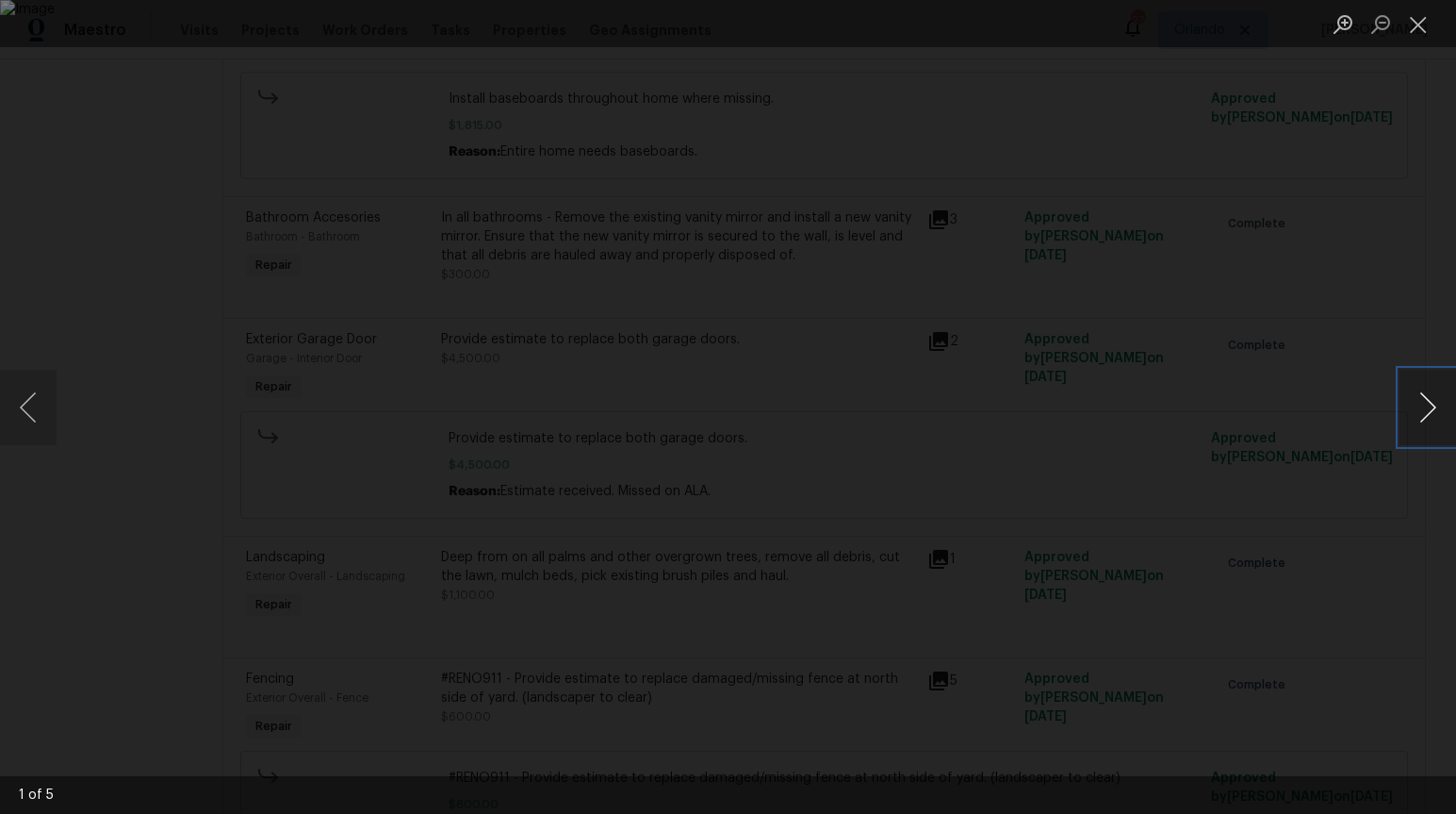
click at [1430, 404] on button "Next image" at bounding box center [1427, 407] width 56 height 75
drag, startPoint x: 1361, startPoint y: 373, endPoint x: 1294, endPoint y: 225, distance: 162.5
click at [1361, 373] on div "Lightbox" at bounding box center [728, 407] width 1456 height 814
